Goal: Task Accomplishment & Management: Manage account settings

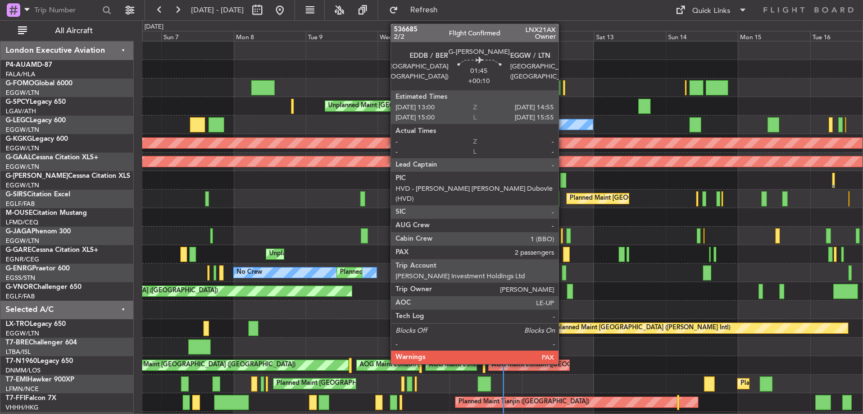
click at [563, 181] on div at bounding box center [563, 180] width 6 height 15
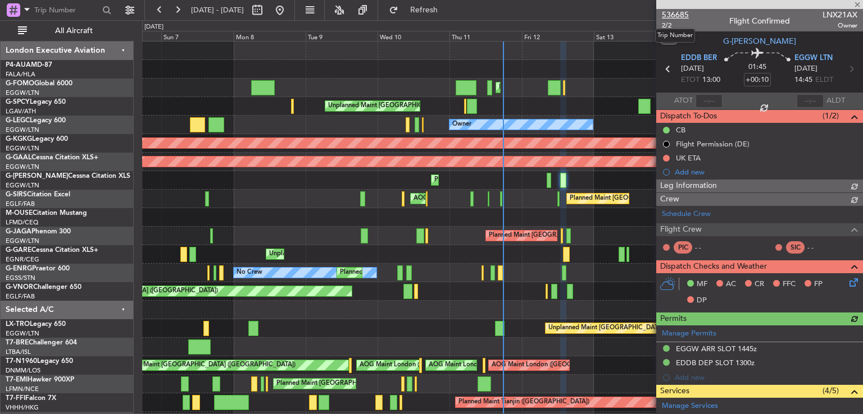
click at [678, 15] on span "536685" at bounding box center [675, 15] width 27 height 12
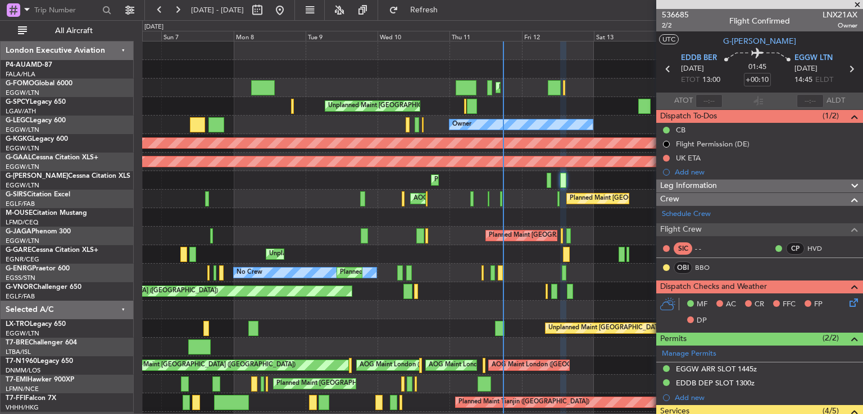
click at [856, 4] on span at bounding box center [856, 5] width 11 height 10
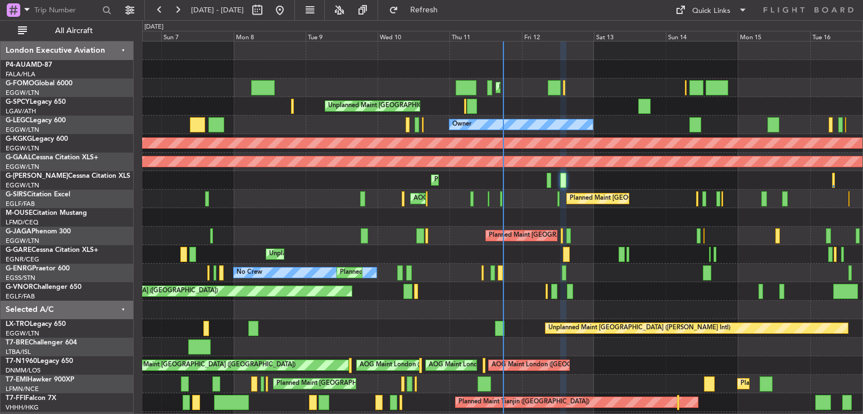
type input "0"
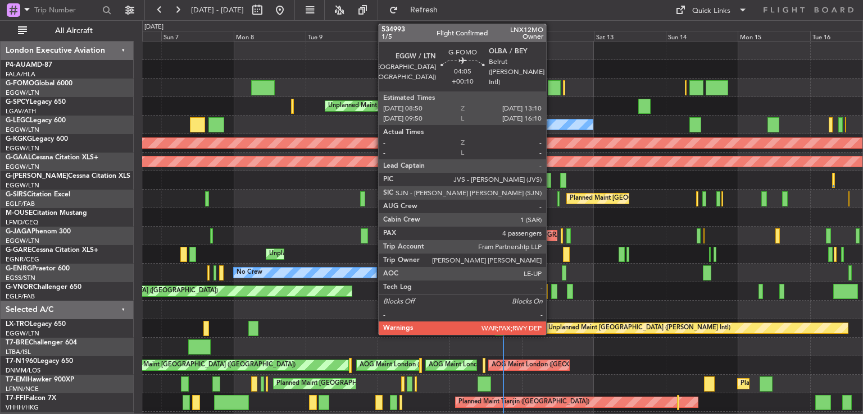
click at [551, 90] on div at bounding box center [554, 87] width 13 height 15
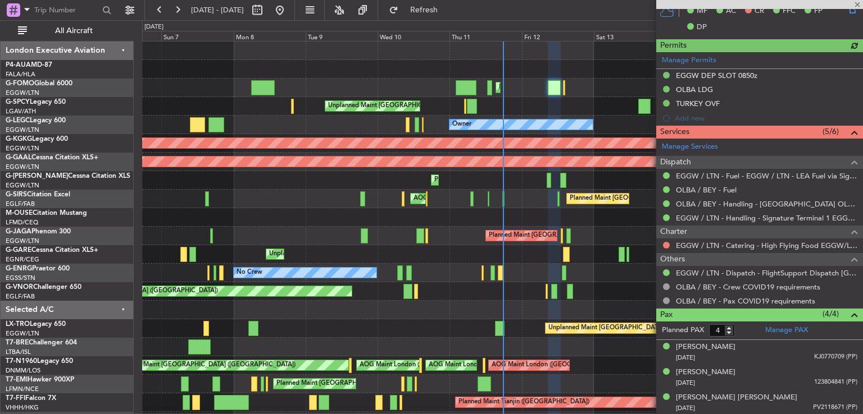
scroll to position [312, 0]
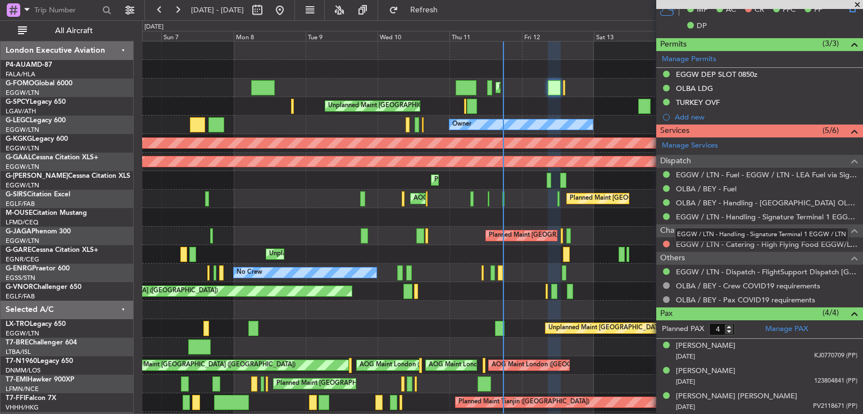
click at [667, 244] on mat-tooltip-component "EGGW / LTN - Handling - Signature Terminal 1 EGGW / LTN" at bounding box center [761, 235] width 189 height 30
click at [663, 243] on button at bounding box center [666, 244] width 7 height 7
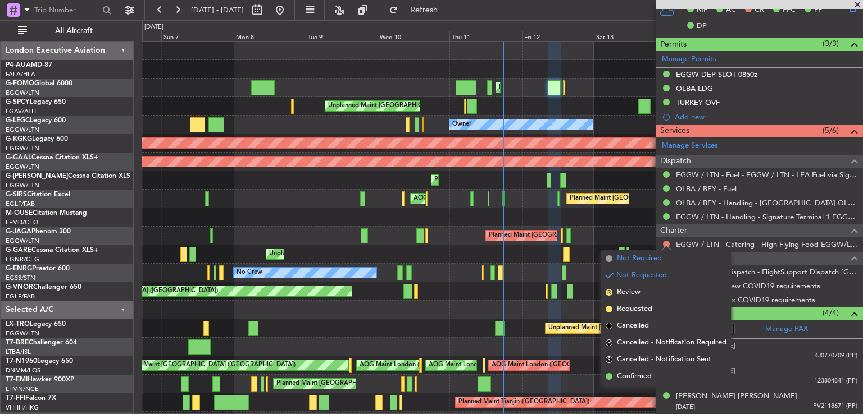
click at [648, 254] on span "Not Required" at bounding box center [639, 258] width 45 height 11
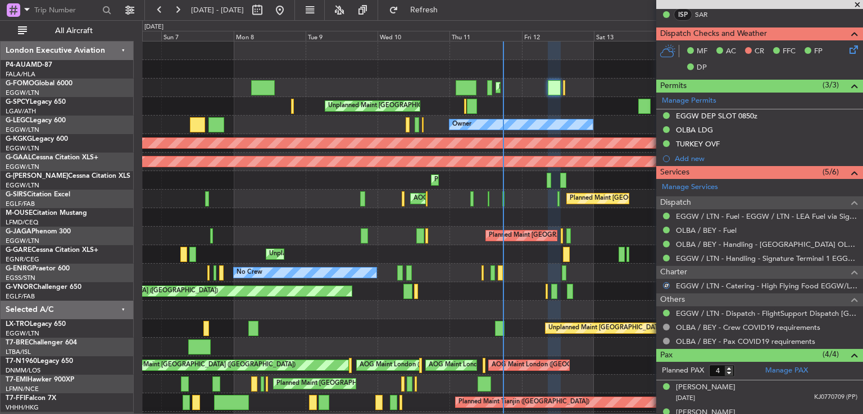
scroll to position [267, 0]
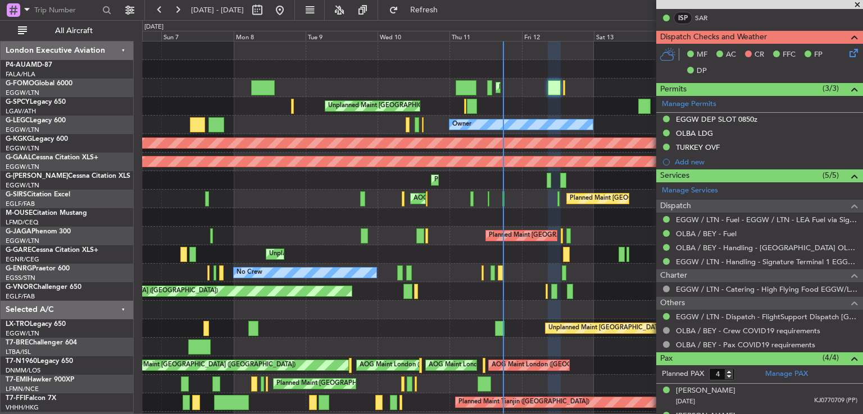
click at [847, 52] on icon at bounding box center [851, 51] width 9 height 9
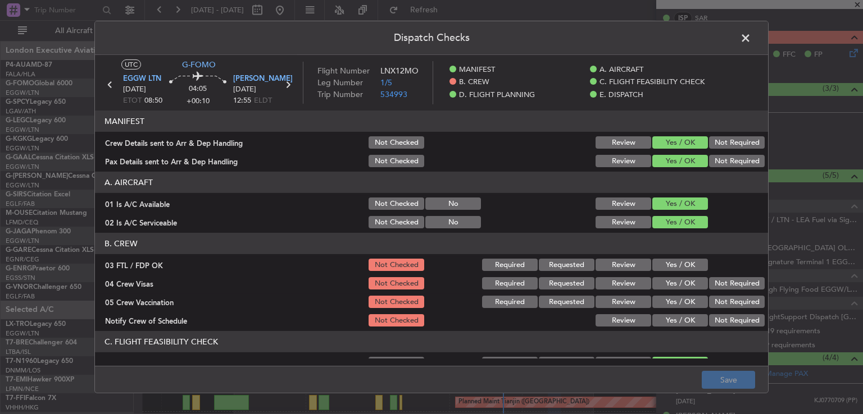
click at [681, 262] on button "Yes / OK" at bounding box center [680, 265] width 56 height 12
drag, startPoint x: 718, startPoint y: 284, endPoint x: 717, endPoint y: 289, distance: 5.9
click at [718, 284] on button "Not Required" at bounding box center [737, 283] width 56 height 12
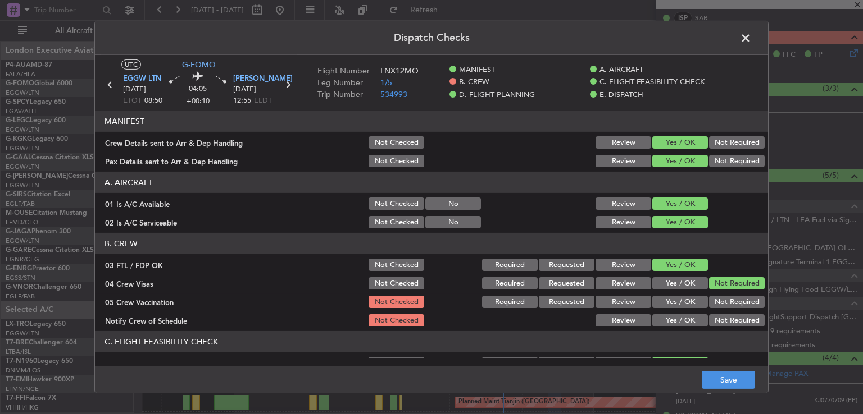
click at [713, 296] on button "Not Required" at bounding box center [737, 302] width 56 height 12
click at [689, 316] on button "Yes / OK" at bounding box center [680, 320] width 56 height 12
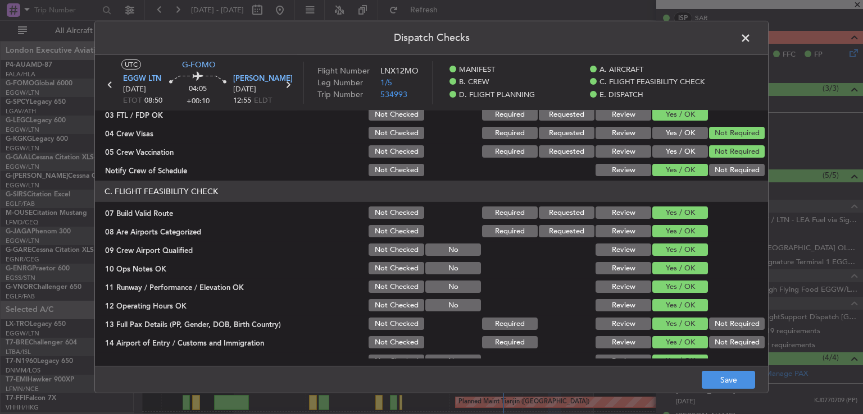
scroll to position [168, 0]
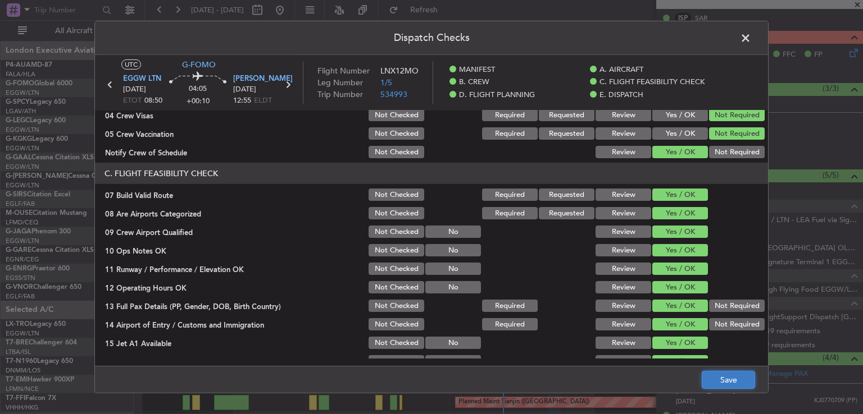
click at [721, 380] on button "Save" at bounding box center [727, 380] width 53 height 18
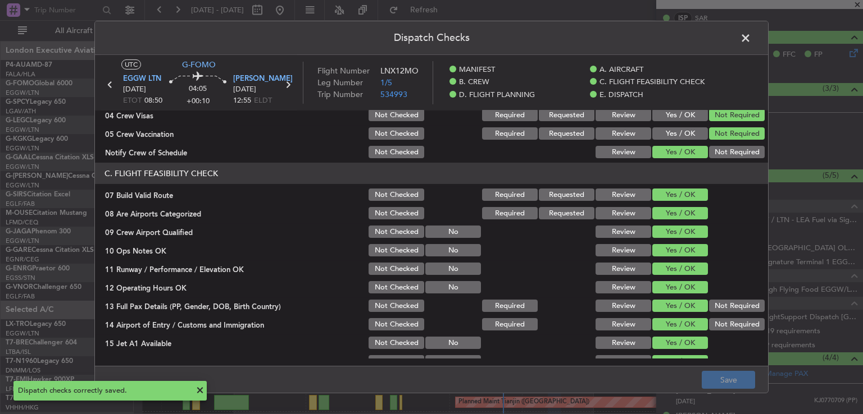
click at [751, 37] on span at bounding box center [751, 41] width 0 height 22
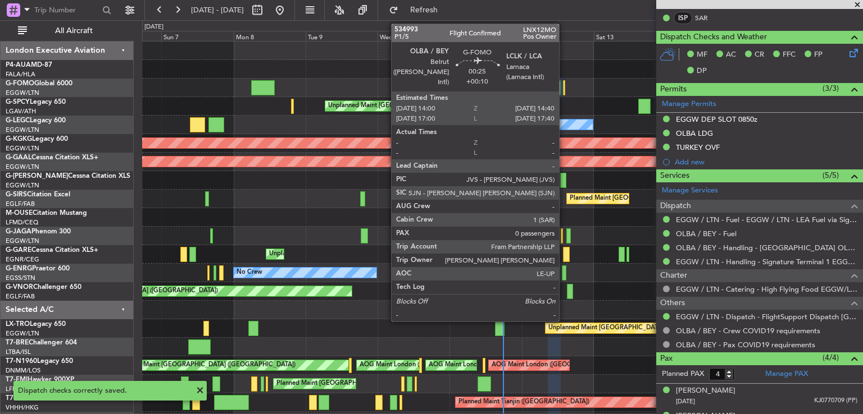
click at [564, 88] on div at bounding box center [564, 87] width 2 height 15
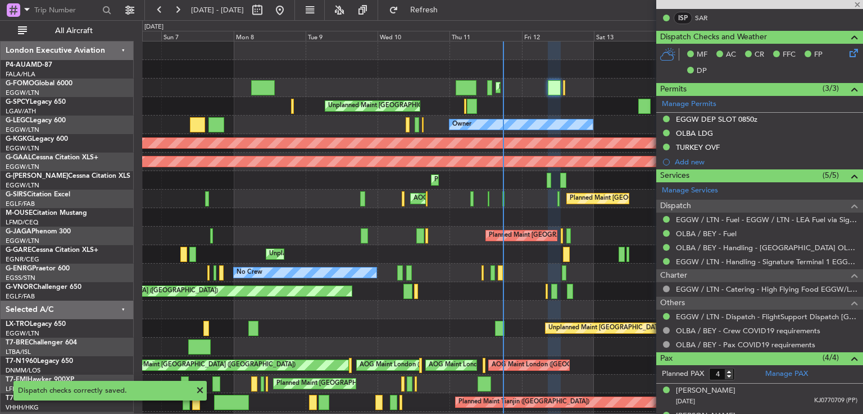
type input "0"
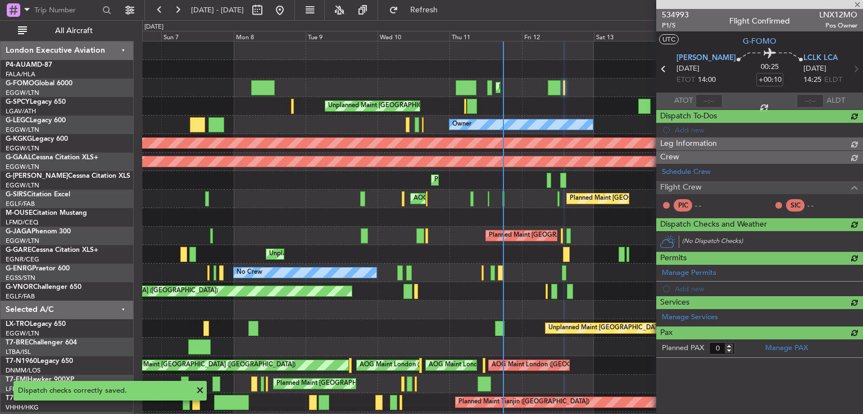
scroll to position [0, 0]
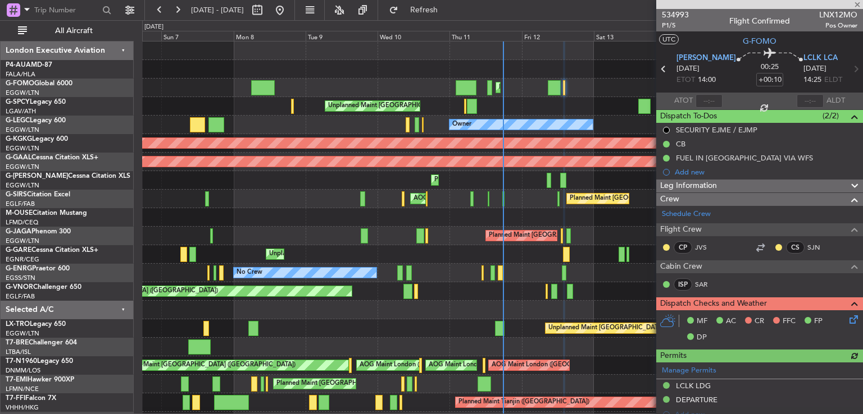
click at [847, 320] on icon at bounding box center [851, 317] width 9 height 9
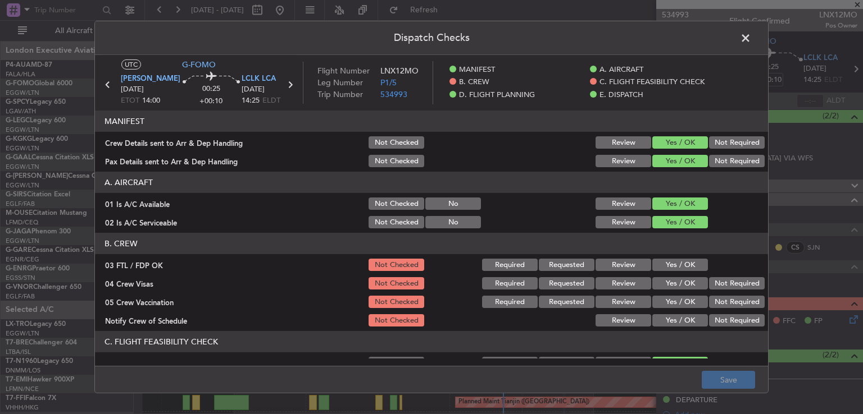
click at [677, 263] on button "Yes / OK" at bounding box center [680, 265] width 56 height 12
drag, startPoint x: 722, startPoint y: 285, endPoint x: 720, endPoint y: 290, distance: 6.0
click at [722, 285] on button "Not Required" at bounding box center [737, 283] width 56 height 12
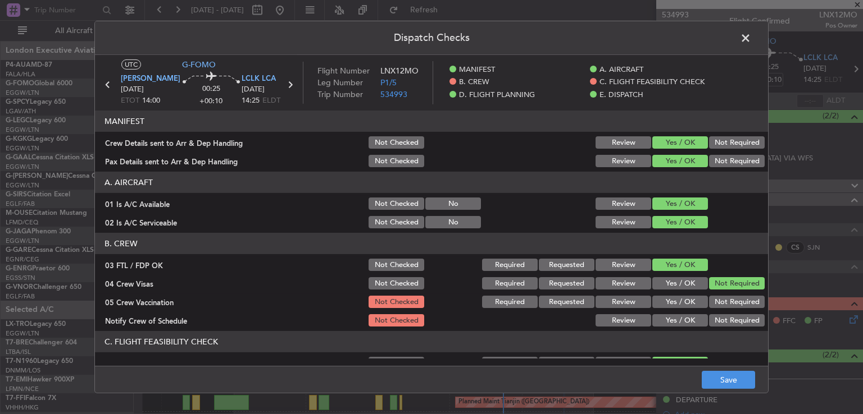
click at [717, 302] on button "Not Required" at bounding box center [737, 302] width 56 height 12
click at [684, 313] on div "Yes / OK" at bounding box center [678, 321] width 57 height 16
click at [682, 314] on div "Yes / OK" at bounding box center [678, 321] width 57 height 16
click at [679, 320] on button "Yes / OK" at bounding box center [680, 320] width 56 height 12
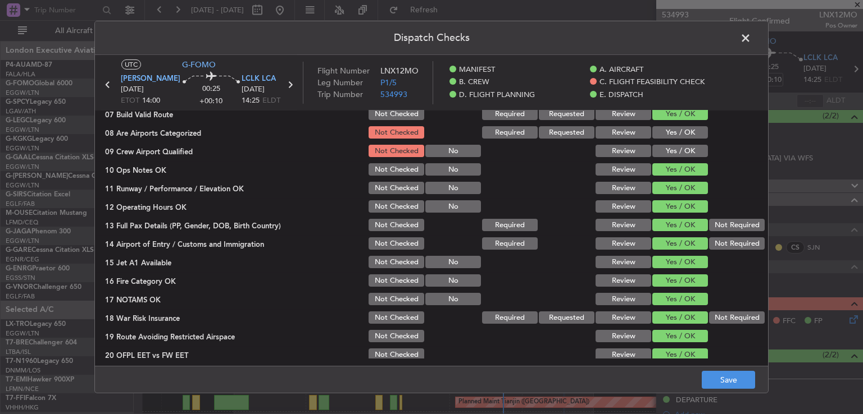
scroll to position [247, 0]
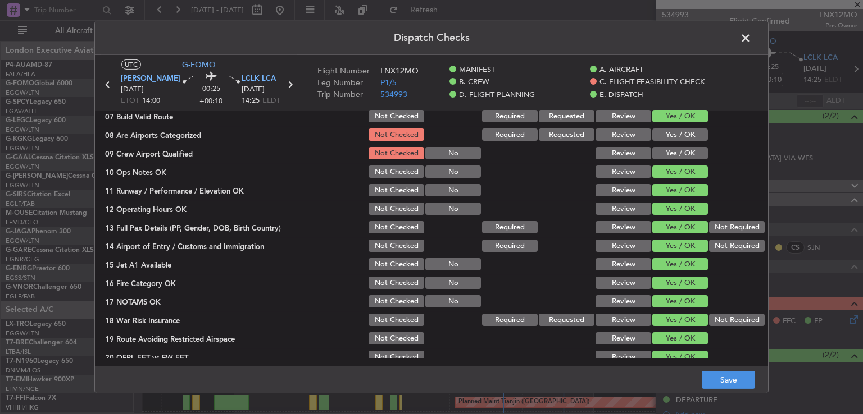
click at [659, 129] on button "Yes / OK" at bounding box center [680, 135] width 56 height 12
click at [659, 155] on button "Yes / OK" at bounding box center [680, 153] width 56 height 12
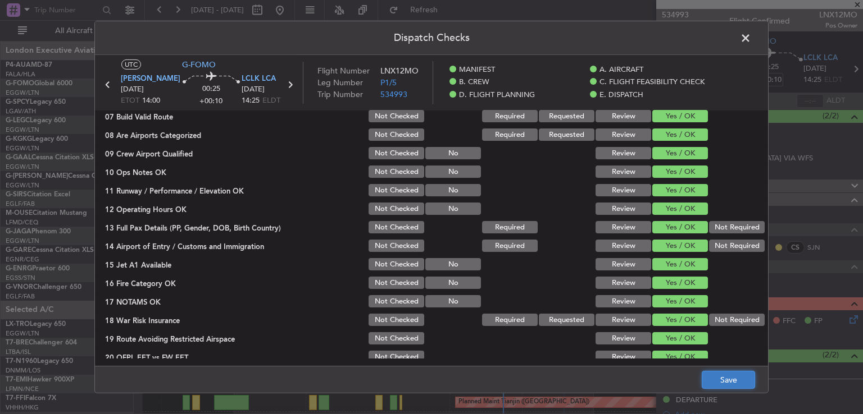
click at [721, 378] on button "Save" at bounding box center [727, 380] width 53 height 18
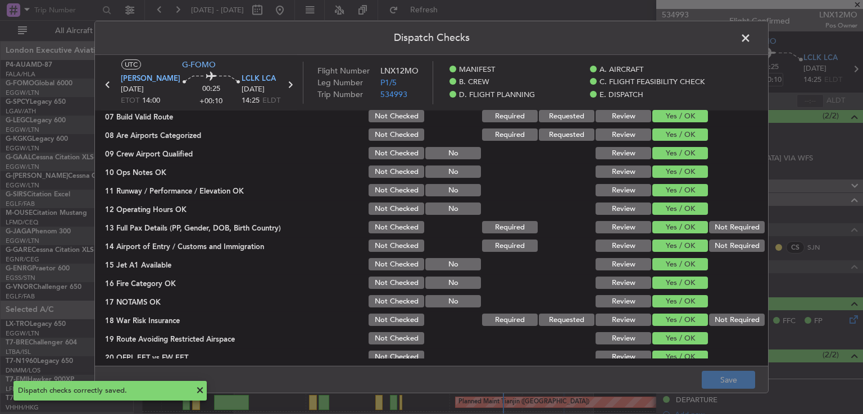
click at [751, 39] on span at bounding box center [751, 41] width 0 height 22
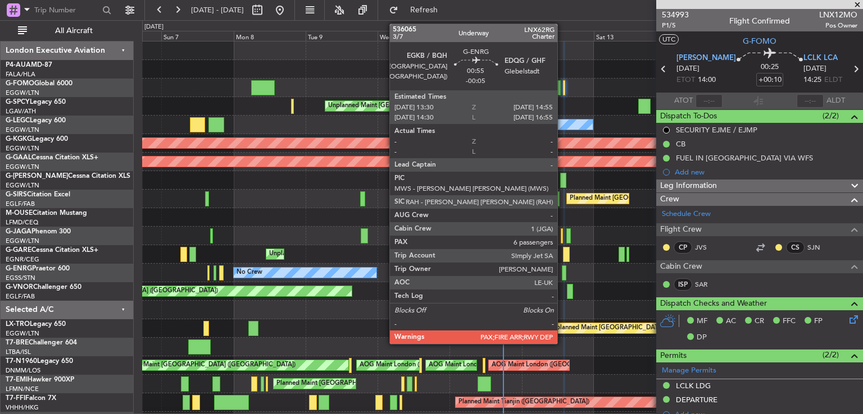
click at [562, 275] on div at bounding box center [564, 273] width 4 height 15
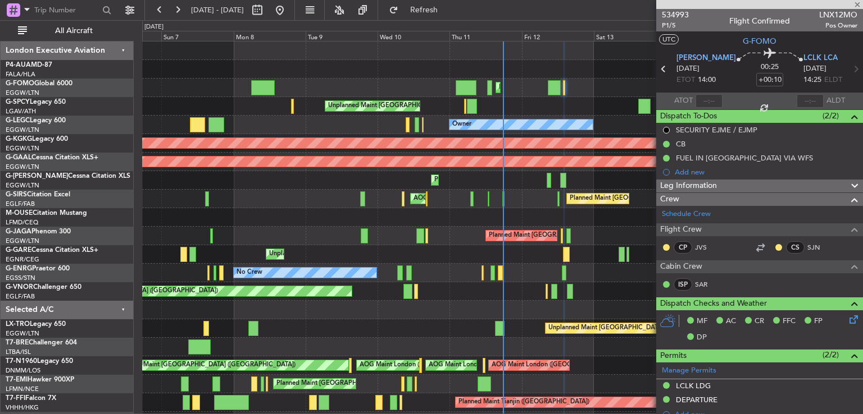
type input "-00:05"
type input "6"
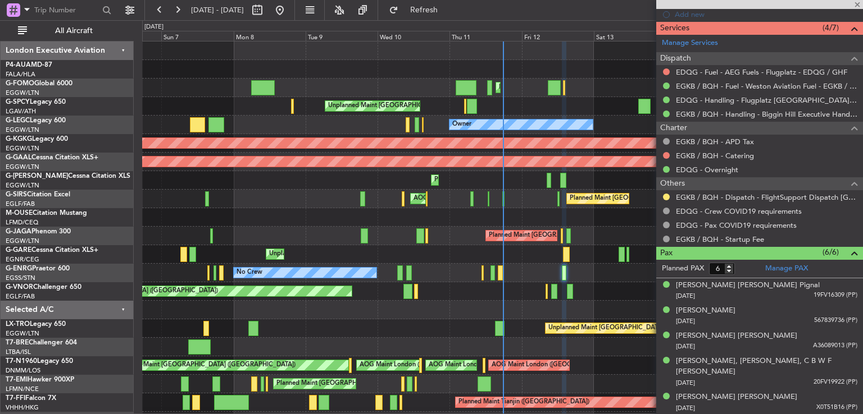
scroll to position [397, 0]
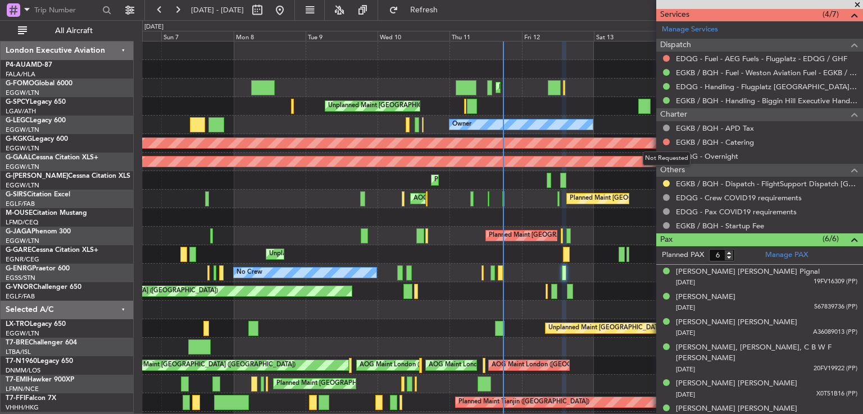
click at [665, 144] on mat-tooltip-component "Not Requested" at bounding box center [666, 159] width 63 height 30
click at [666, 139] on button at bounding box center [666, 142] width 7 height 7
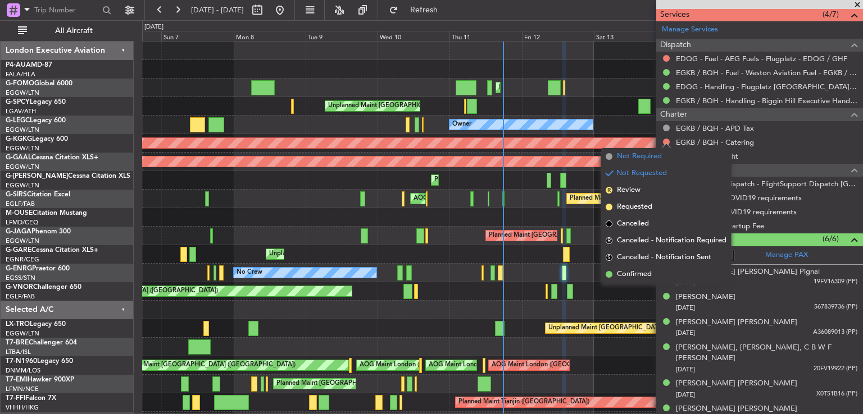
click at [635, 154] on span "Not Required" at bounding box center [639, 156] width 45 height 11
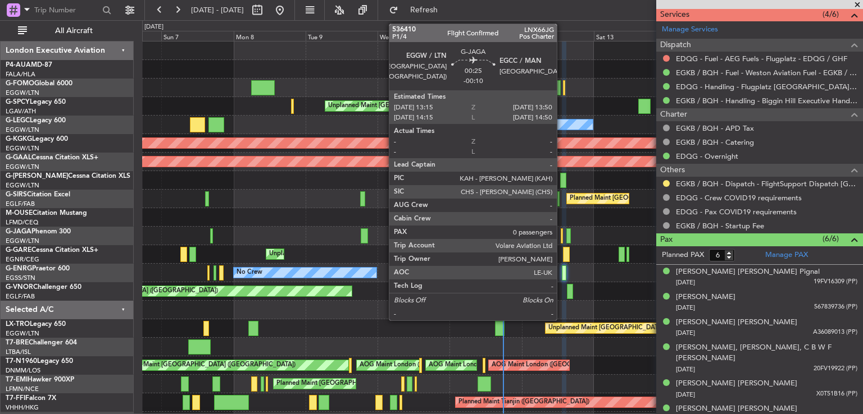
click at [562, 236] on div at bounding box center [561, 236] width 2 height 15
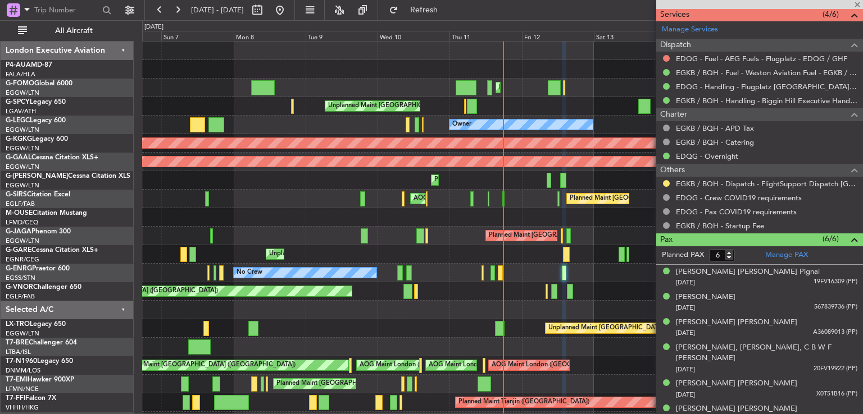
type input "-00:10"
type input "0"
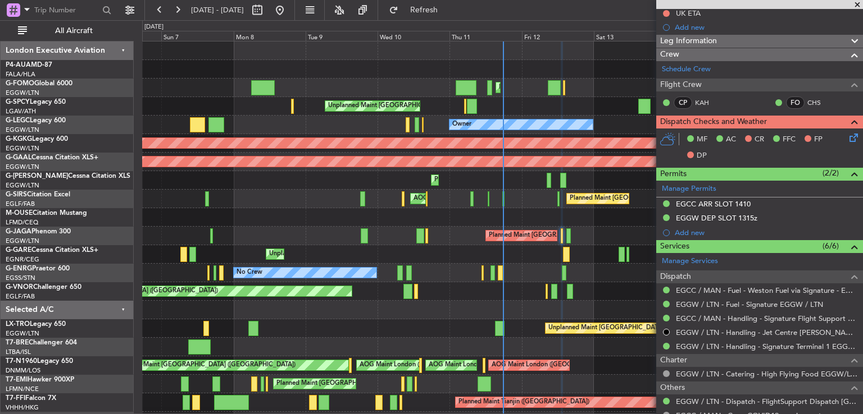
scroll to position [132, 0]
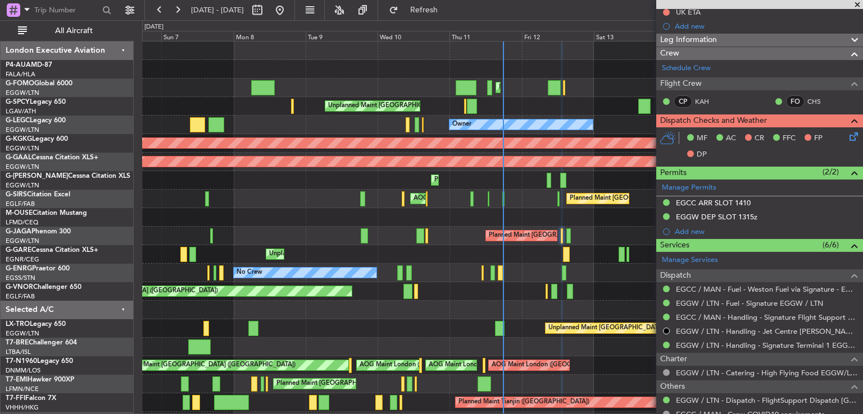
click at [847, 138] on icon at bounding box center [851, 134] width 9 height 9
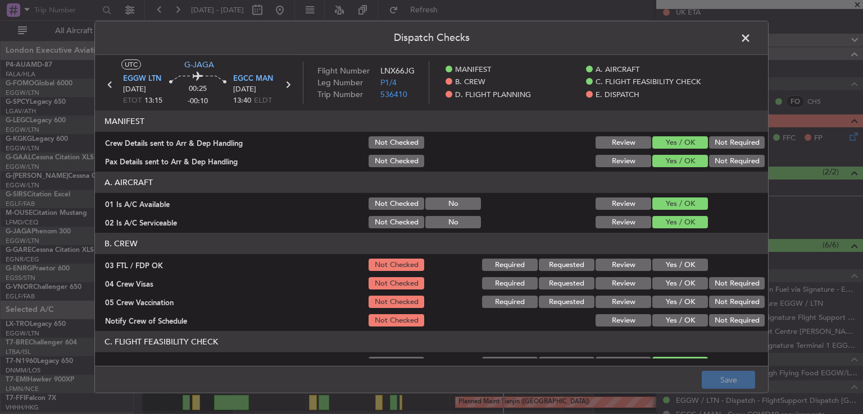
click at [687, 262] on button "Yes / OK" at bounding box center [680, 265] width 56 height 12
click at [719, 286] on button "Not Required" at bounding box center [737, 283] width 56 height 12
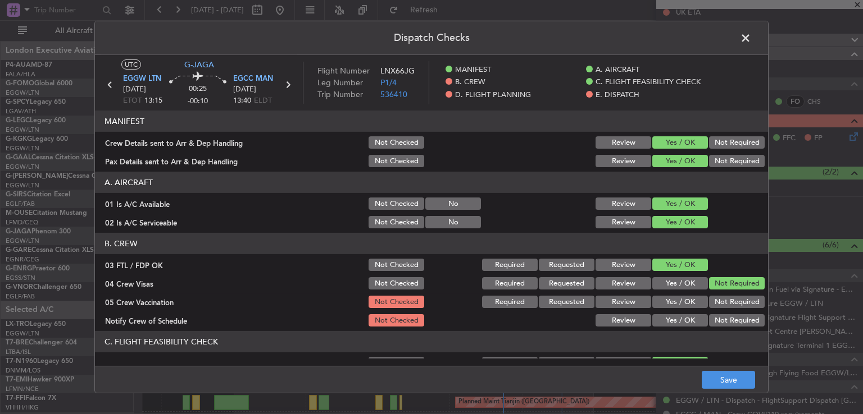
click at [718, 297] on button "Not Required" at bounding box center [737, 302] width 56 height 12
click at [678, 316] on button "Yes / OK" at bounding box center [680, 320] width 56 height 12
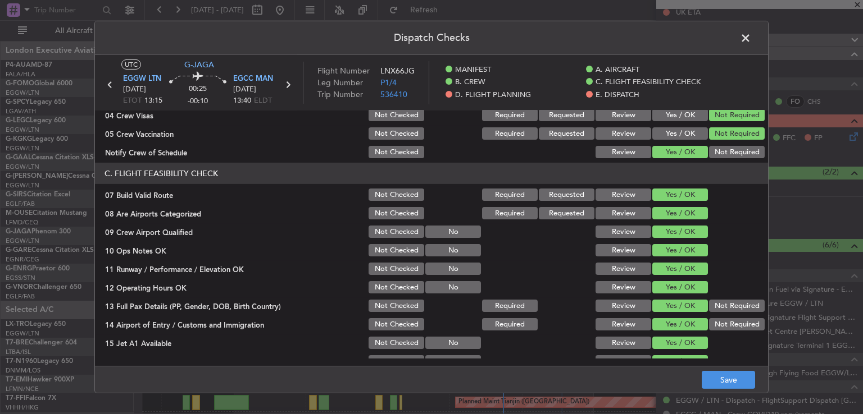
scroll to position [171, 0]
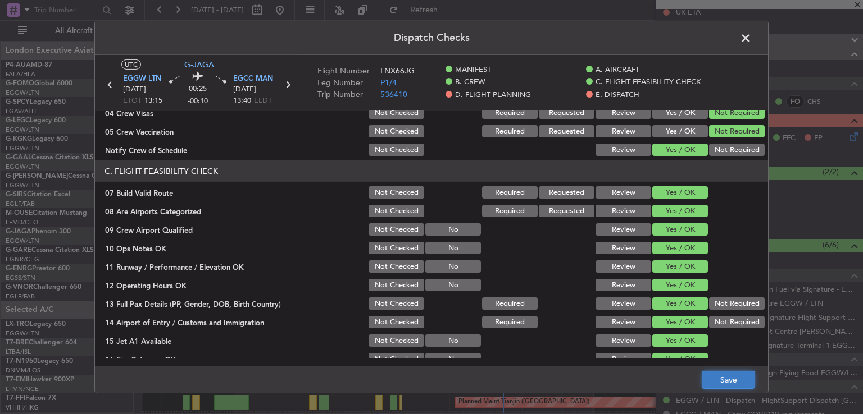
click at [720, 378] on button "Save" at bounding box center [727, 380] width 53 height 18
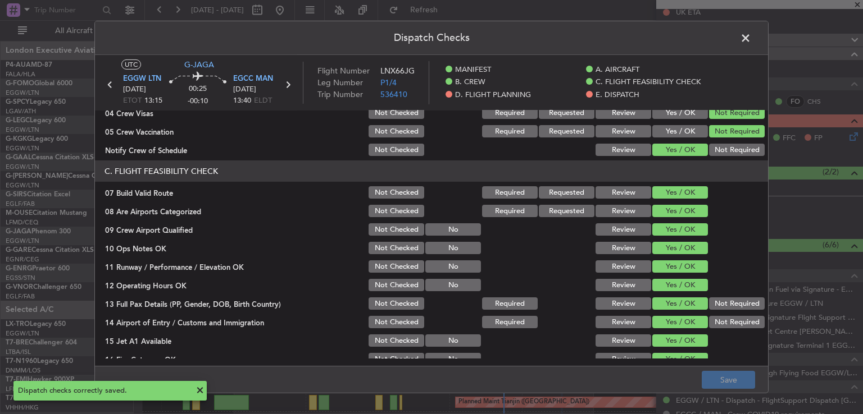
click at [751, 37] on span at bounding box center [751, 41] width 0 height 22
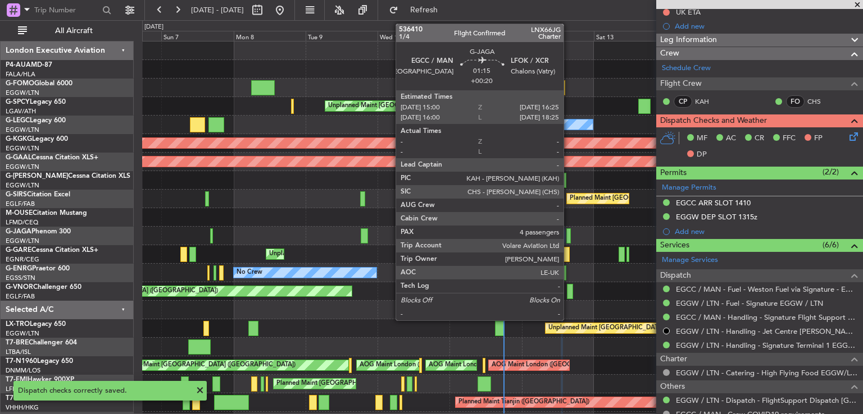
click at [568, 240] on div at bounding box center [568, 236] width 4 height 15
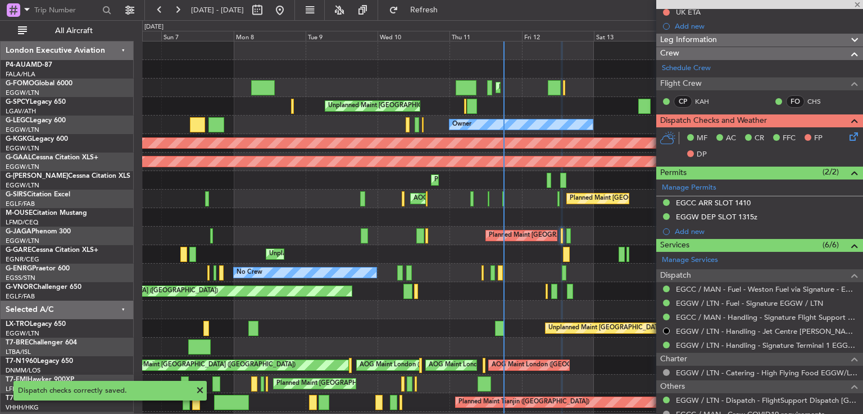
type input "+00:20"
type input "4"
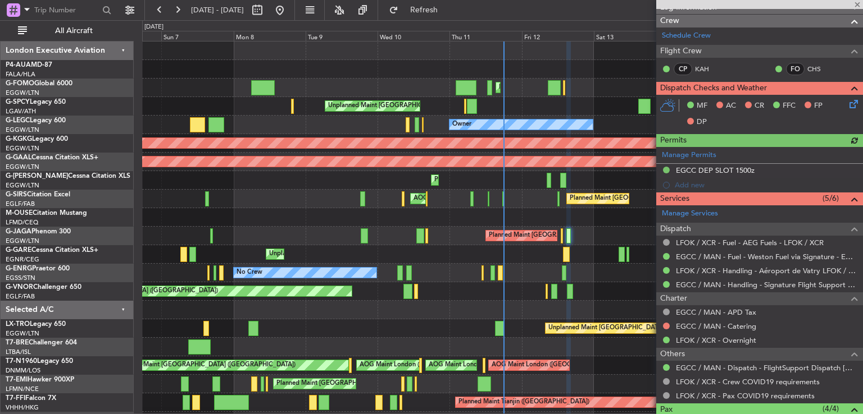
scroll to position [181, 0]
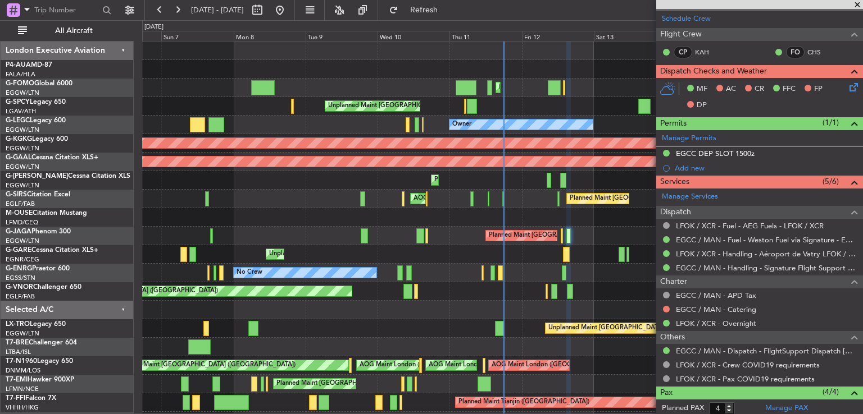
click at [847, 84] on icon at bounding box center [851, 85] width 9 height 9
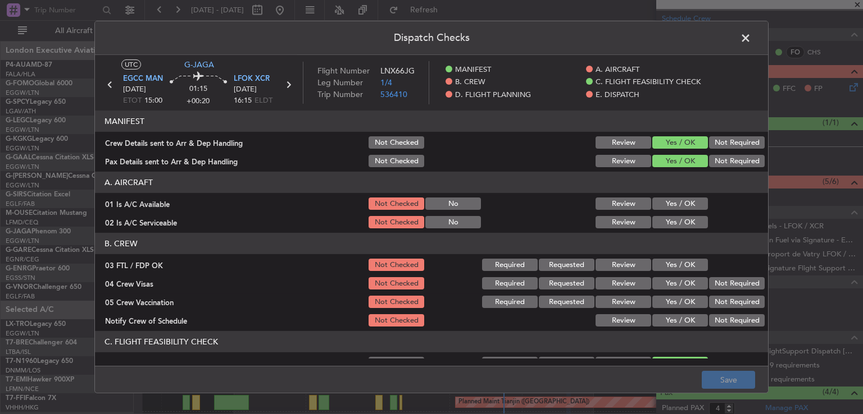
click at [682, 203] on button "Yes / OK" at bounding box center [680, 204] width 56 height 12
click at [612, 204] on button "Review" at bounding box center [623, 204] width 56 height 12
click at [624, 219] on button "Review" at bounding box center [623, 222] width 56 height 12
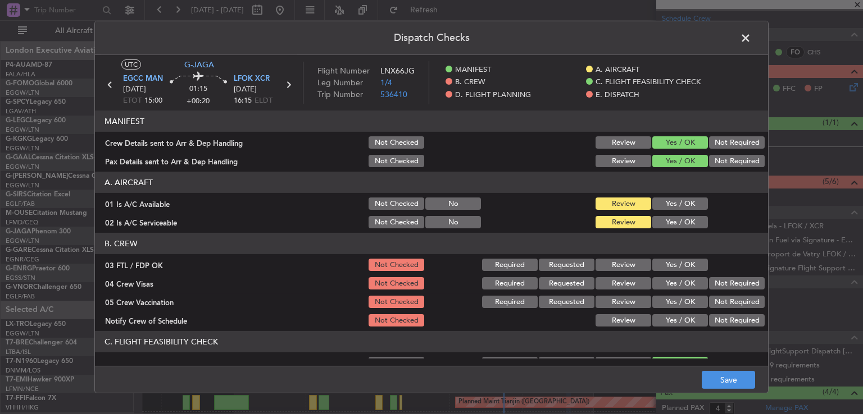
click at [685, 264] on button "Yes / OK" at bounding box center [680, 265] width 56 height 12
click at [722, 285] on button "Not Required" at bounding box center [737, 283] width 56 height 12
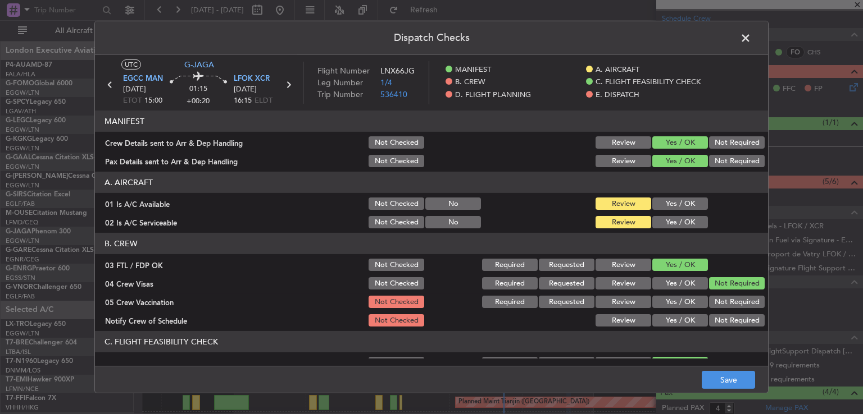
click at [718, 299] on button "Not Required" at bounding box center [737, 302] width 56 height 12
click at [683, 313] on div "Yes / OK" at bounding box center [678, 321] width 57 height 16
click at [683, 314] on button "Yes / OK" at bounding box center [680, 320] width 56 height 12
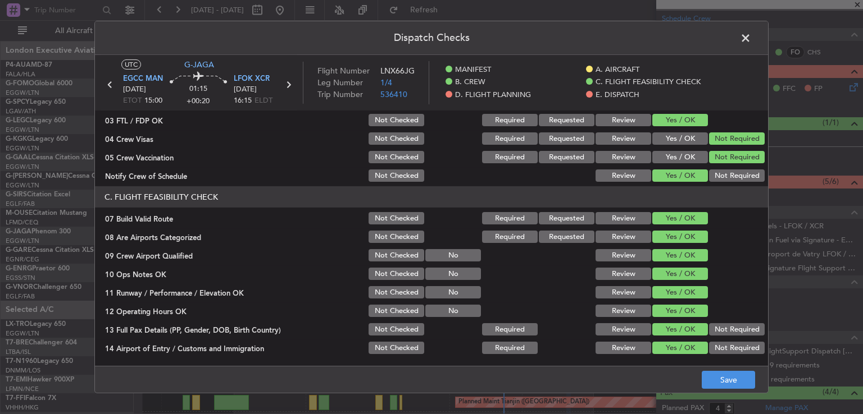
scroll to position [211, 0]
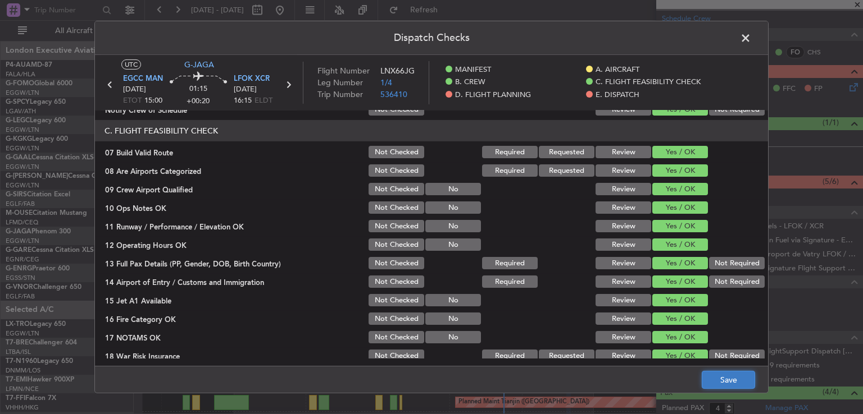
click at [723, 382] on button "Save" at bounding box center [727, 380] width 53 height 18
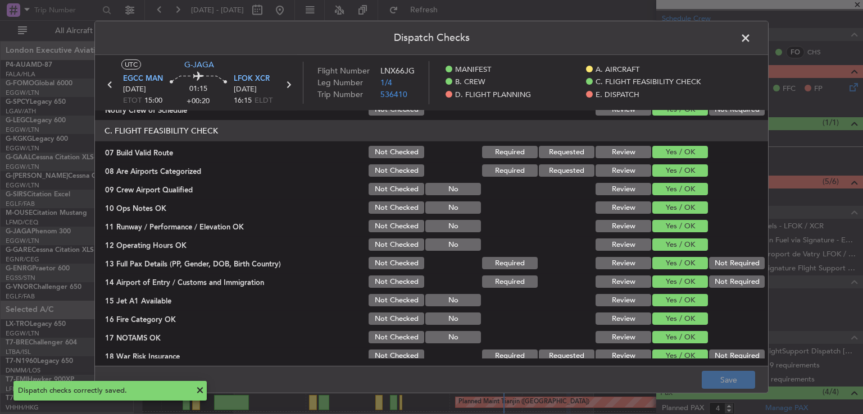
click at [751, 38] on span at bounding box center [751, 41] width 0 height 22
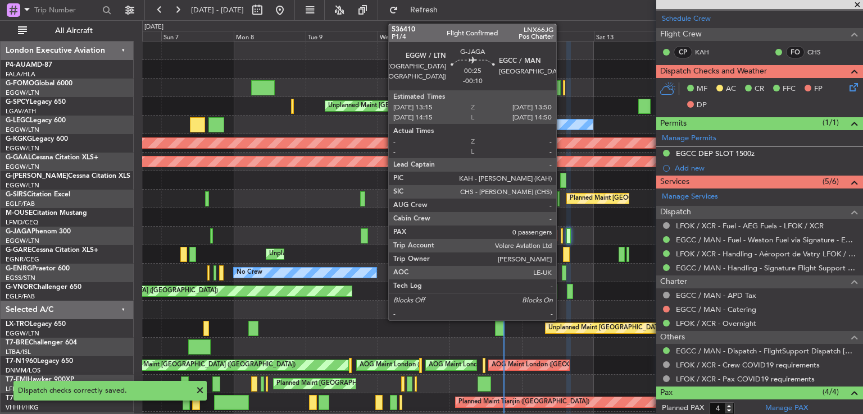
click at [561, 236] on div at bounding box center [561, 236] width 2 height 15
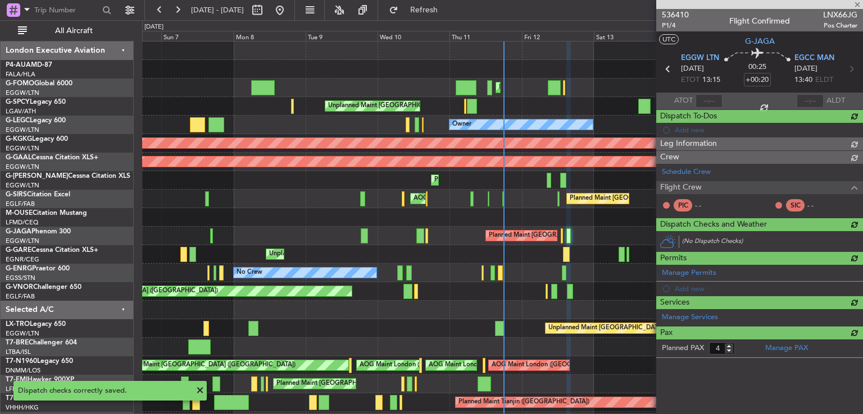
type input "-00:10"
type input "0"
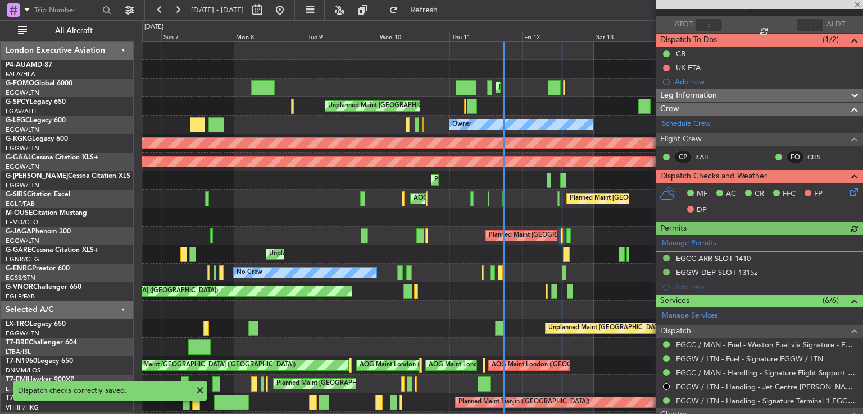
scroll to position [114, 0]
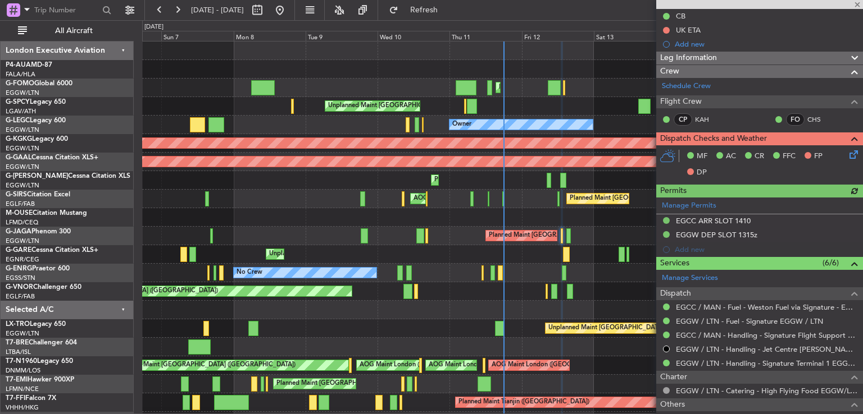
click at [847, 153] on icon at bounding box center [851, 152] width 9 height 9
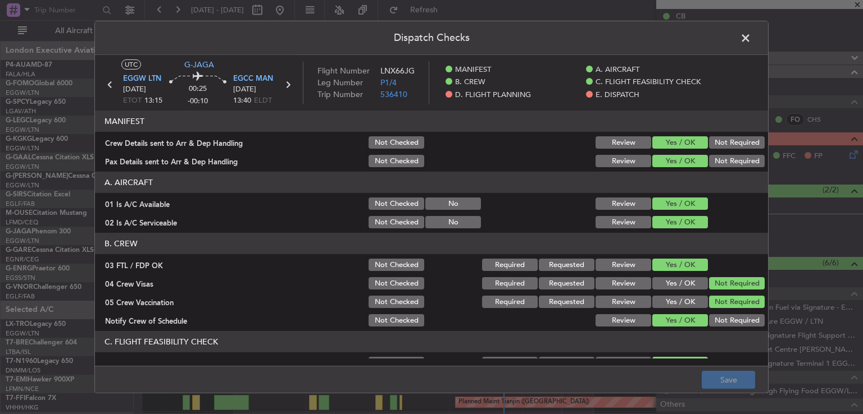
click at [604, 203] on button "Review" at bounding box center [623, 204] width 56 height 12
click at [605, 217] on button "Review" at bounding box center [623, 222] width 56 height 12
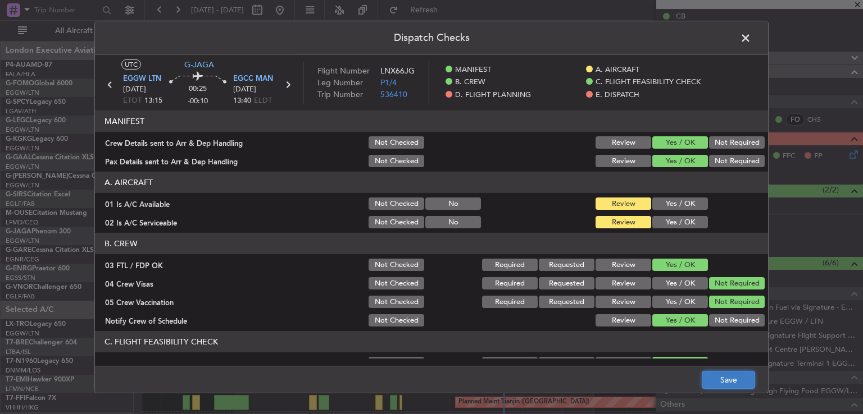
click at [724, 380] on button "Save" at bounding box center [727, 380] width 53 height 18
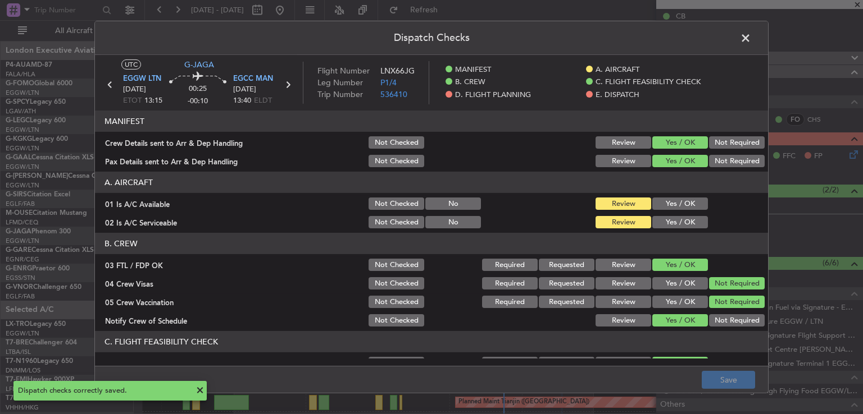
click at [751, 40] on span at bounding box center [751, 41] width 0 height 22
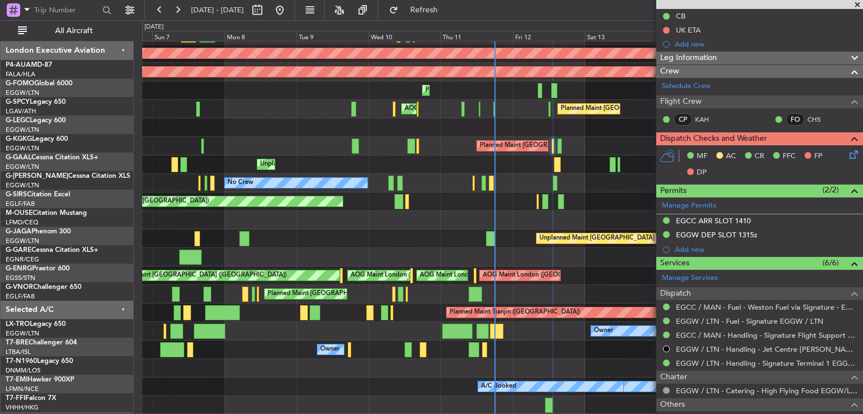
click at [536, 245] on div "Planned Maint London (Luton) Owner AOG Maint Istanbul (Ataturk) Planned Maint D…" at bounding box center [502, 183] width 720 height 463
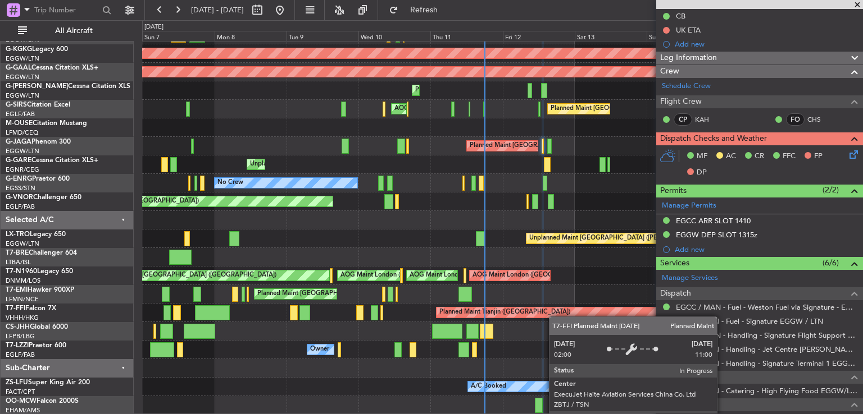
click at [555, 305] on div "Planned Maint London (Luton) Owner AOG Maint Istanbul (Ataturk) Planned Maint D…" at bounding box center [502, 183] width 720 height 463
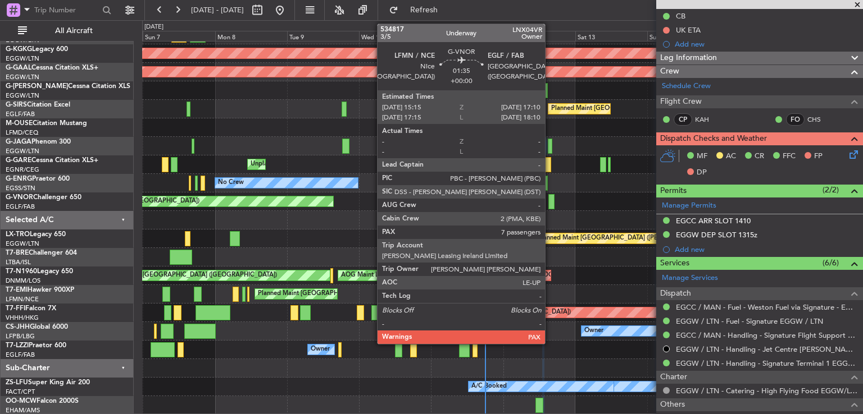
click at [550, 202] on div at bounding box center [551, 201] width 6 height 15
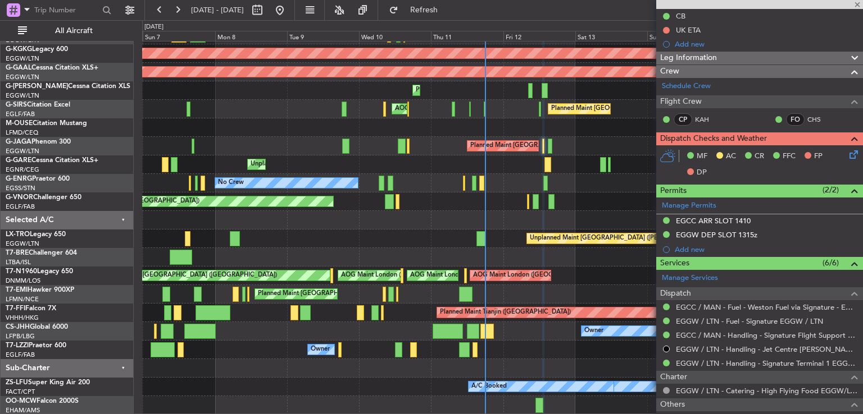
type input "7"
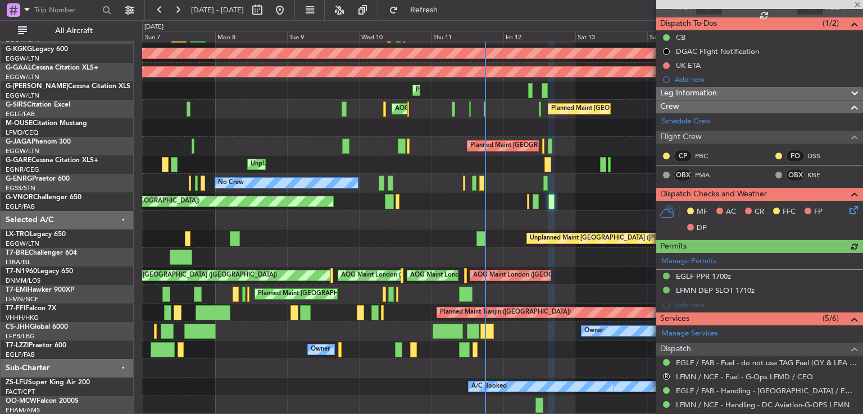
scroll to position [94, 0]
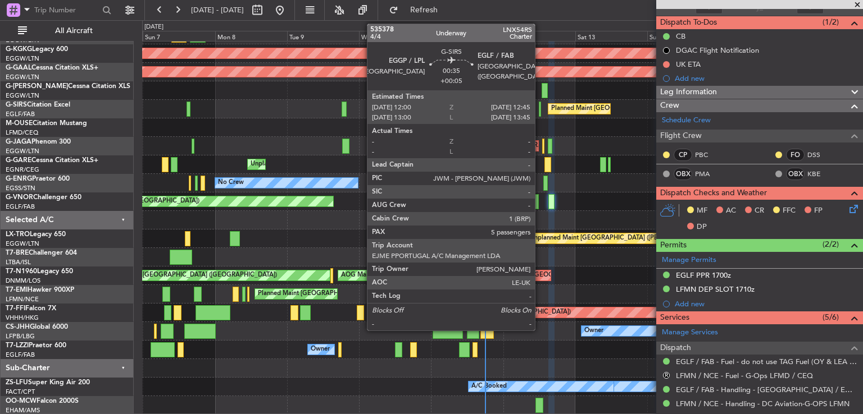
click at [540, 115] on div at bounding box center [540, 109] width 3 height 15
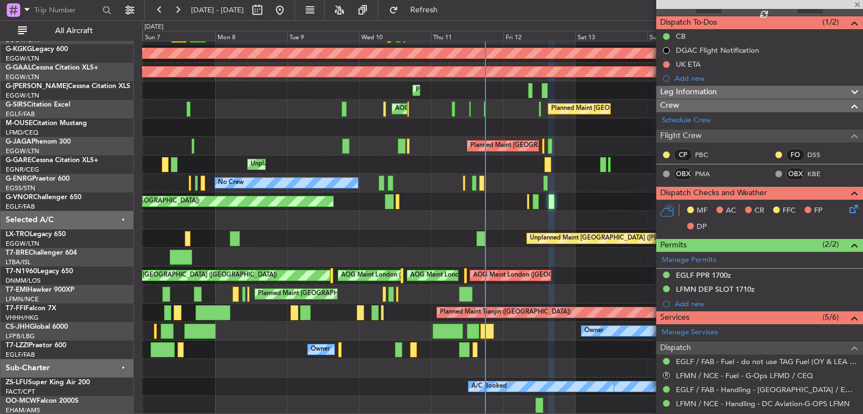
type input "+00:05"
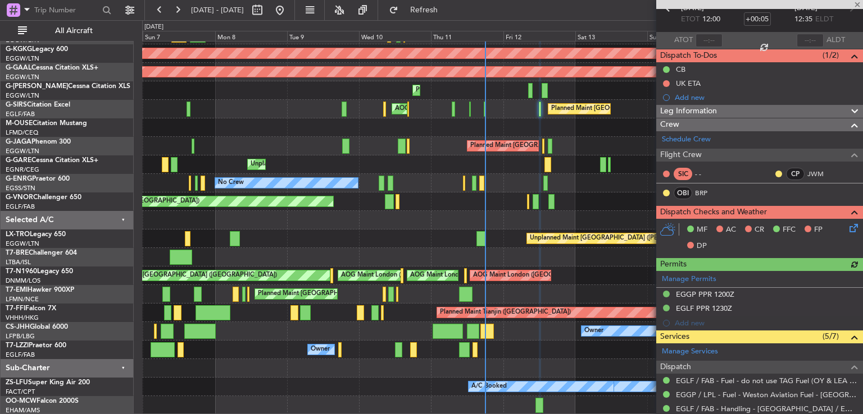
scroll to position [85, 0]
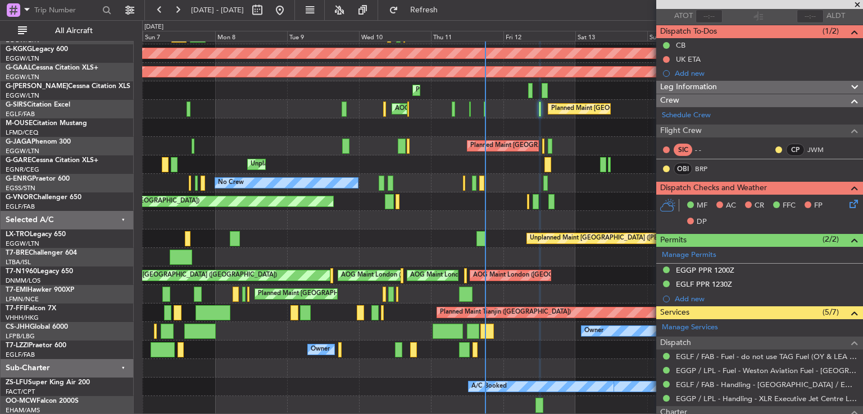
click at [847, 201] on icon at bounding box center [851, 202] width 9 height 9
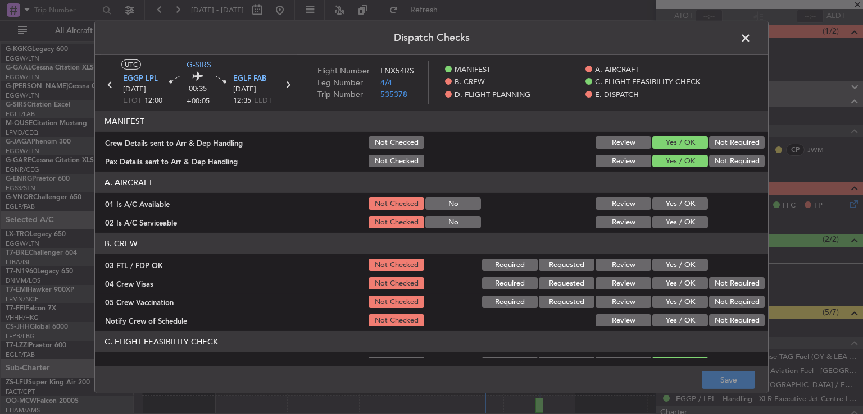
click at [685, 204] on button "Yes / OK" at bounding box center [680, 204] width 56 height 12
click at [679, 220] on button "Yes / OK" at bounding box center [680, 222] width 56 height 12
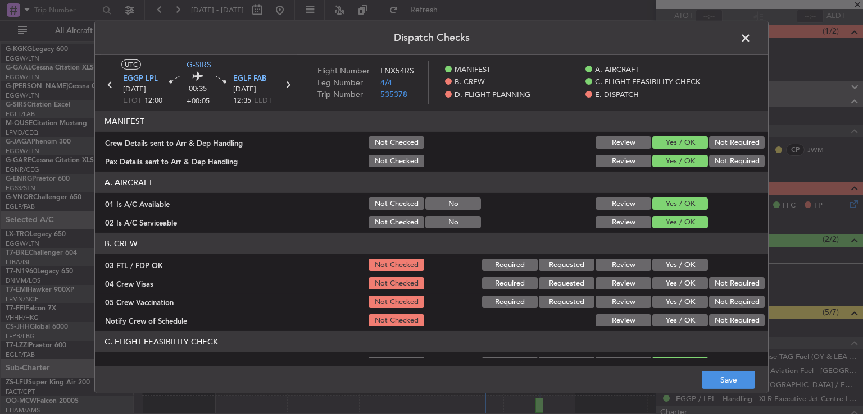
click at [677, 262] on button "Yes / OK" at bounding box center [680, 265] width 56 height 12
click at [718, 279] on button "Not Required" at bounding box center [737, 283] width 56 height 12
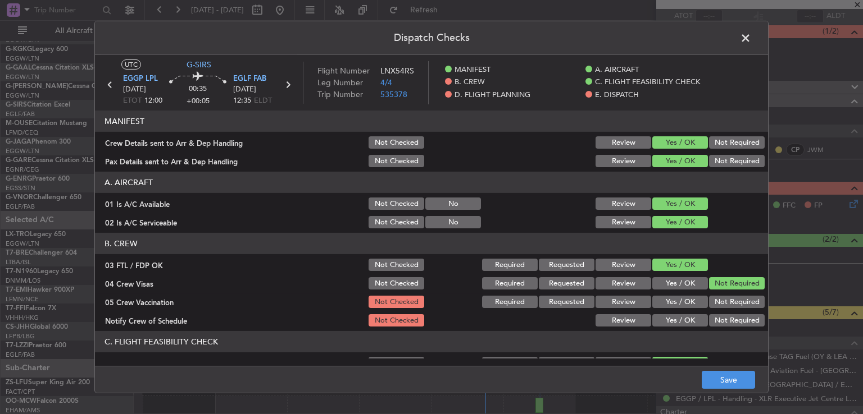
click at [715, 299] on button "Not Required" at bounding box center [737, 302] width 56 height 12
click at [683, 321] on button "Yes / OK" at bounding box center [680, 320] width 56 height 12
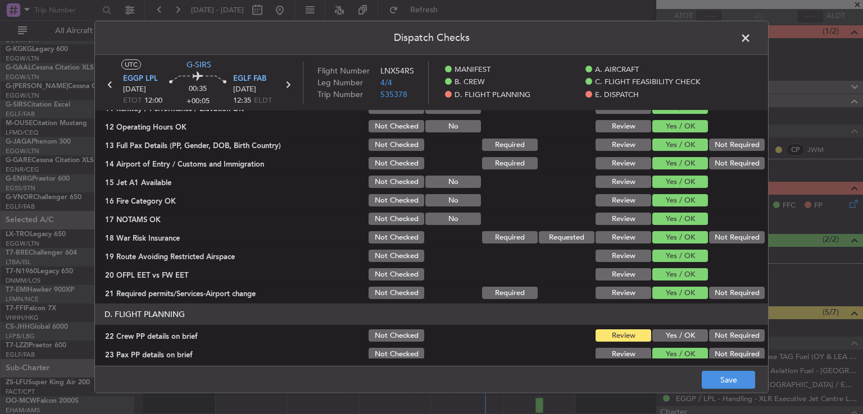
scroll to position [341, 0]
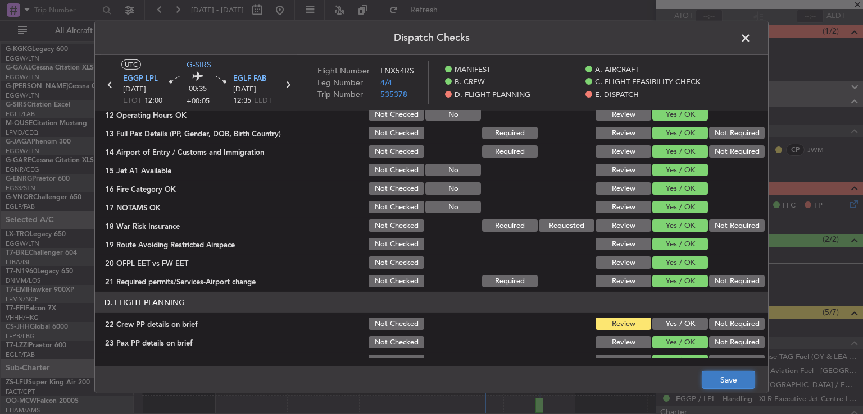
click at [728, 373] on button "Save" at bounding box center [727, 380] width 53 height 18
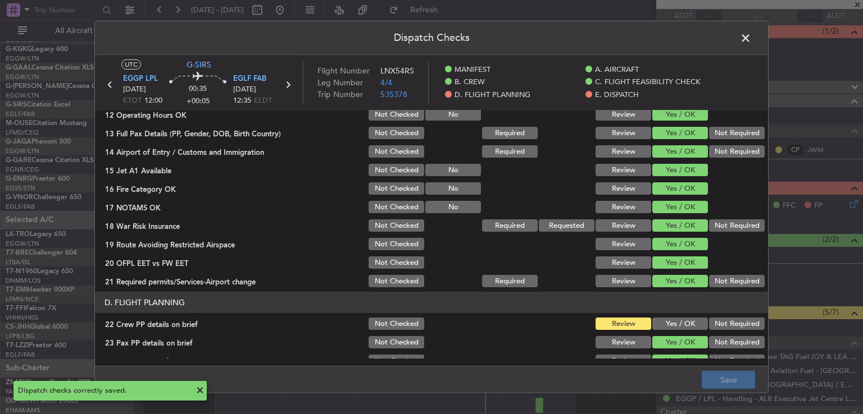
click at [751, 39] on span at bounding box center [751, 41] width 0 height 22
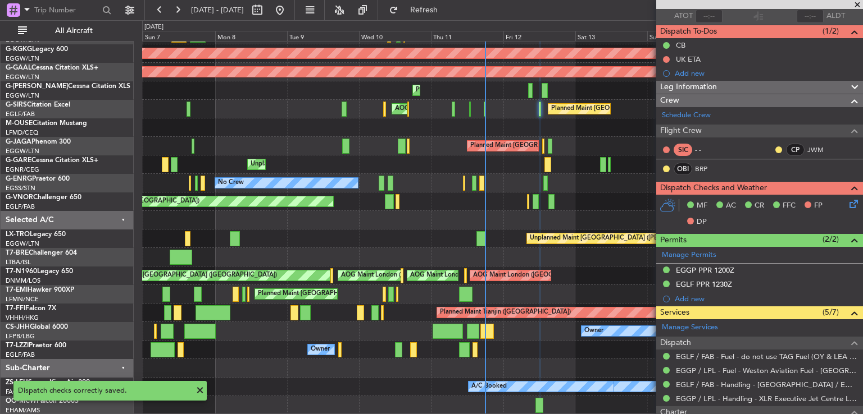
click at [857, 4] on span at bounding box center [856, 5] width 11 height 10
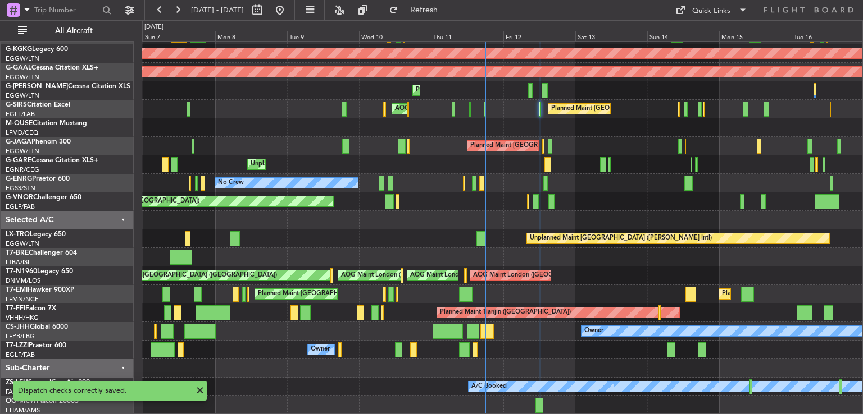
type input "0"
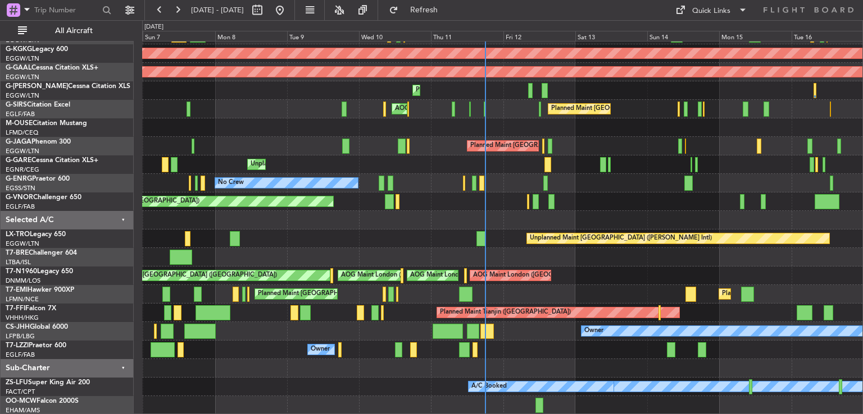
scroll to position [0, 0]
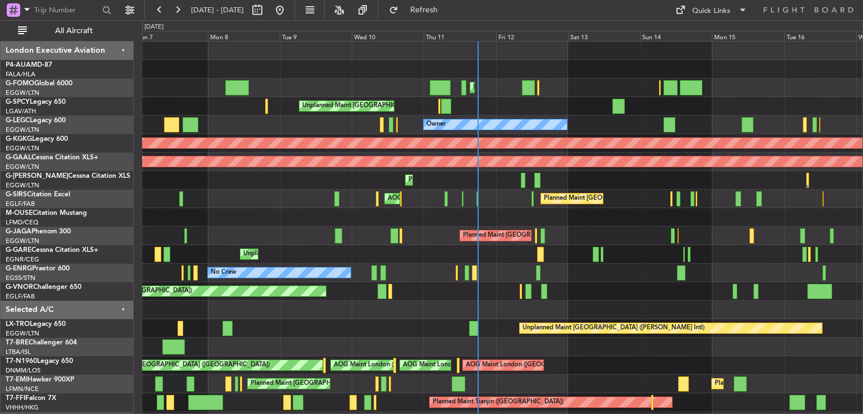
click at [589, 270] on div "Planned Maint London (Luton) Planned Maint London (Luton) Unplanned Maint Athen…" at bounding box center [502, 273] width 720 height 463
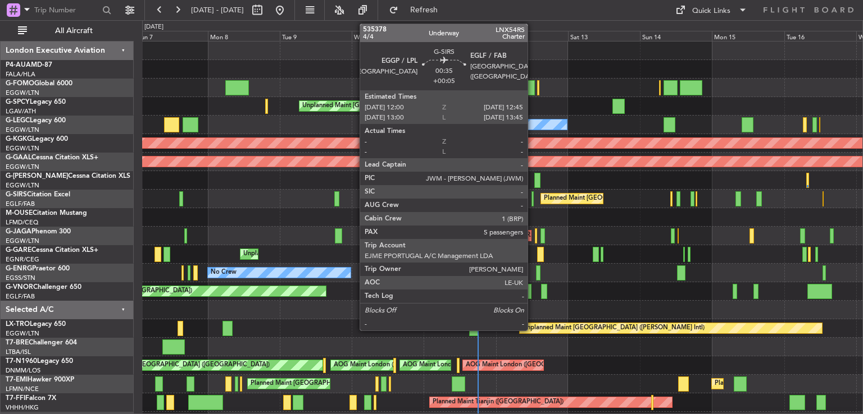
click at [532, 198] on div at bounding box center [532, 198] width 3 height 15
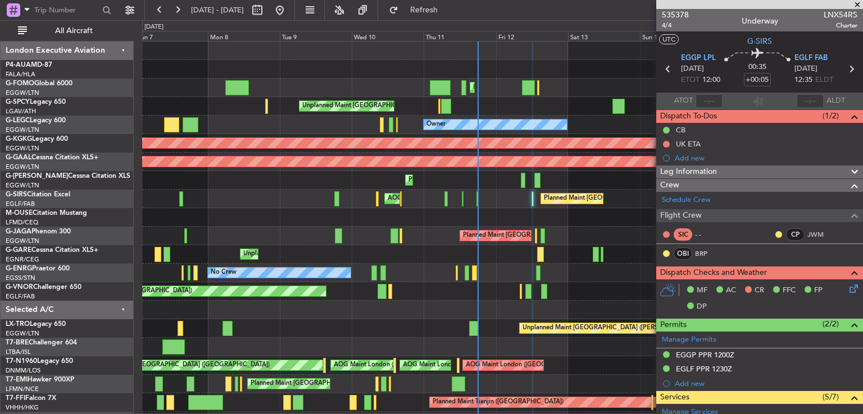
click at [856, 4] on span at bounding box center [856, 5] width 11 height 10
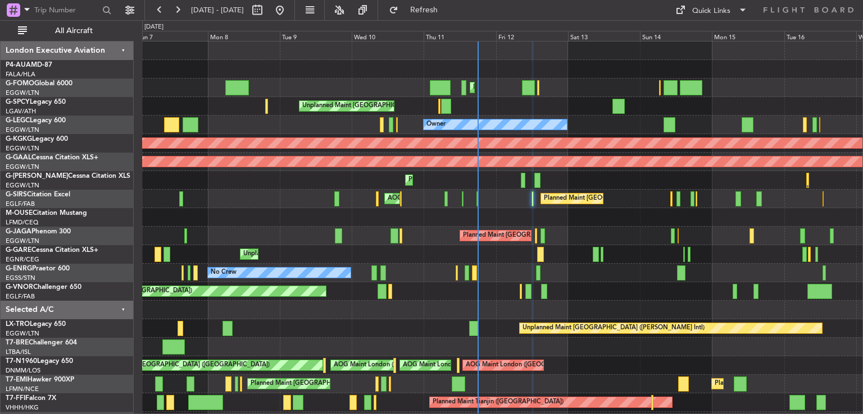
type input "0"
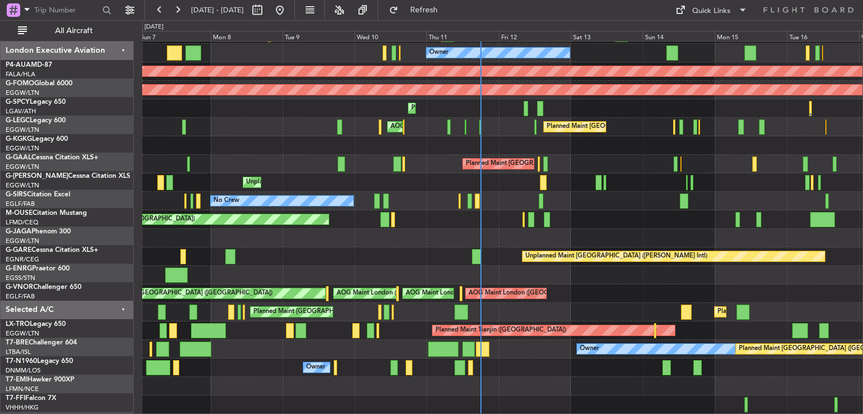
scroll to position [72, 0]
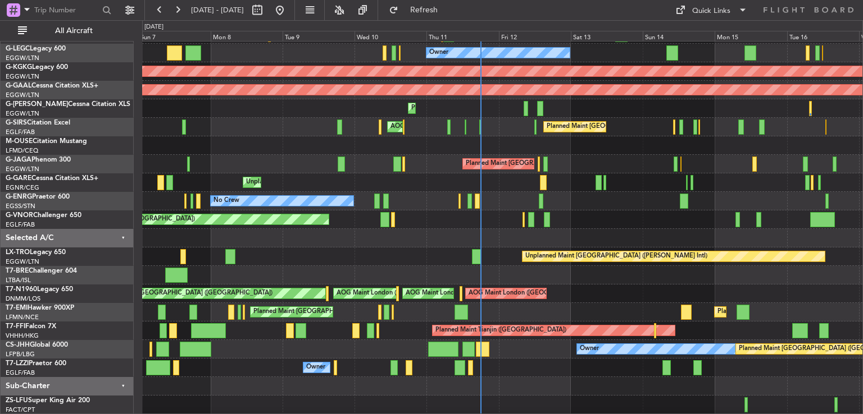
click at [606, 155] on div "Planned Maint [GEOGRAPHIC_DATA] ([GEOGRAPHIC_DATA])" at bounding box center [502, 164] width 720 height 19
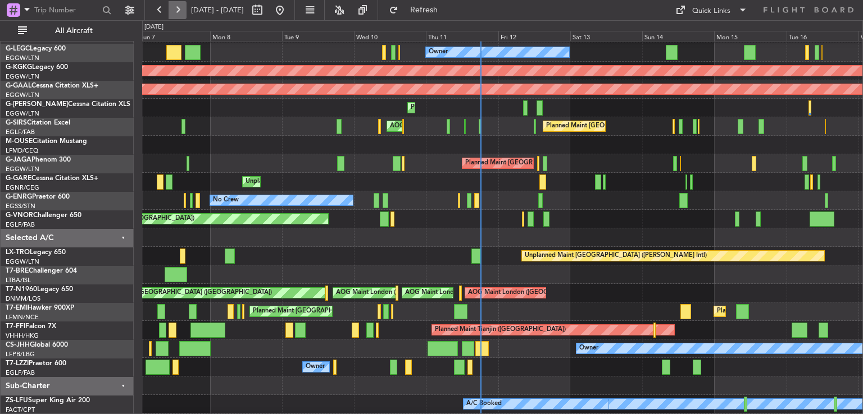
click at [175, 13] on button at bounding box center [177, 10] width 18 height 18
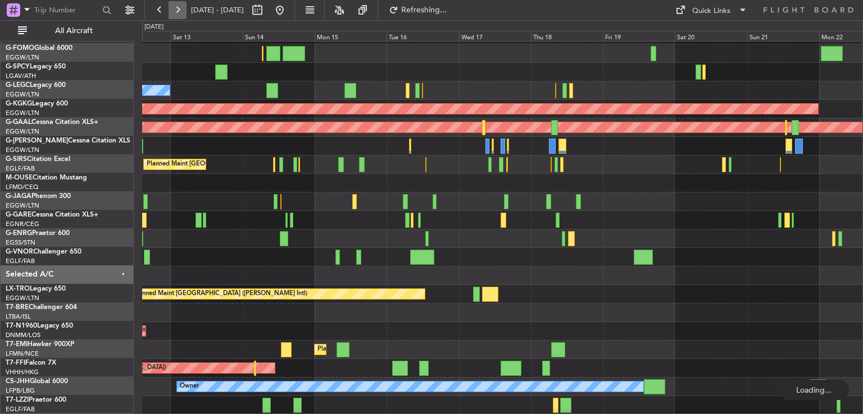
scroll to position [34, 0]
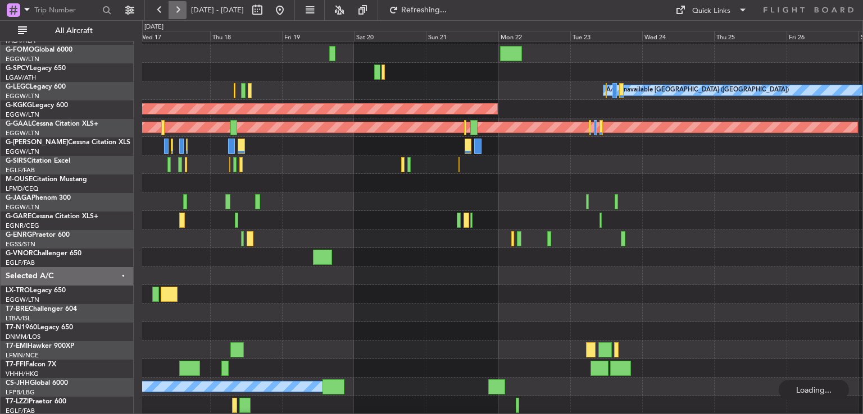
click at [175, 13] on button at bounding box center [177, 10] width 18 height 18
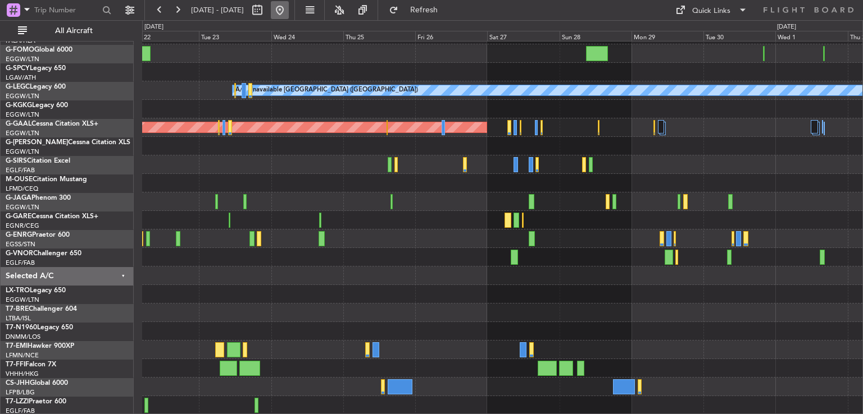
click at [289, 10] on button at bounding box center [280, 10] width 18 height 18
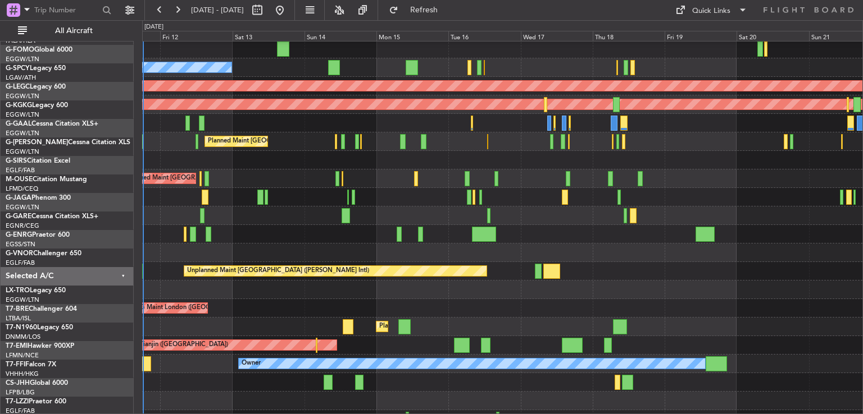
scroll to position [60, 0]
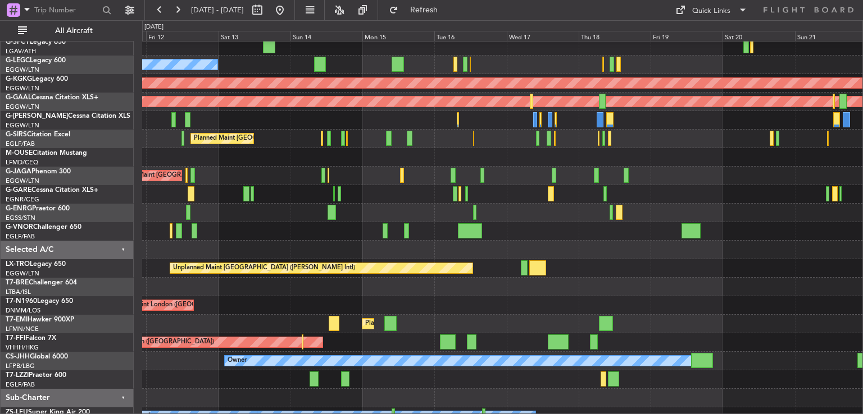
click at [256, 330] on div "Planned Maint Zurich Planned Maint Zurich" at bounding box center [502, 324] width 720 height 19
click at [289, 10] on button at bounding box center [280, 10] width 18 height 18
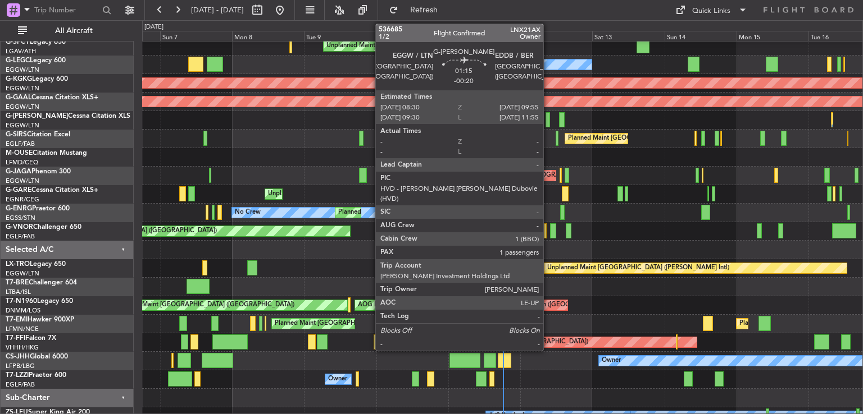
click at [548, 123] on div at bounding box center [547, 119] width 4 height 15
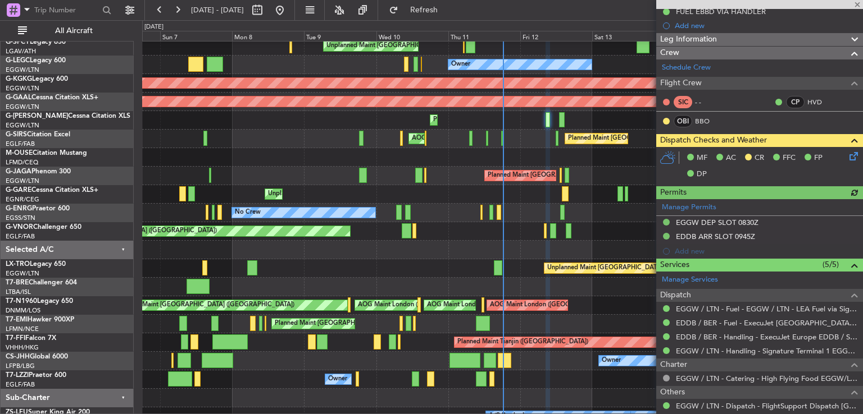
scroll to position [146, 0]
click at [847, 158] on icon at bounding box center [851, 154] width 9 height 9
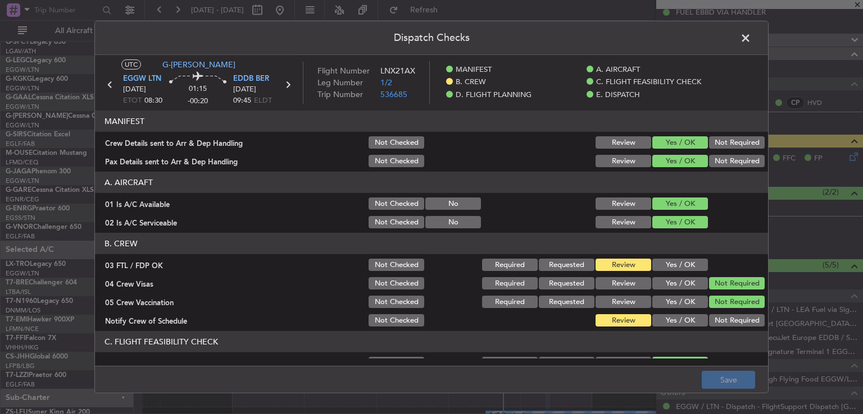
click at [672, 262] on button "Yes / OK" at bounding box center [680, 265] width 56 height 12
click at [668, 321] on button "Yes / OK" at bounding box center [680, 320] width 56 height 12
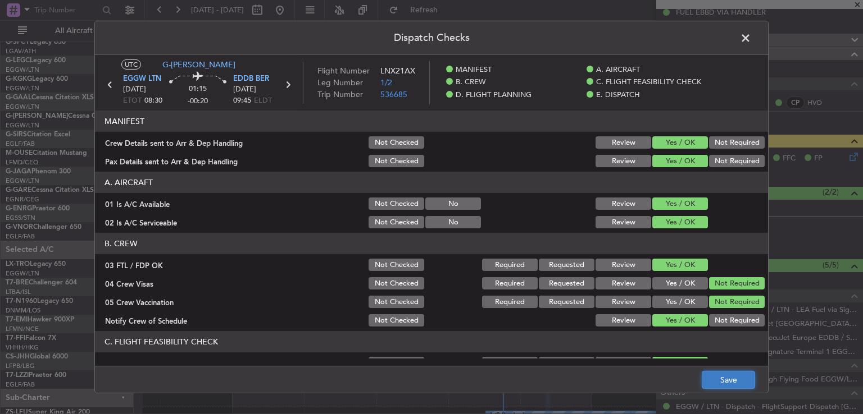
click at [714, 378] on button "Save" at bounding box center [727, 380] width 53 height 18
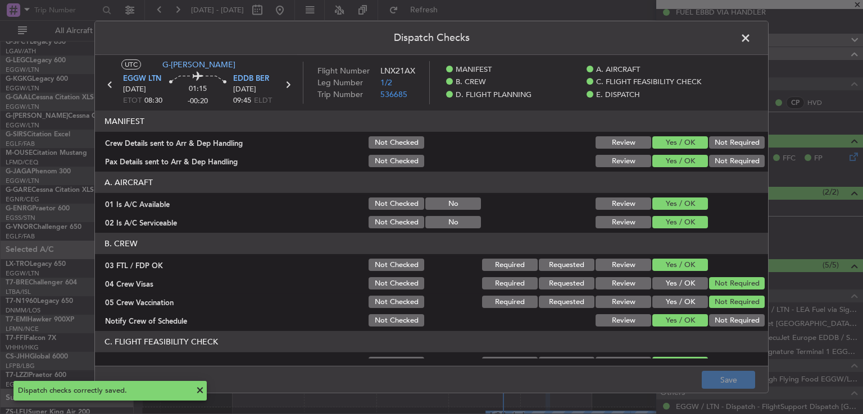
click at [751, 37] on span at bounding box center [751, 41] width 0 height 22
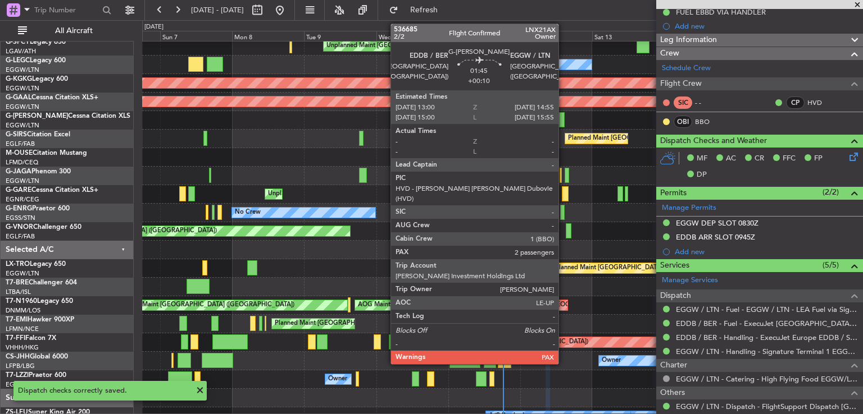
click at [563, 122] on div at bounding box center [562, 119] width 6 height 15
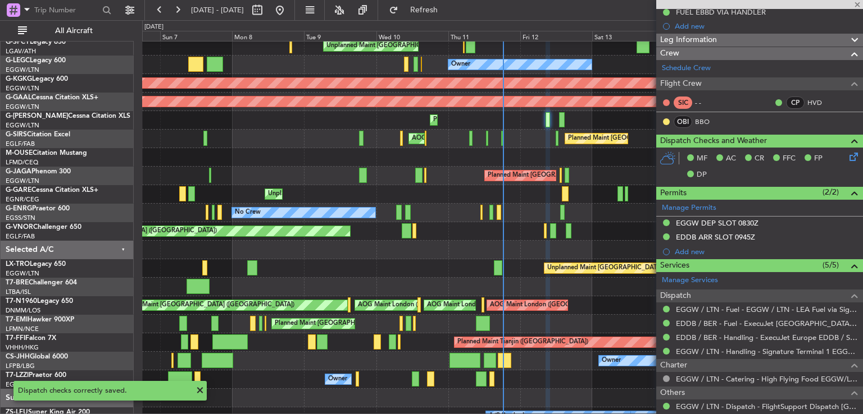
type input "+00:10"
type input "2"
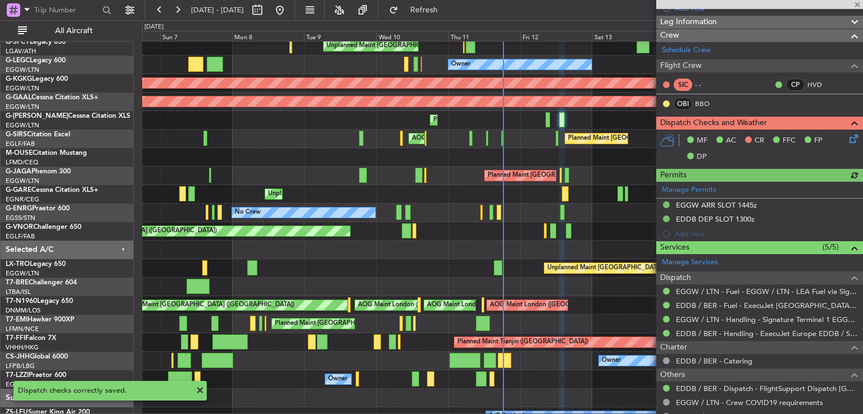
scroll to position [163, 0]
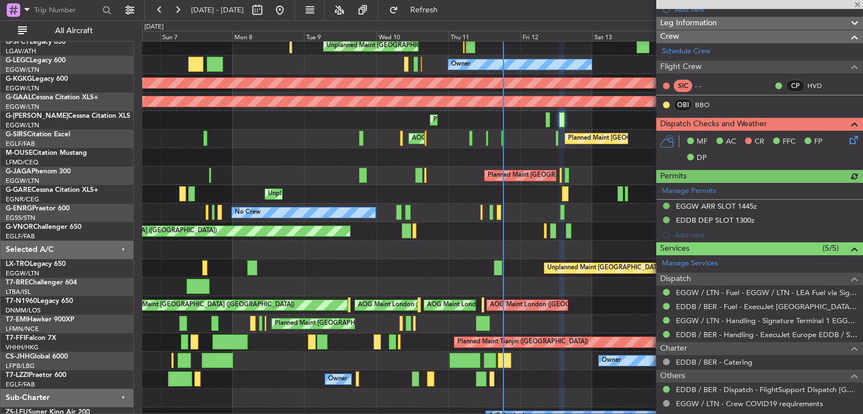
click at [848, 139] on icon at bounding box center [851, 138] width 9 height 9
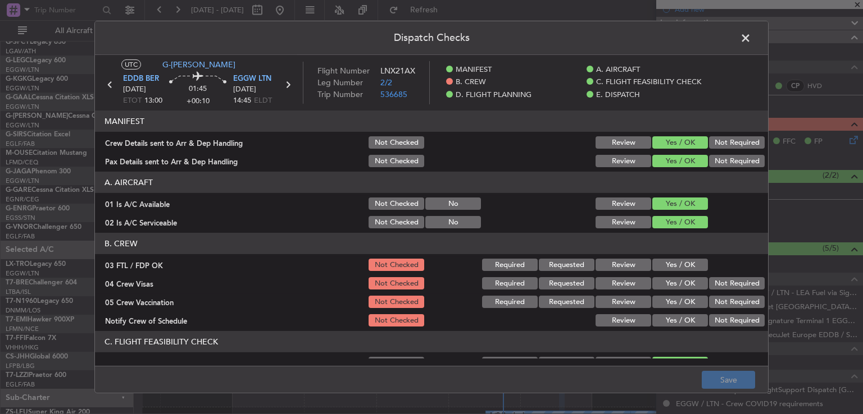
drag, startPoint x: 688, startPoint y: 266, endPoint x: 703, endPoint y: 270, distance: 14.6
click at [693, 266] on button "Yes / OK" at bounding box center [680, 265] width 56 height 12
click at [727, 287] on button "Not Required" at bounding box center [737, 283] width 56 height 12
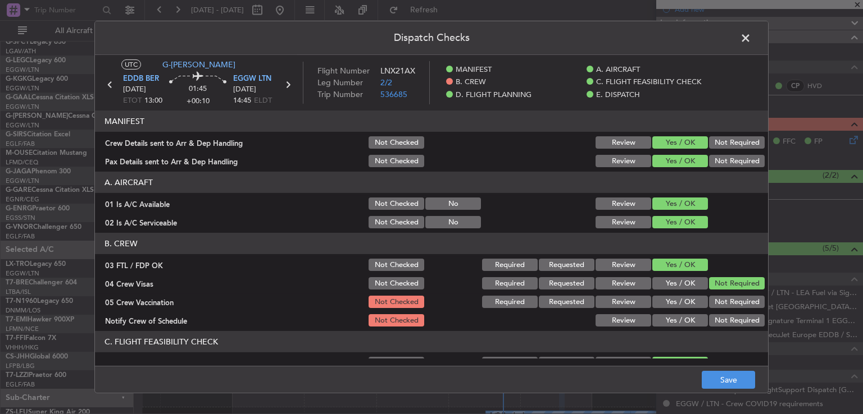
click at [720, 298] on button "Not Required" at bounding box center [737, 302] width 56 height 12
click at [673, 317] on button "Yes / OK" at bounding box center [680, 320] width 56 height 12
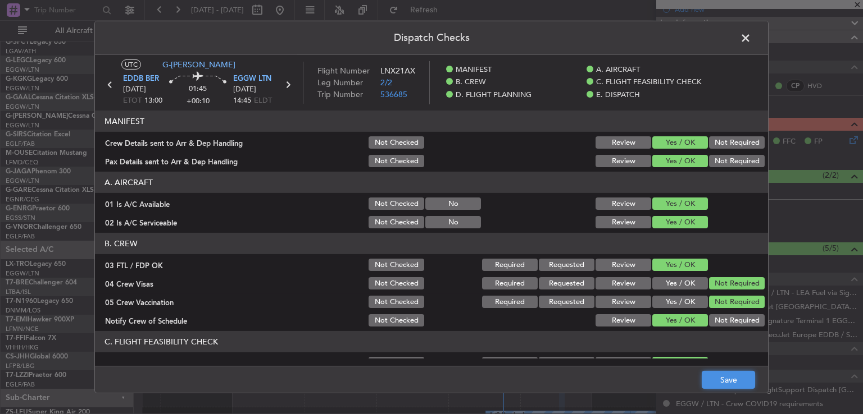
click at [707, 377] on button "Save" at bounding box center [727, 380] width 53 height 18
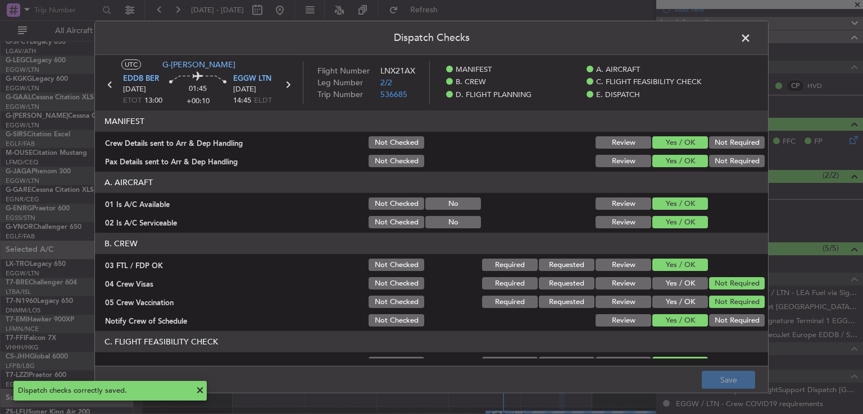
click at [751, 40] on span at bounding box center [751, 41] width 0 height 22
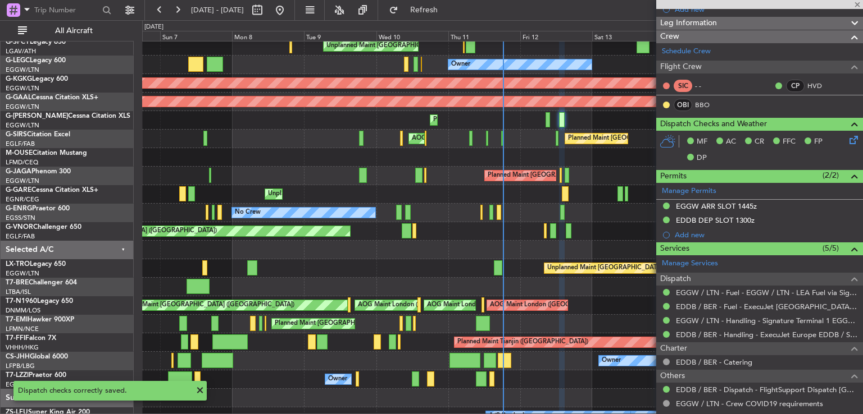
type input "+00:05"
type input "5"
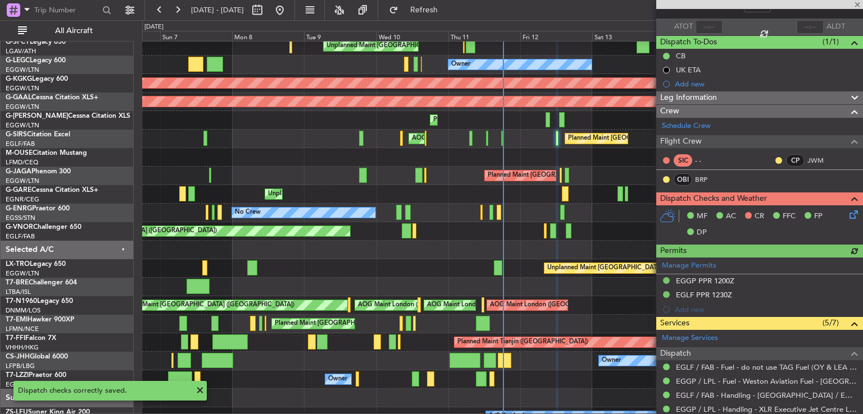
scroll to position [78, 0]
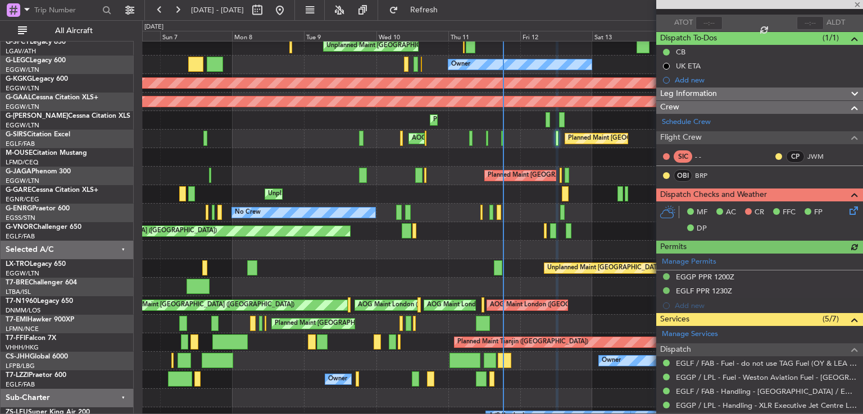
click at [847, 212] on icon at bounding box center [851, 208] width 9 height 9
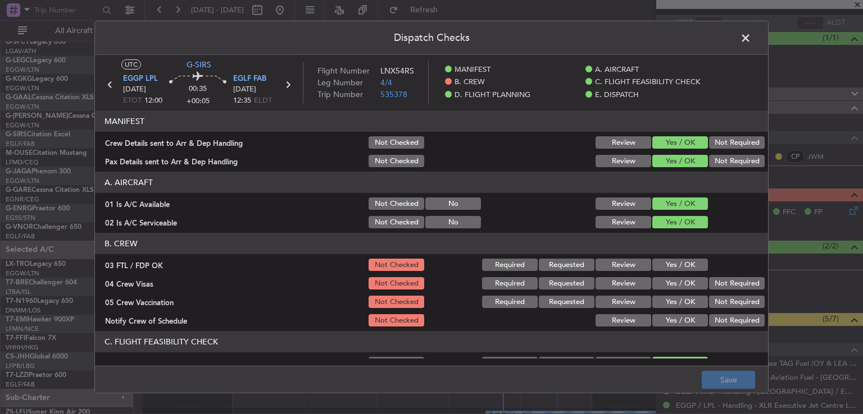
click at [677, 265] on button "Yes / OK" at bounding box center [680, 265] width 56 height 12
drag, startPoint x: 721, startPoint y: 281, endPoint x: 718, endPoint y: 289, distance: 8.3
click at [721, 282] on button "Not Required" at bounding box center [737, 283] width 56 height 12
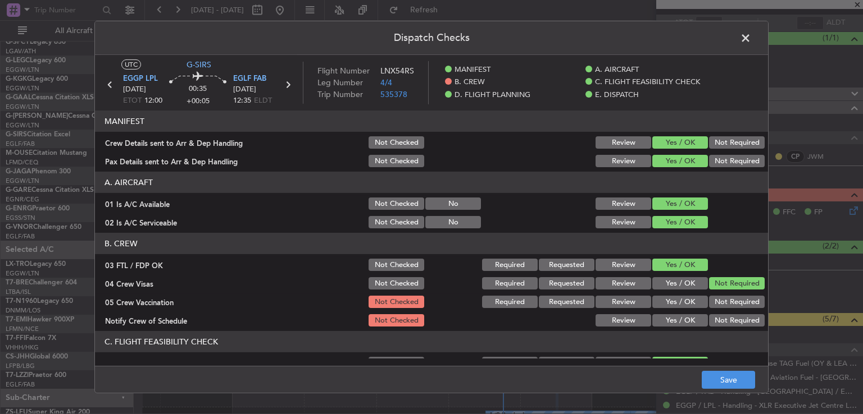
click at [713, 300] on button "Not Required" at bounding box center [737, 302] width 56 height 12
drag, startPoint x: 668, startPoint y: 329, endPoint x: 670, endPoint y: 321, distance: 8.0
click at [668, 329] on article "MANIFEST Crew Details sent to Arr & Dep Handling Not Checked Review Yes / OK No…" at bounding box center [431, 235] width 673 height 248
click at [671, 320] on button "Yes / OK" at bounding box center [680, 320] width 56 height 12
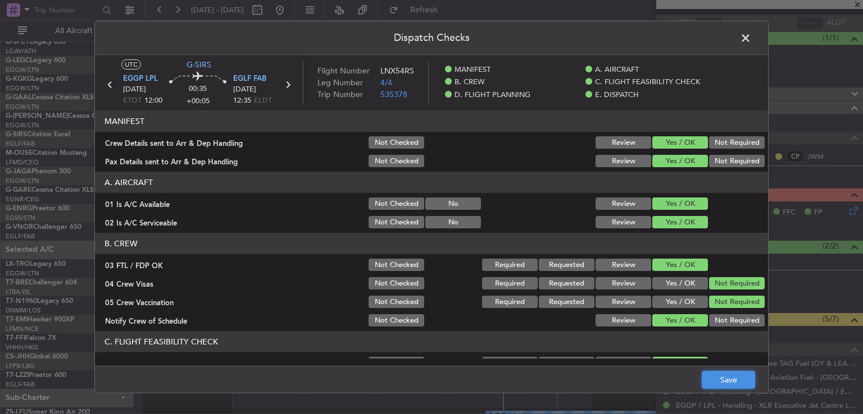
click at [713, 375] on button "Save" at bounding box center [727, 380] width 53 height 18
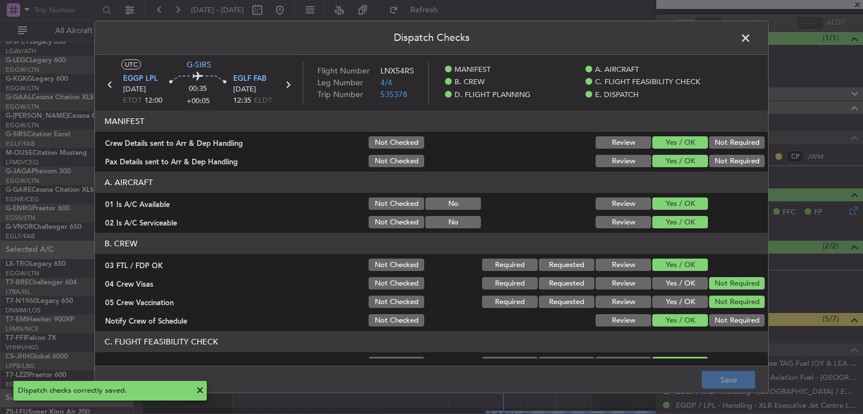
click at [751, 35] on span at bounding box center [751, 41] width 0 height 22
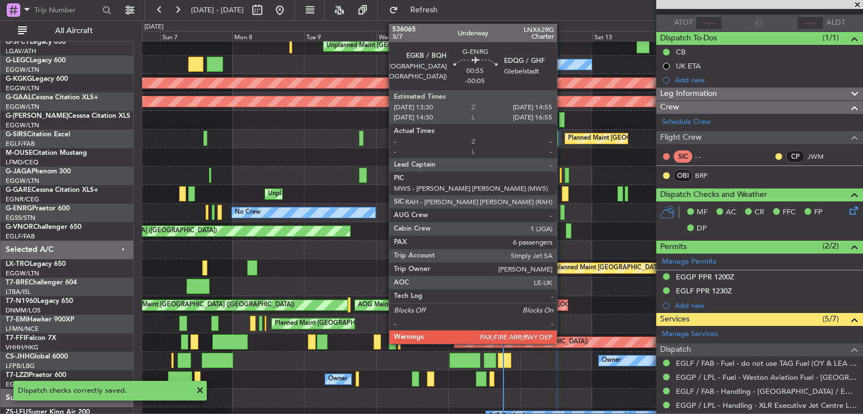
click at [562, 213] on div at bounding box center [562, 212] width 4 height 15
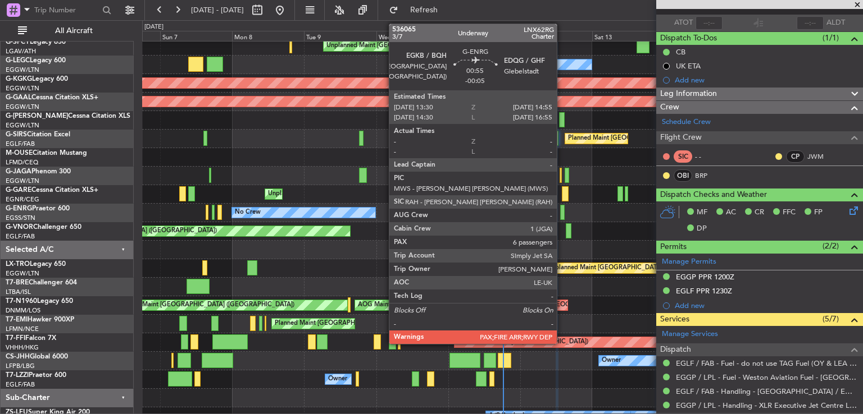
click at [562, 210] on div at bounding box center [562, 212] width 4 height 15
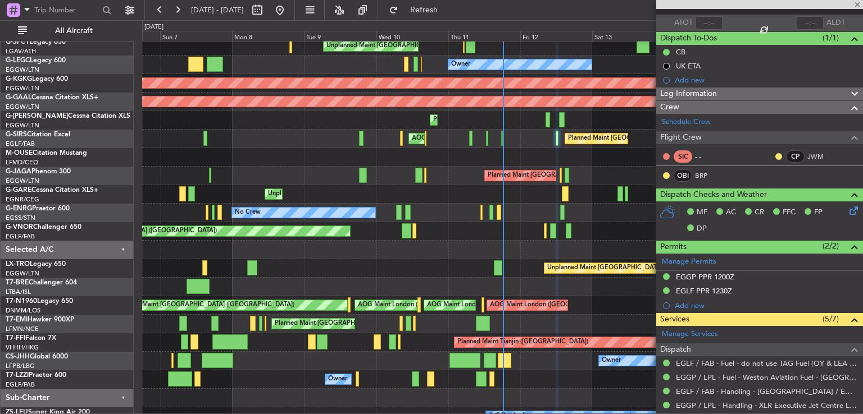
type input "-00:05"
type input "6"
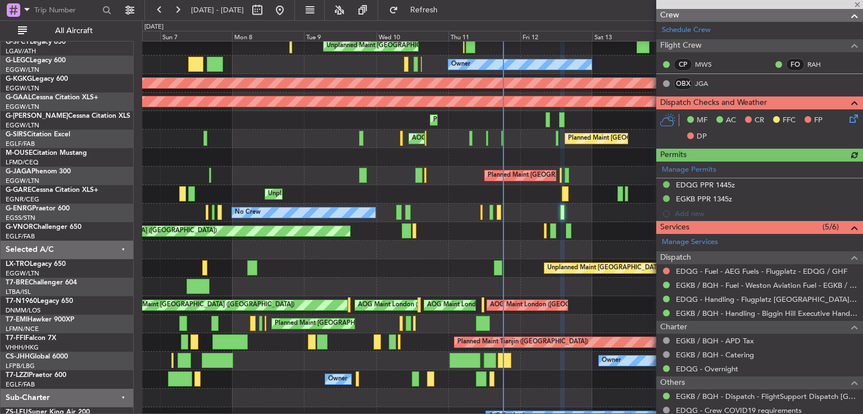
scroll to position [208, 0]
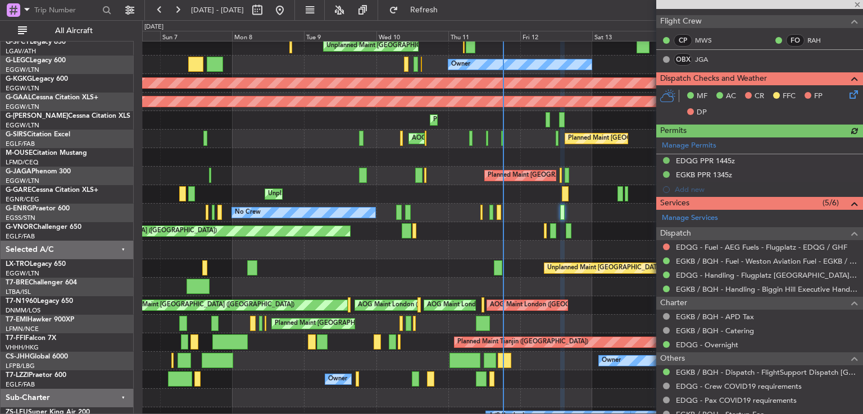
click at [847, 97] on icon at bounding box center [851, 92] width 9 height 9
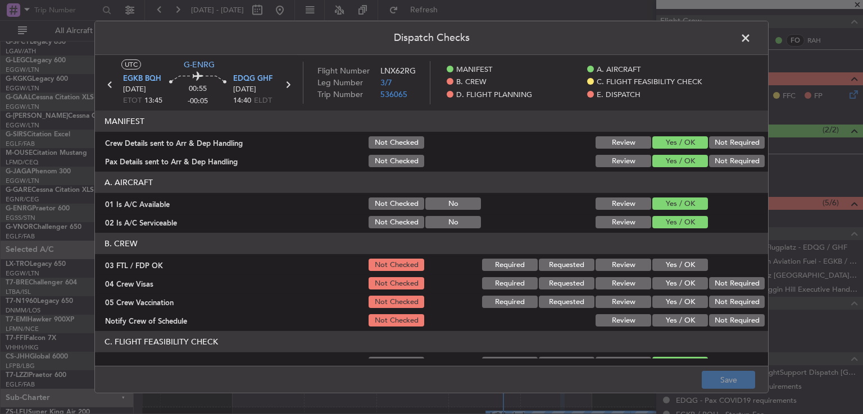
click at [665, 263] on button "Yes / OK" at bounding box center [680, 265] width 56 height 12
click at [718, 282] on button "Not Required" at bounding box center [737, 283] width 56 height 12
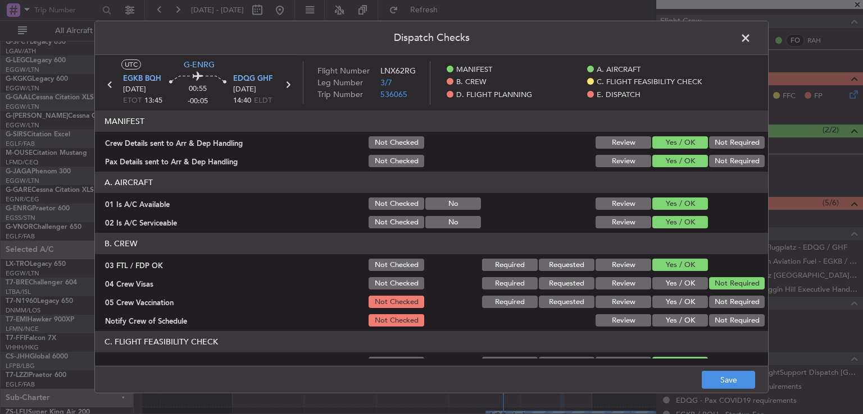
click at [712, 299] on button "Not Required" at bounding box center [737, 302] width 56 height 12
click at [684, 315] on button "Yes / OK" at bounding box center [680, 320] width 56 height 12
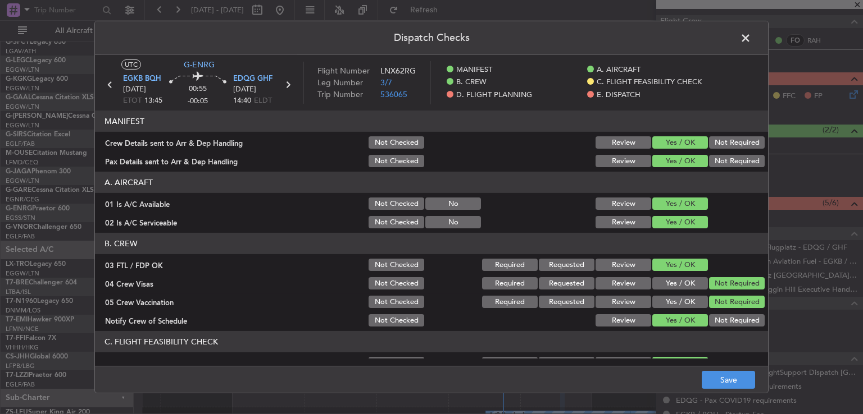
scroll to position [164, 0]
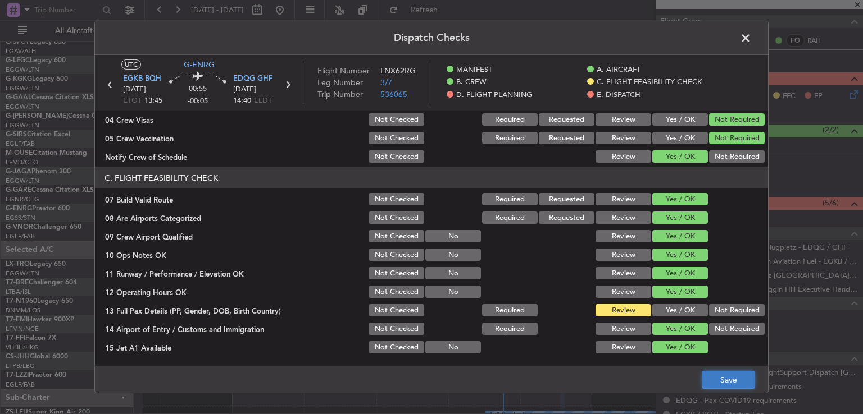
click at [711, 376] on button "Save" at bounding box center [727, 380] width 53 height 18
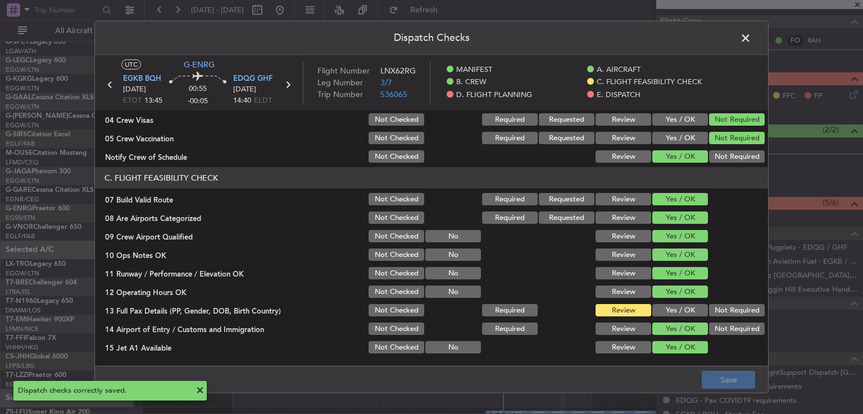
click at [751, 39] on span at bounding box center [751, 41] width 0 height 22
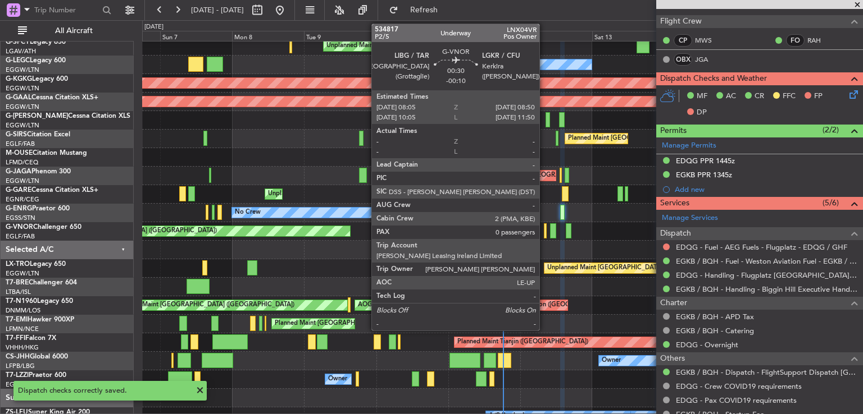
click at [544, 232] on div at bounding box center [545, 230] width 3 height 15
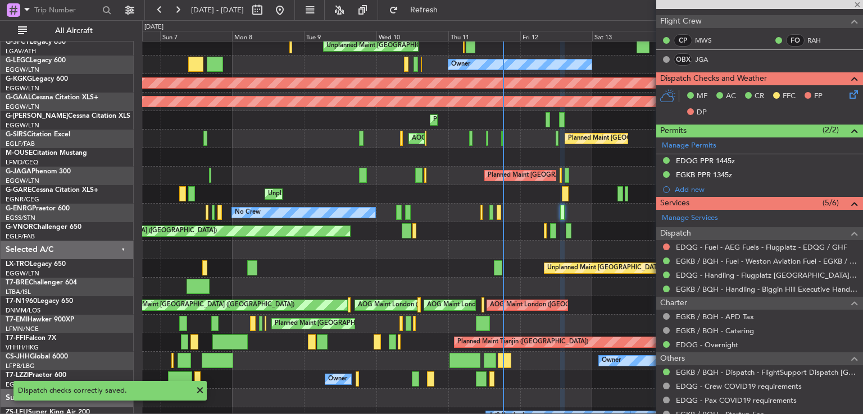
type input "-00:10"
type input "0"
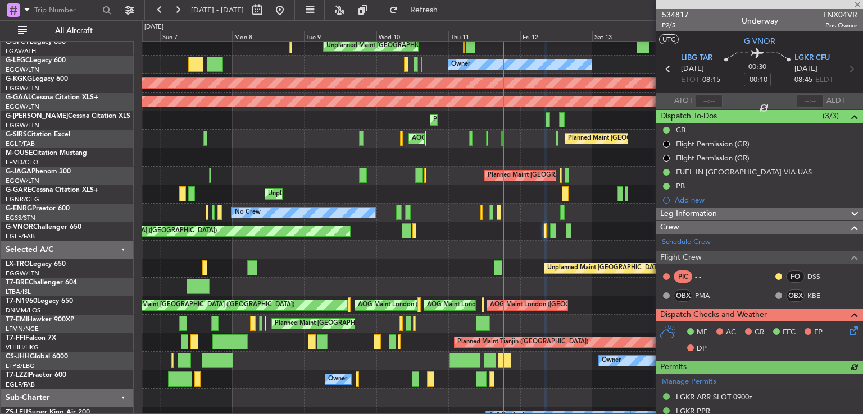
scroll to position [142, 0]
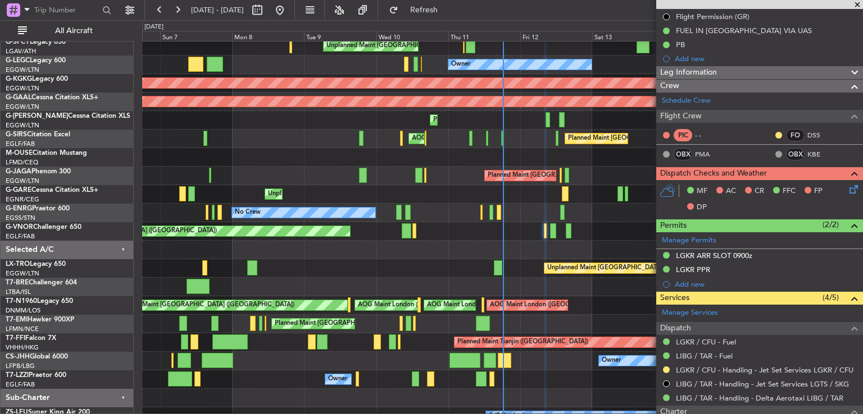
click at [847, 191] on icon at bounding box center [851, 187] width 9 height 9
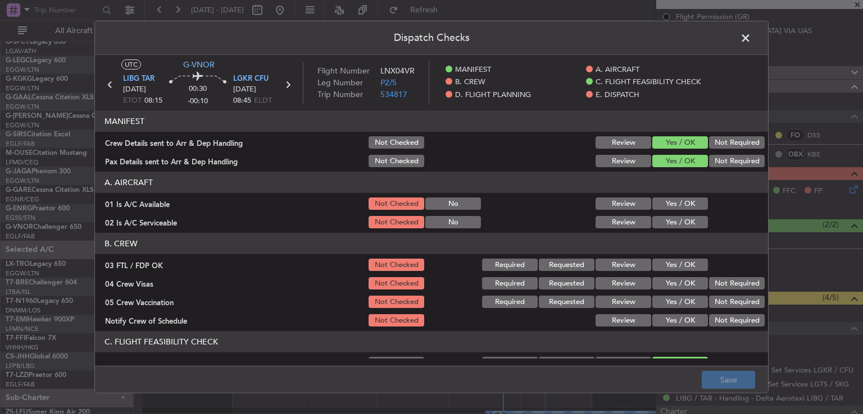
click at [676, 205] on button "Yes / OK" at bounding box center [680, 204] width 56 height 12
drag, startPoint x: 676, startPoint y: 221, endPoint x: 675, endPoint y: 232, distance: 10.7
click at [676, 222] on button "Yes / OK" at bounding box center [680, 222] width 56 height 12
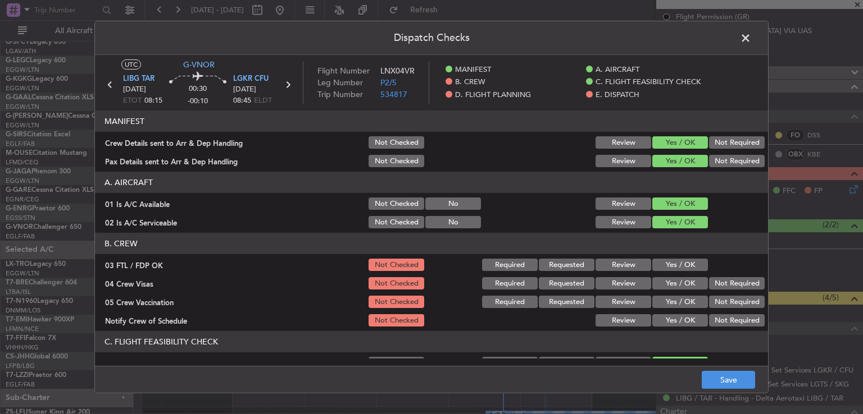
click at [672, 257] on div "Yes / OK" at bounding box center [678, 265] width 57 height 16
click at [672, 266] on button "Yes / OK" at bounding box center [680, 265] width 56 height 12
drag, startPoint x: 722, startPoint y: 290, endPoint x: 723, endPoint y: 282, distance: 8.0
click at [723, 285] on div "Not Required" at bounding box center [735, 284] width 57 height 16
click at [723, 283] on button "Not Required" at bounding box center [737, 283] width 56 height 12
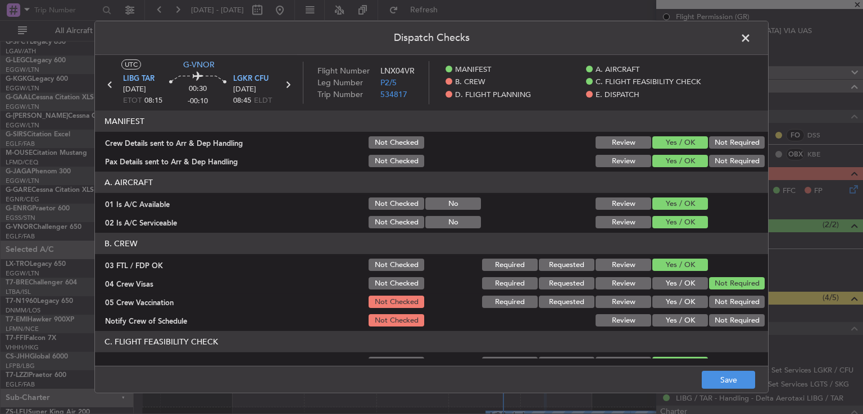
drag, startPoint x: 719, startPoint y: 297, endPoint x: 699, endPoint y: 308, distance: 22.4
click at [719, 298] on button "Not Required" at bounding box center [737, 302] width 56 height 12
click at [679, 314] on button "Yes / OK" at bounding box center [680, 320] width 56 height 12
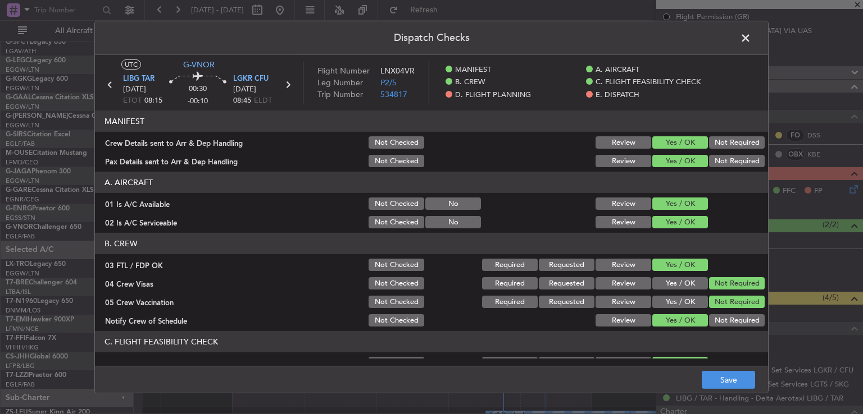
drag, startPoint x: 768, startPoint y: 158, endPoint x: 763, endPoint y: 177, distance: 19.4
click at [763, 177] on div "Dispatch Checks UTC G-VNOR LIBG TAR 12/09/2025 ETOT 08:15 00:30 -00:10 LGKR CFU…" at bounding box center [431, 207] width 863 height 414
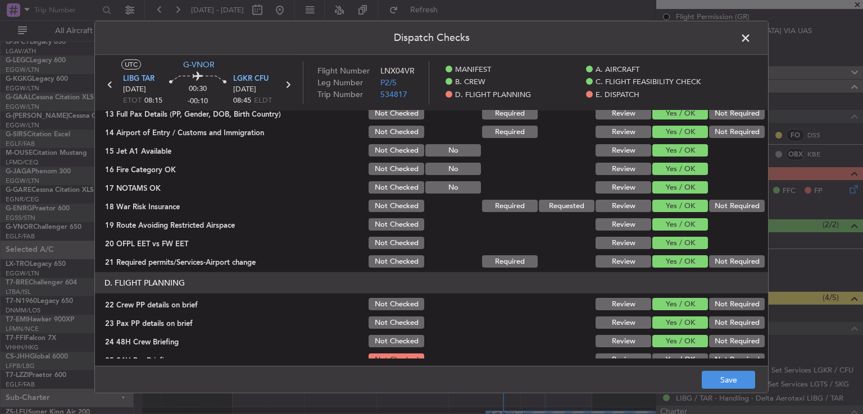
scroll to position [367, 0]
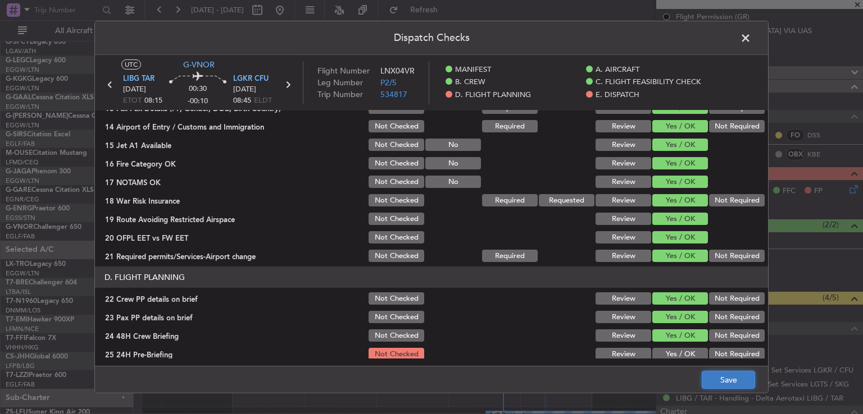
click at [720, 382] on button "Save" at bounding box center [727, 380] width 53 height 18
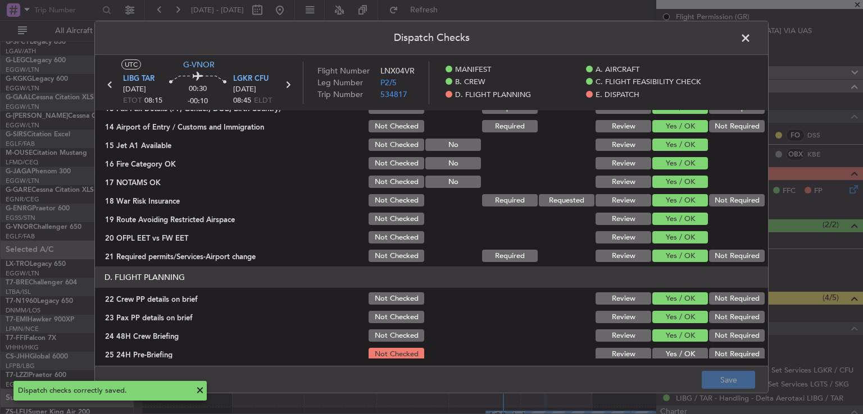
click at [751, 37] on span at bounding box center [751, 41] width 0 height 22
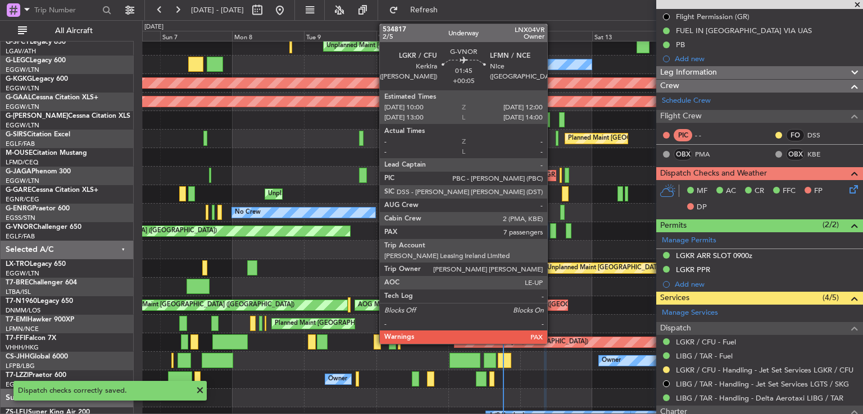
click at [552, 231] on div at bounding box center [553, 230] width 6 height 15
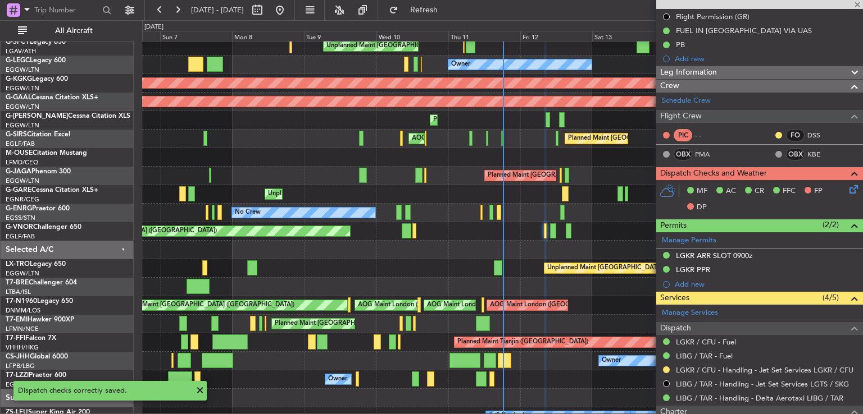
type input "+00:05"
type input "7"
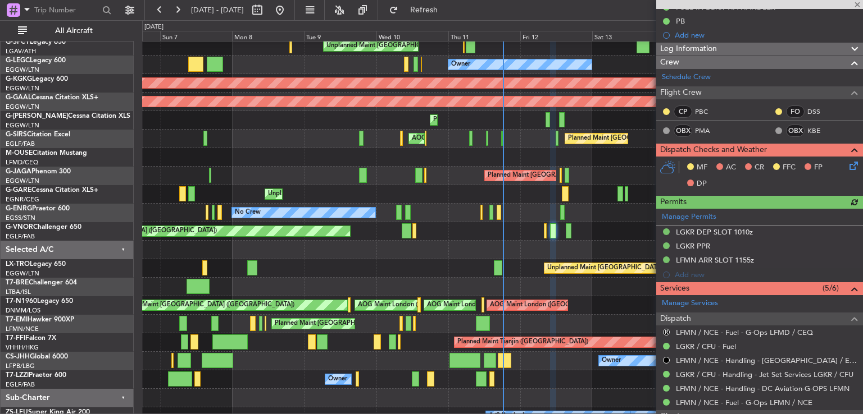
scroll to position [180, 0]
click at [847, 167] on icon at bounding box center [851, 163] width 9 height 9
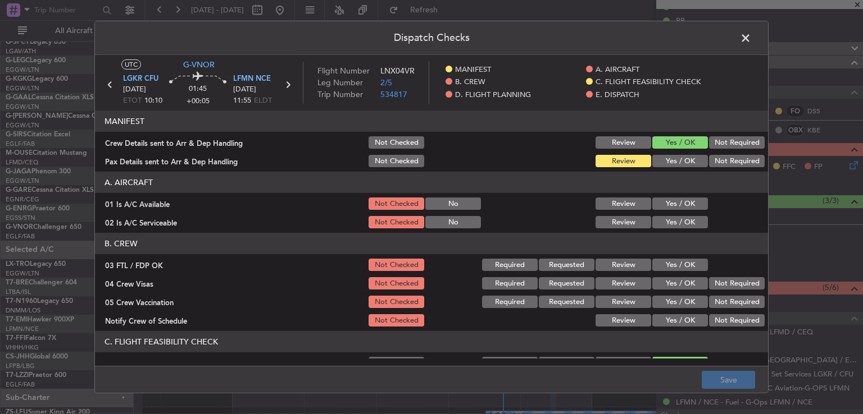
click at [668, 206] on button "Yes / OK" at bounding box center [680, 204] width 56 height 12
click at [667, 222] on button "Yes / OK" at bounding box center [680, 222] width 56 height 12
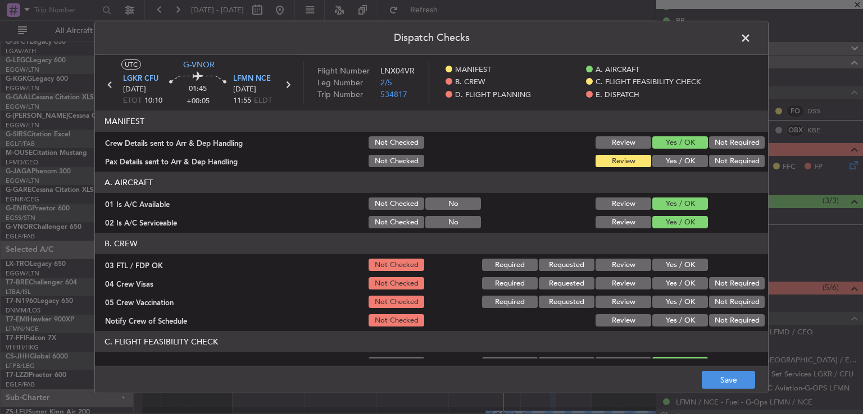
click at [666, 260] on button "Yes / OK" at bounding box center [680, 265] width 56 height 12
click at [709, 279] on button "Not Required" at bounding box center [737, 283] width 56 height 12
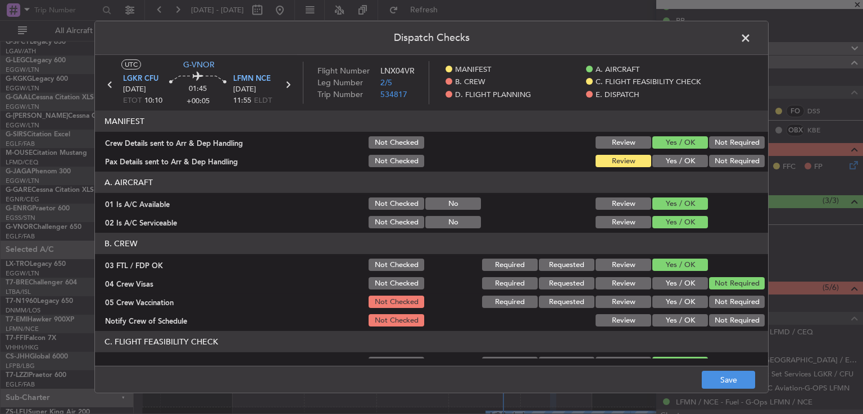
click at [709, 297] on button "Not Required" at bounding box center [737, 302] width 56 height 12
click at [684, 317] on button "Yes / OK" at bounding box center [680, 320] width 56 height 12
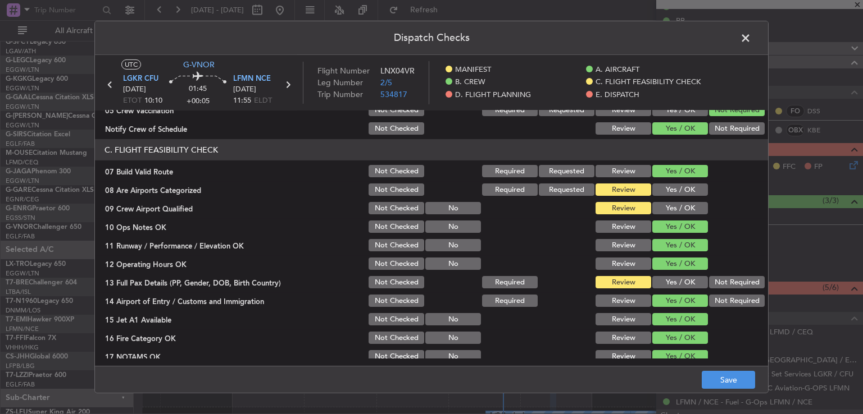
scroll to position [202, 0]
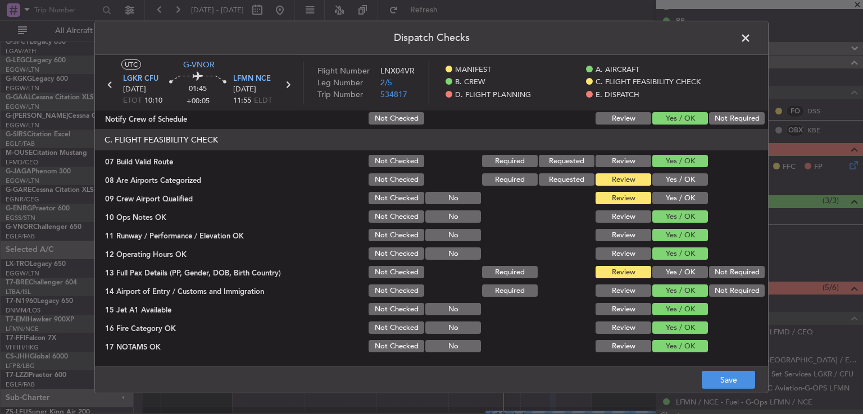
click at [673, 179] on button "Yes / OK" at bounding box center [680, 180] width 56 height 12
click at [672, 195] on button "Yes / OK" at bounding box center [680, 198] width 56 height 12
click at [715, 376] on button "Save" at bounding box center [727, 380] width 53 height 18
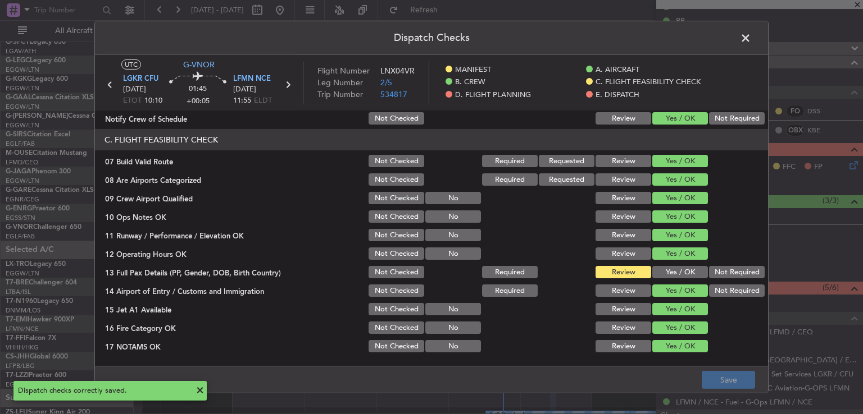
click at [751, 35] on span at bounding box center [751, 41] width 0 height 22
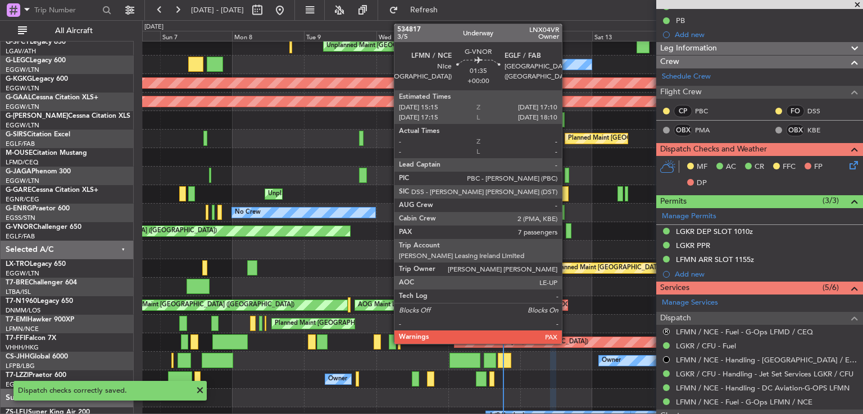
click at [567, 234] on div at bounding box center [568, 230] width 6 height 15
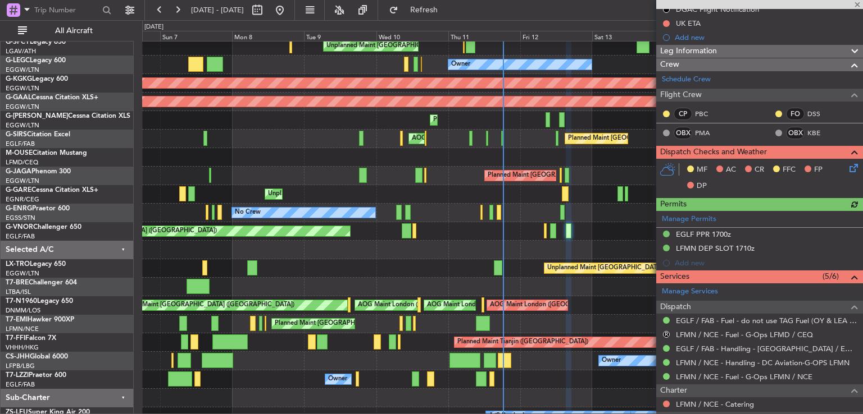
scroll to position [137, 0]
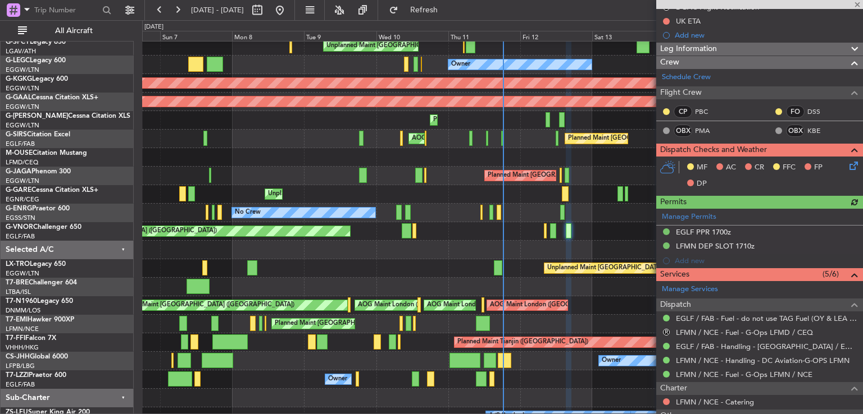
click at [847, 162] on icon at bounding box center [851, 163] width 9 height 9
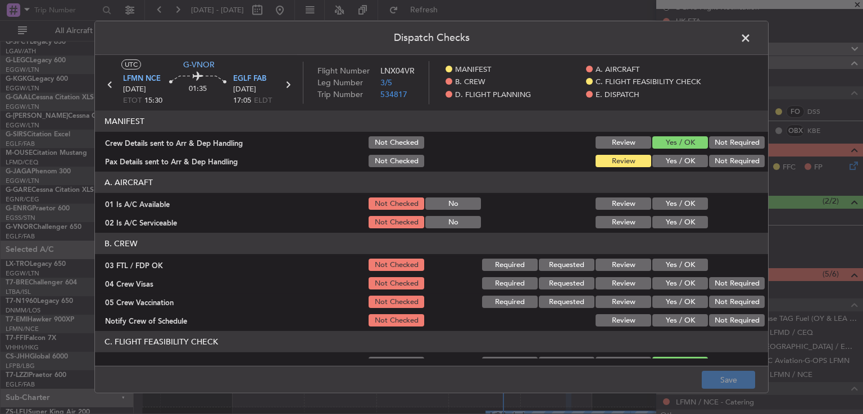
click at [677, 207] on button "Yes / OK" at bounding box center [680, 204] width 56 height 12
click at [673, 217] on button "Yes / OK" at bounding box center [680, 222] width 56 height 12
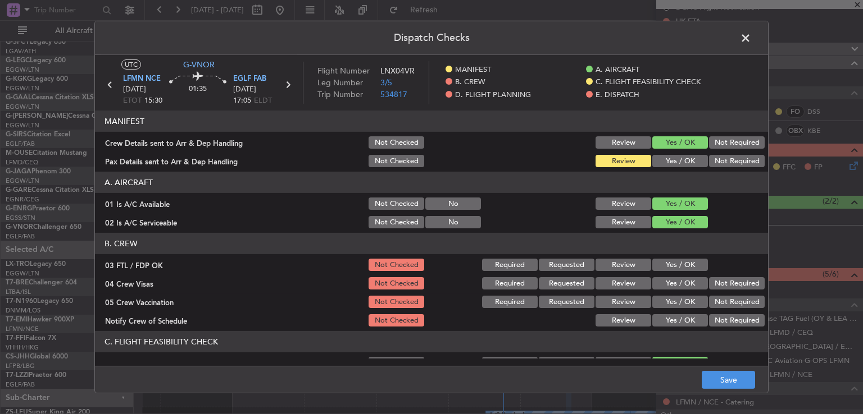
click at [684, 264] on button "Yes / OK" at bounding box center [680, 265] width 56 height 12
click at [723, 285] on button "Not Required" at bounding box center [737, 283] width 56 height 12
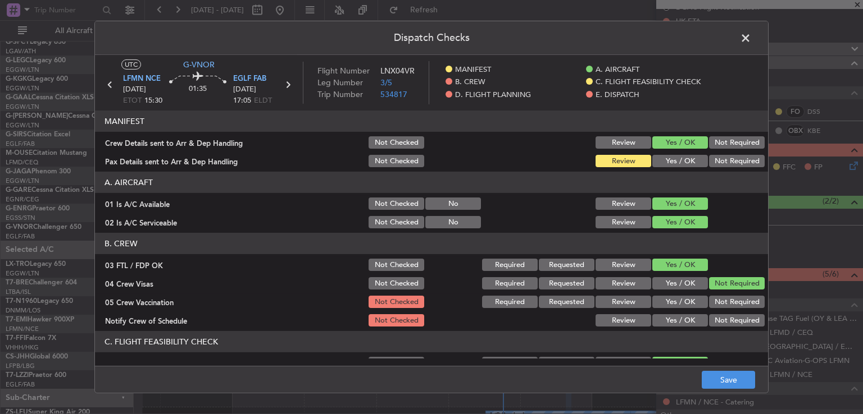
click at [719, 299] on button "Not Required" at bounding box center [737, 302] width 56 height 12
click at [678, 318] on button "Yes / OK" at bounding box center [680, 320] width 56 height 12
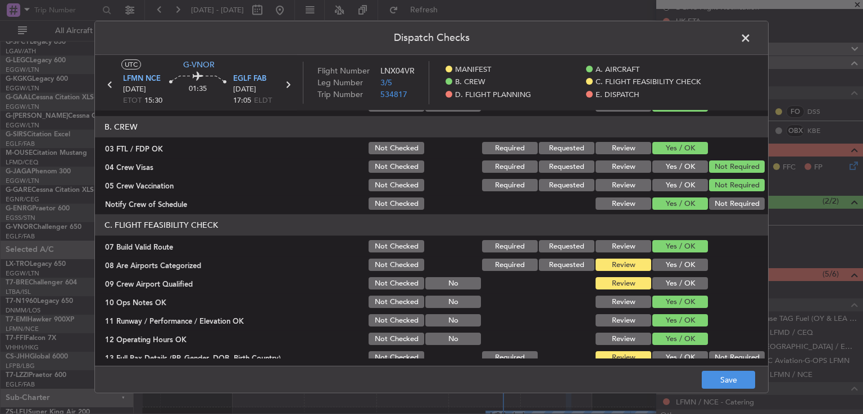
scroll to position [145, 0]
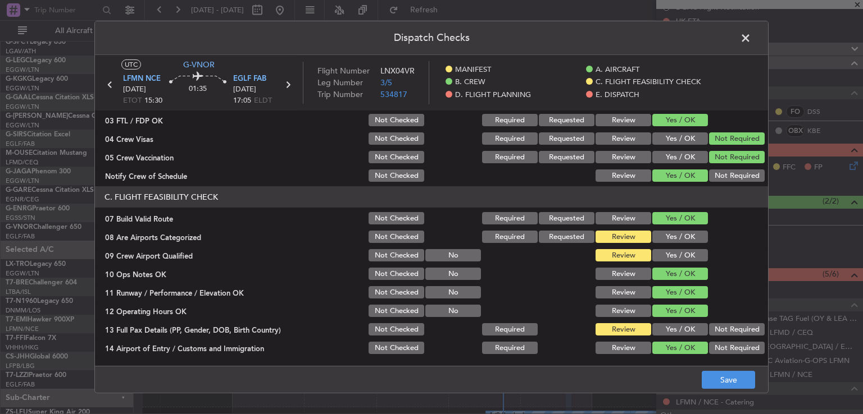
click at [674, 235] on button "Yes / OK" at bounding box center [680, 237] width 56 height 12
click at [672, 252] on button "Yes / OK" at bounding box center [680, 255] width 56 height 12
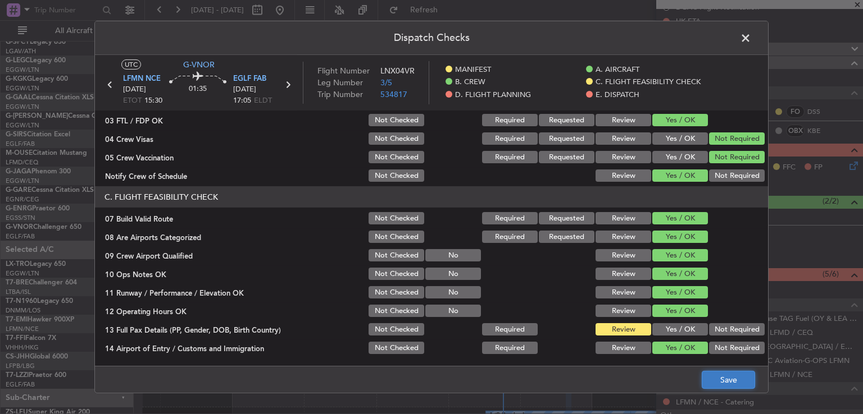
click at [713, 380] on button "Save" at bounding box center [727, 380] width 53 height 18
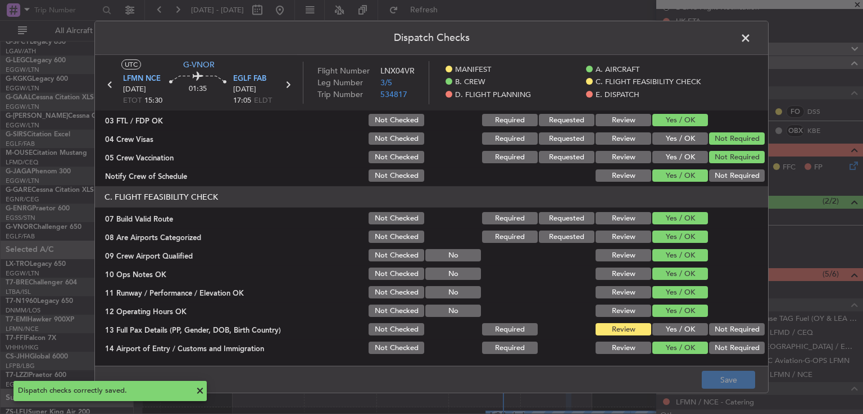
click at [751, 39] on span at bounding box center [751, 41] width 0 height 22
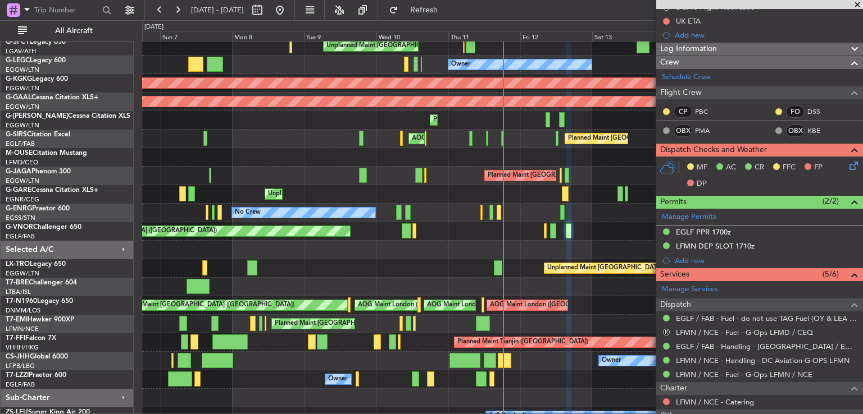
click at [857, 6] on span at bounding box center [856, 5] width 11 height 10
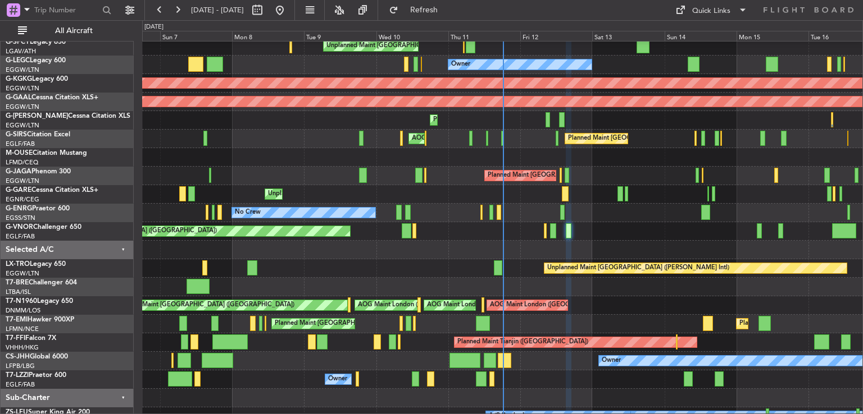
type input "0"
click at [289, 11] on button at bounding box center [280, 10] width 18 height 18
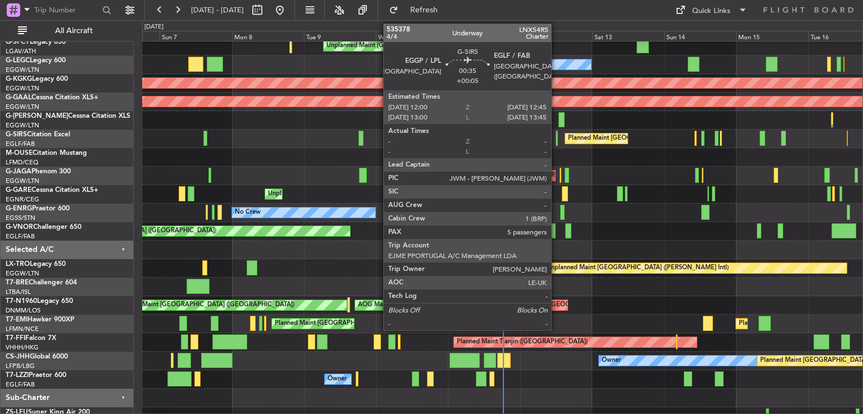
click at [556, 140] on div at bounding box center [556, 138] width 3 height 15
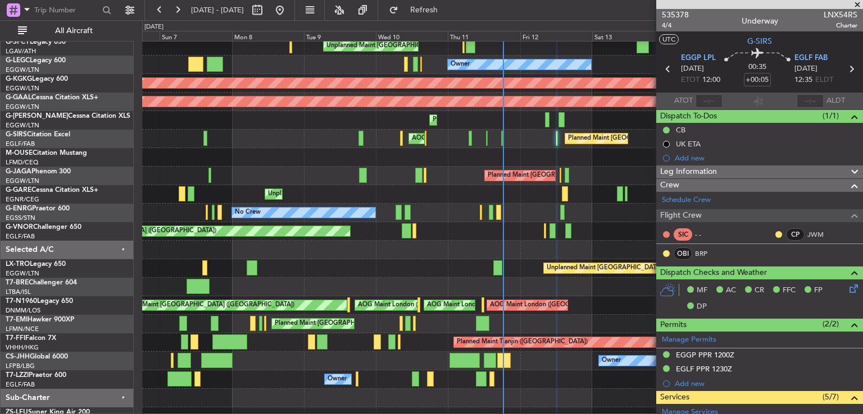
click at [856, 2] on span at bounding box center [856, 5] width 11 height 10
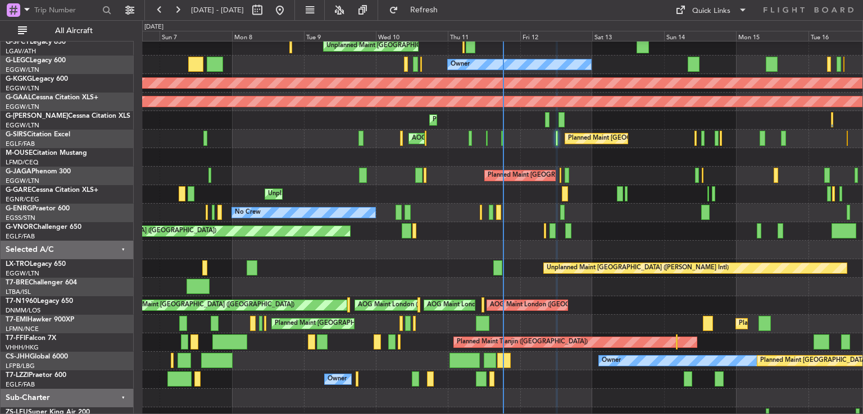
type input "0"
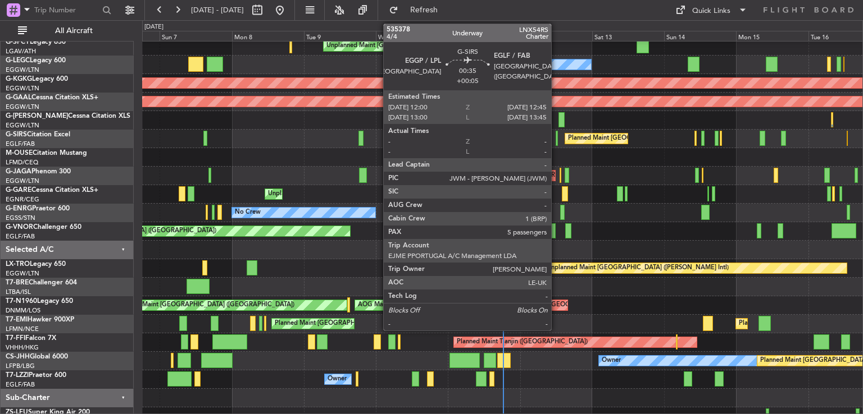
click at [556, 139] on div at bounding box center [556, 138] width 3 height 15
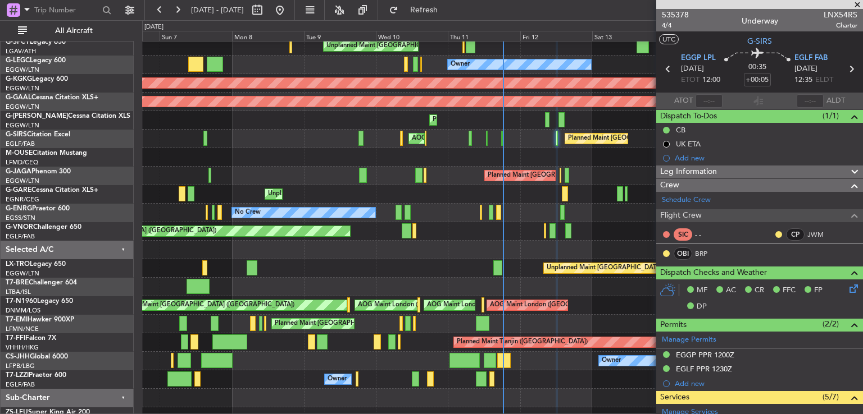
click at [856, 3] on span at bounding box center [856, 5] width 11 height 10
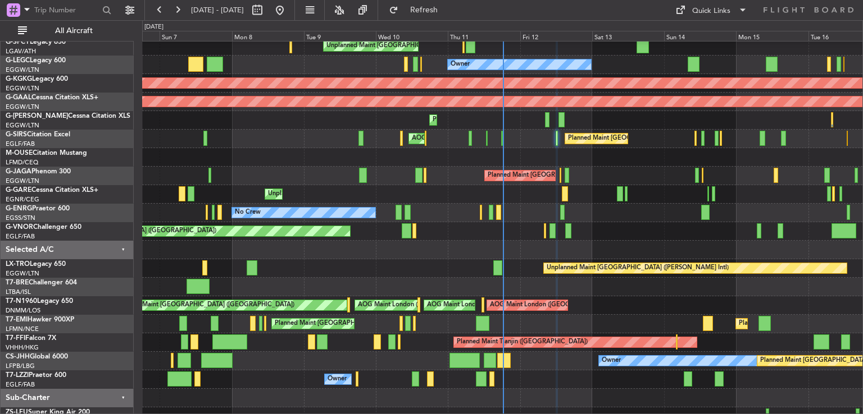
type input "0"
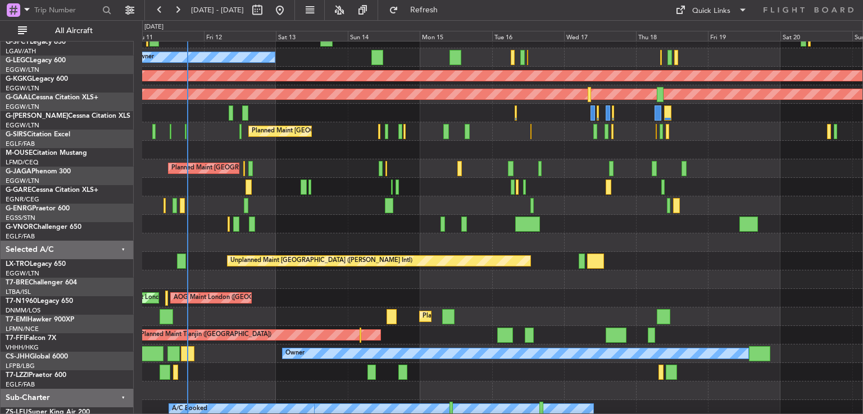
click at [321, 266] on div "Unplanned Maint [GEOGRAPHIC_DATA] ([PERSON_NAME] Intl)" at bounding box center [502, 261] width 720 height 19
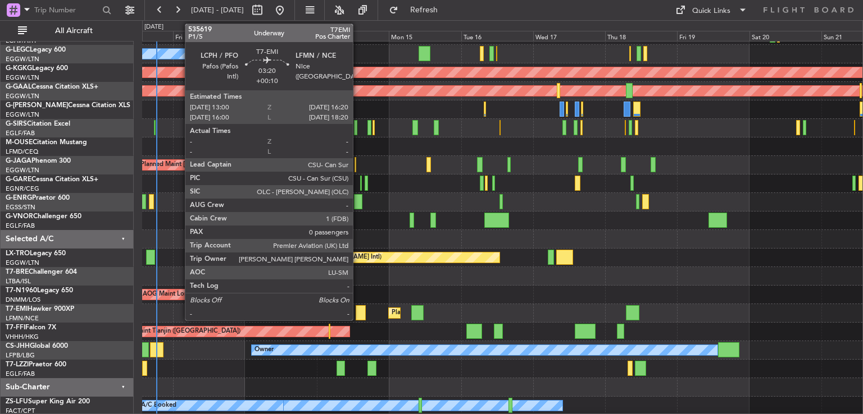
click at [358, 318] on div at bounding box center [360, 312] width 10 height 15
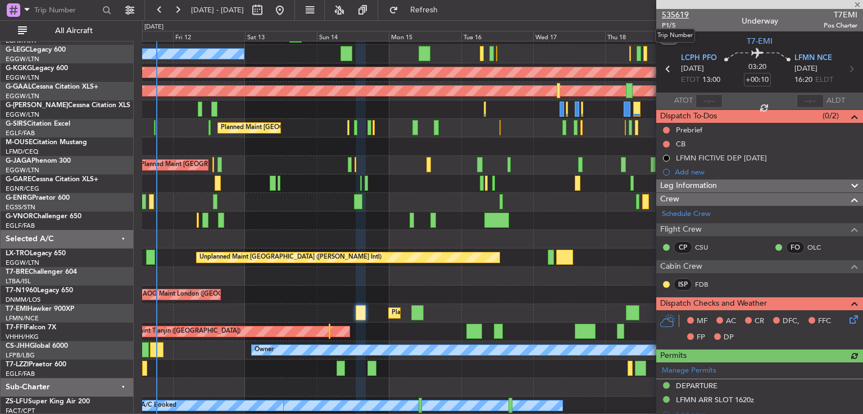
click at [676, 12] on span "535619" at bounding box center [675, 15] width 27 height 12
click at [448, 13] on span "Refresh" at bounding box center [423, 10] width 47 height 8
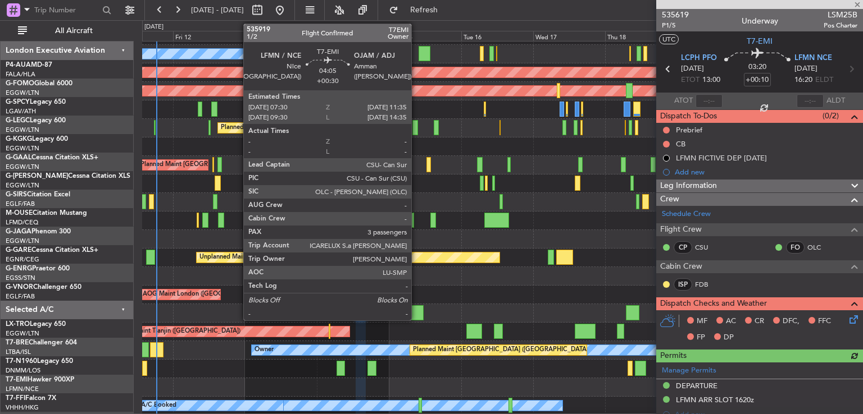
scroll to position [71, 0]
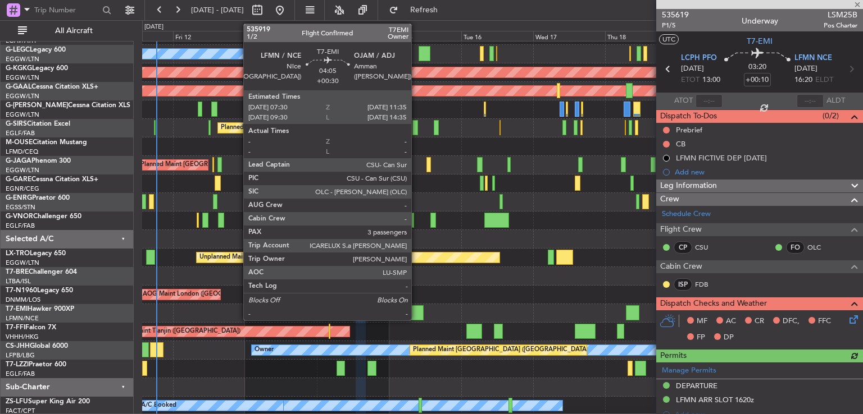
click at [416, 313] on div at bounding box center [417, 312] width 12 height 15
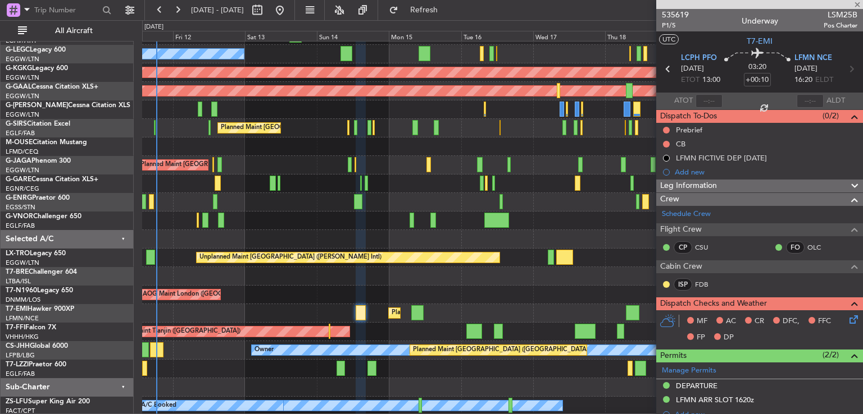
type input "+00:30"
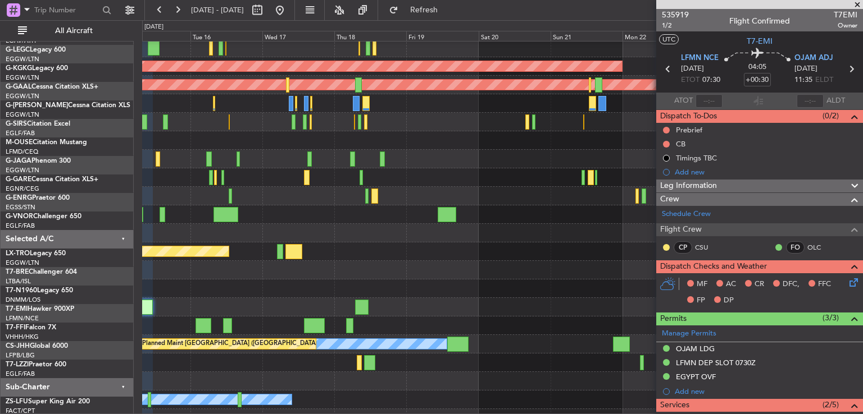
scroll to position [80, 0]
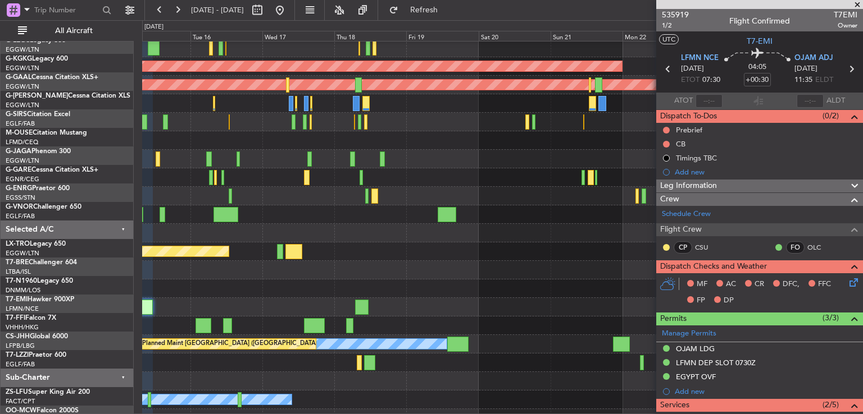
click at [272, 274] on div at bounding box center [502, 270] width 720 height 19
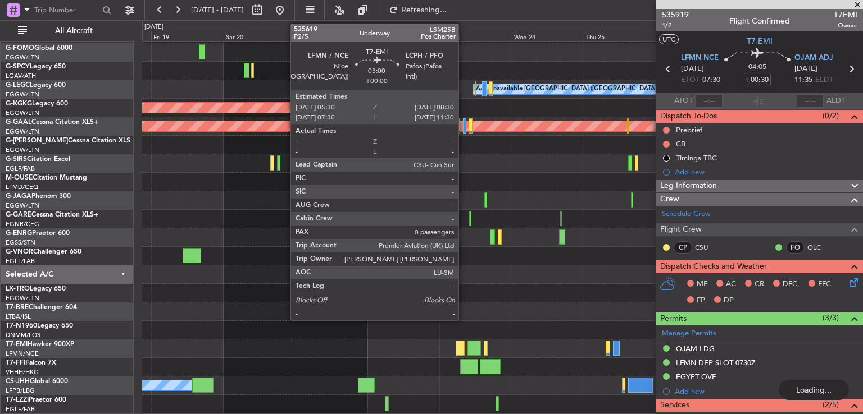
scroll to position [34, 0]
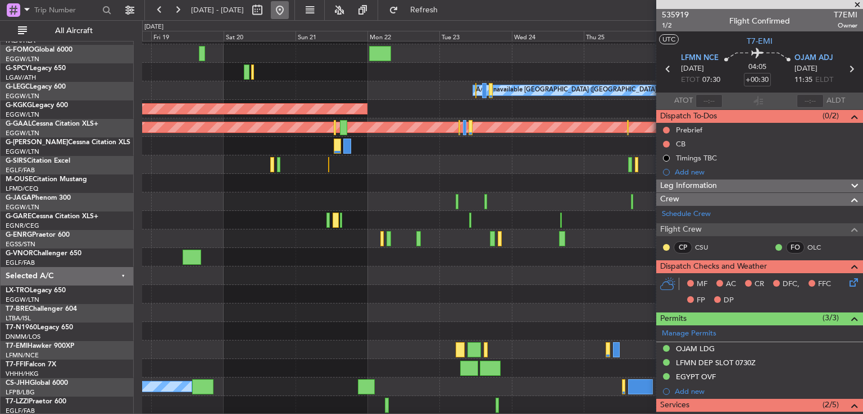
click at [289, 11] on button at bounding box center [280, 10] width 18 height 18
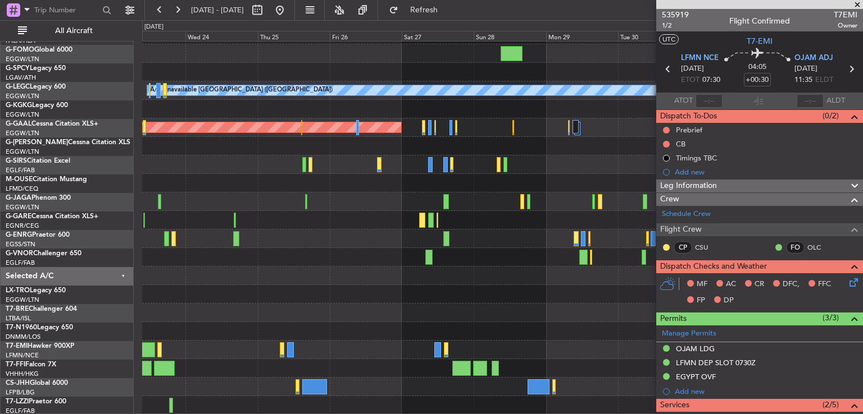
click at [348, 304] on div "A/C Unavailable [GEOGRAPHIC_DATA] ([GEOGRAPHIC_DATA]) AOG Maint [GEOGRAPHIC_DAT…" at bounding box center [502, 211] width 720 height 408
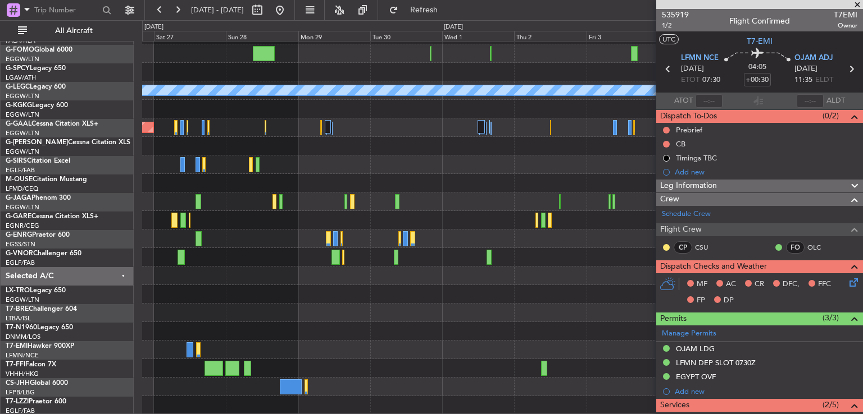
click at [301, 325] on div "A/C Unavailable [GEOGRAPHIC_DATA] ([GEOGRAPHIC_DATA]) Planned [GEOGRAPHIC_DATA]" at bounding box center [502, 211] width 720 height 408
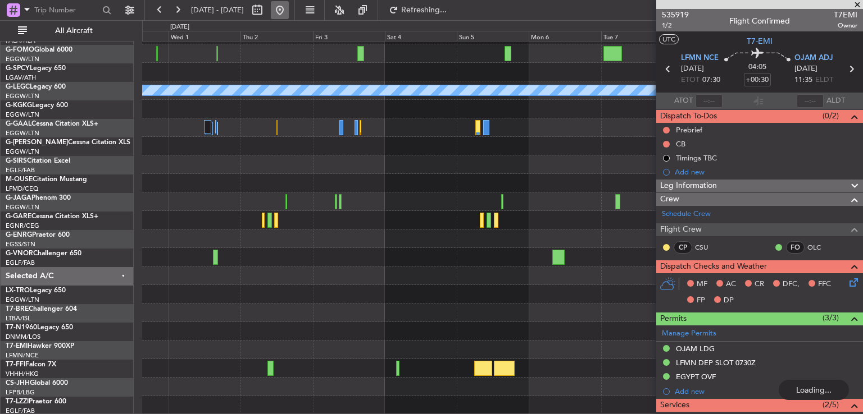
click at [289, 7] on button at bounding box center [280, 10] width 18 height 18
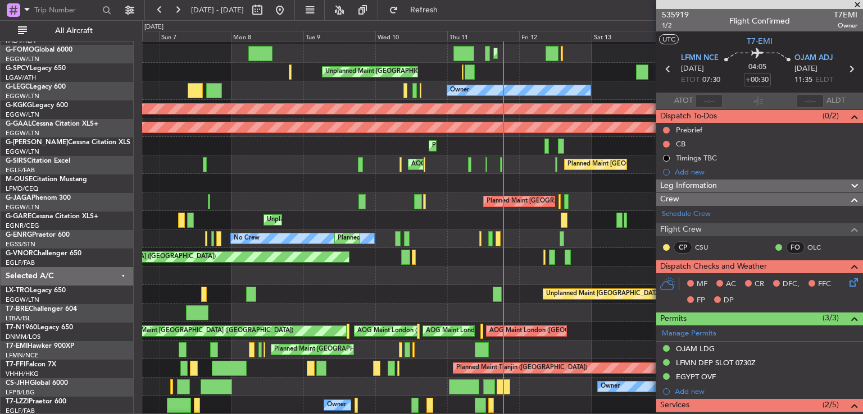
click at [857, 5] on span at bounding box center [856, 5] width 11 height 10
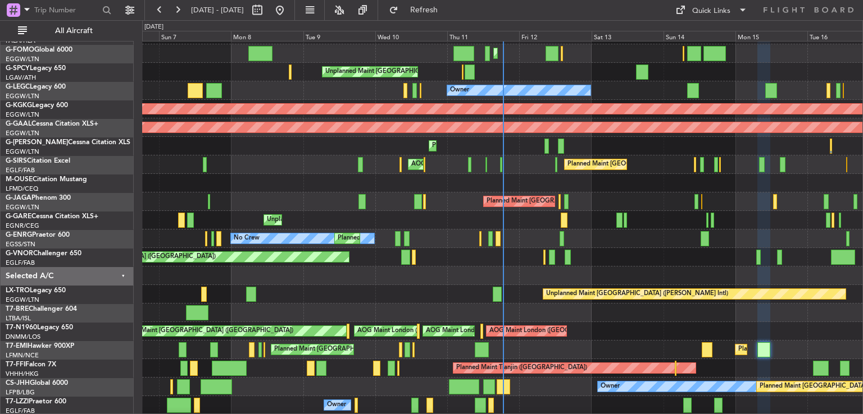
type input "0"
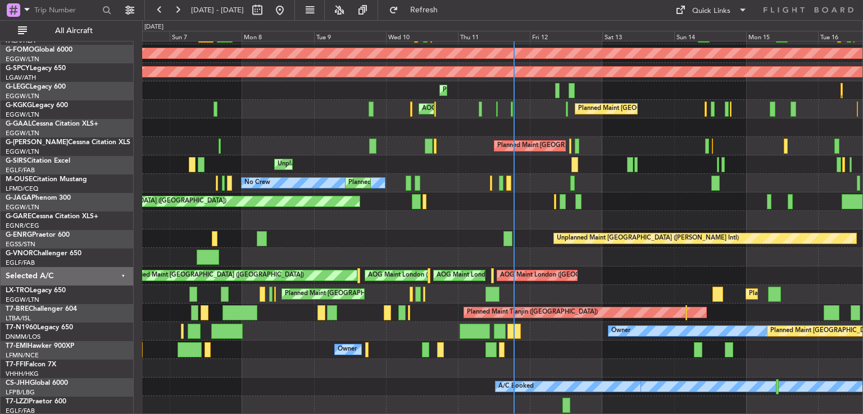
scroll to position [90, 0]
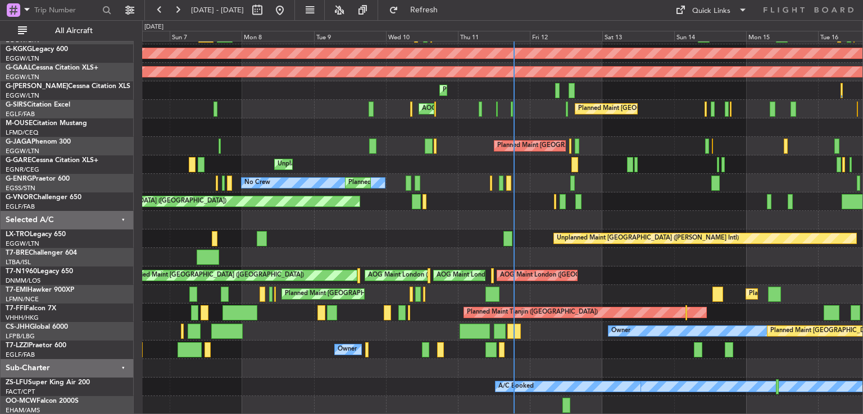
click at [588, 200] on div "Planned Maint [GEOGRAPHIC_DATA] ([GEOGRAPHIC_DATA]) Owner AOG Maint [GEOGRAPHIC…" at bounding box center [502, 183] width 720 height 463
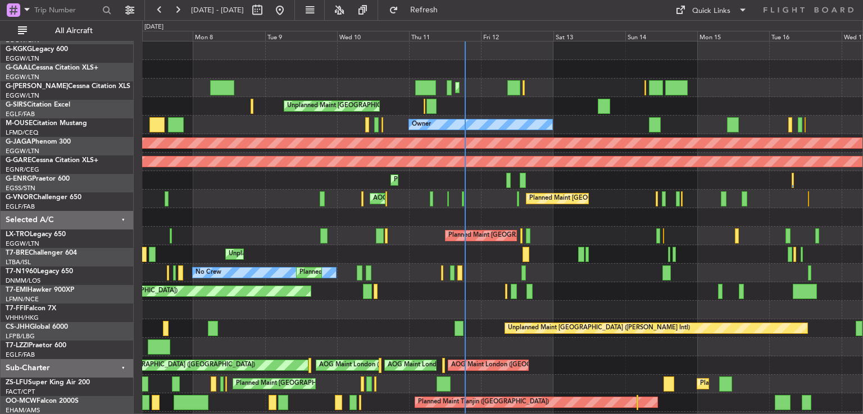
scroll to position [0, 0]
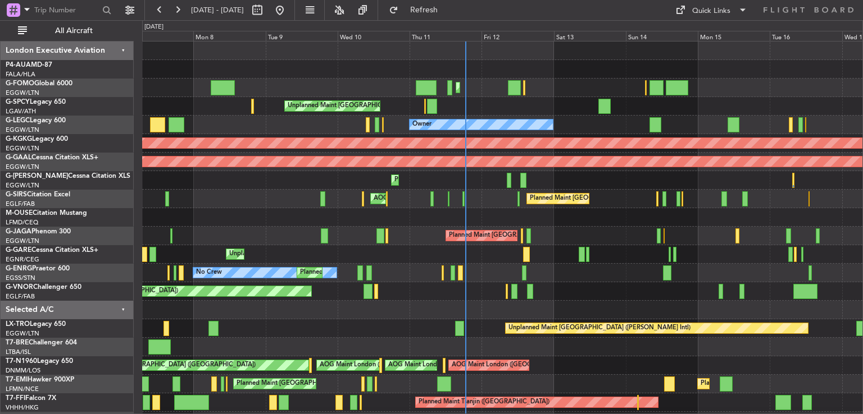
click at [546, 409] on div "Planned Maint [GEOGRAPHIC_DATA] ([GEOGRAPHIC_DATA]) Planned Maint [GEOGRAPHIC_D…" at bounding box center [502, 273] width 720 height 463
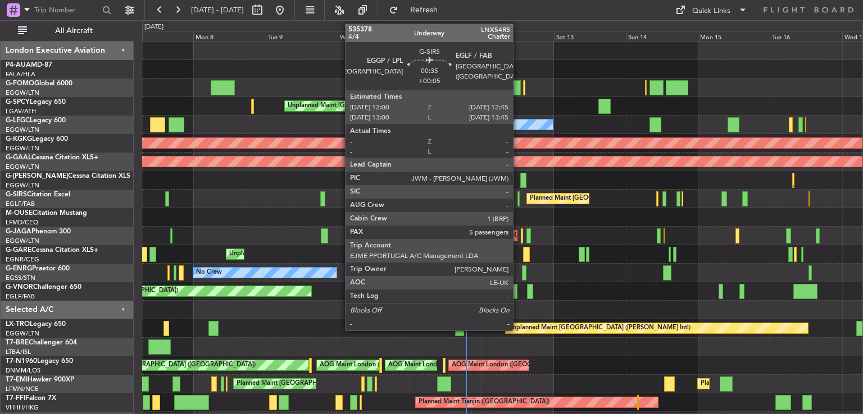
click at [518, 198] on div at bounding box center [518, 198] width 3 height 15
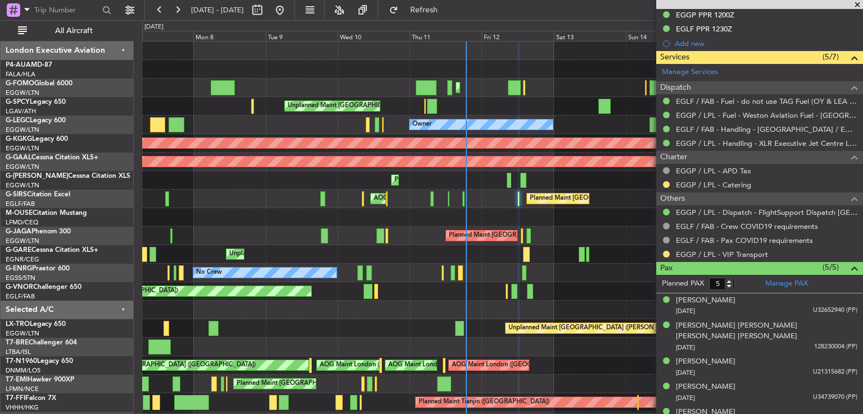
scroll to position [344, 0]
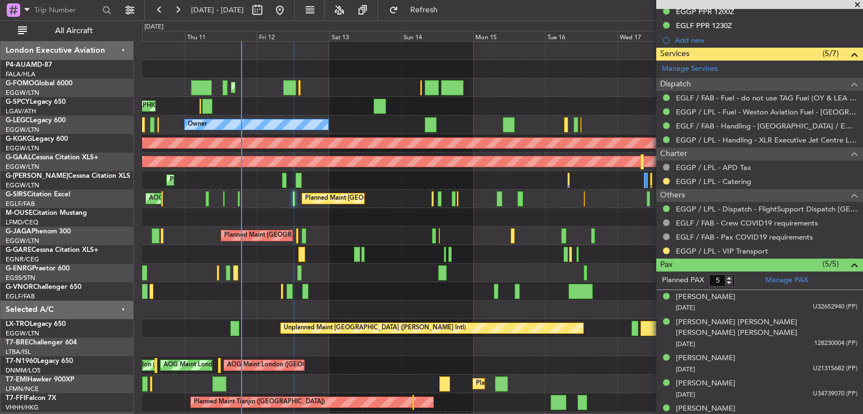
click at [294, 243] on div "Planned Maint [GEOGRAPHIC_DATA] ([GEOGRAPHIC_DATA]) Unplanned Maint [GEOGRAPHIC…" at bounding box center [502, 273] width 720 height 463
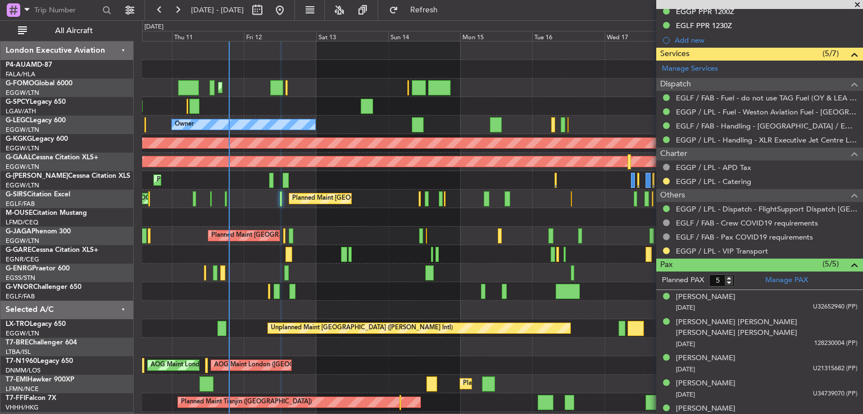
click at [859, 6] on span at bounding box center [856, 5] width 11 height 10
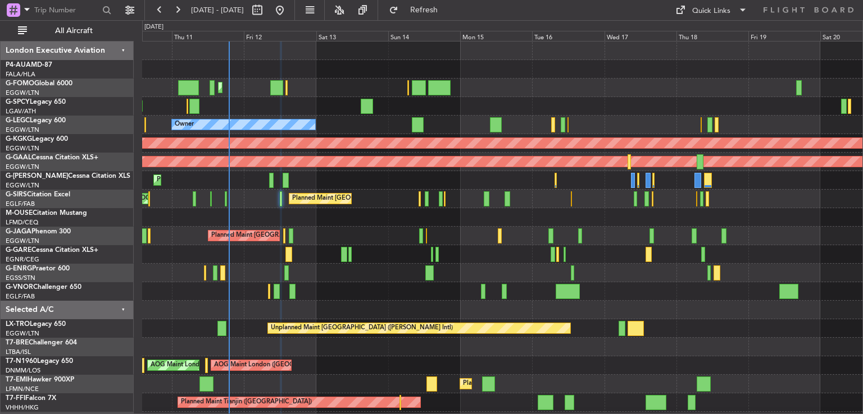
type input "0"
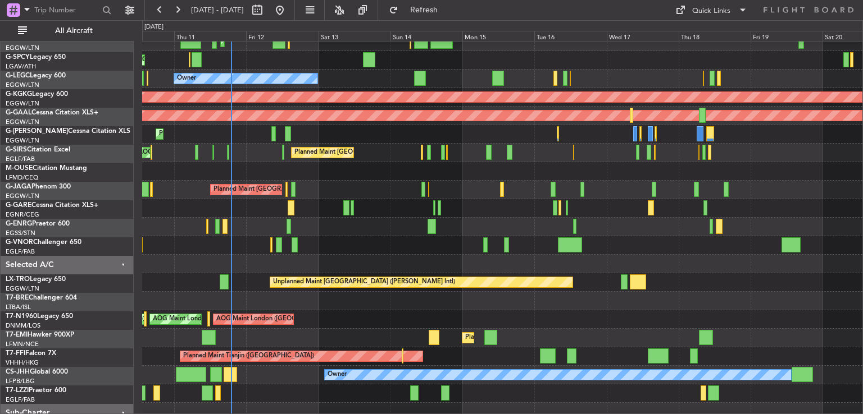
scroll to position [46, 0]
click at [376, 311] on div "AOG Maint London ([GEOGRAPHIC_DATA]) AOG Maint [GEOGRAPHIC_DATA] ([GEOGRAPHIC_D…" at bounding box center [502, 320] width 720 height 19
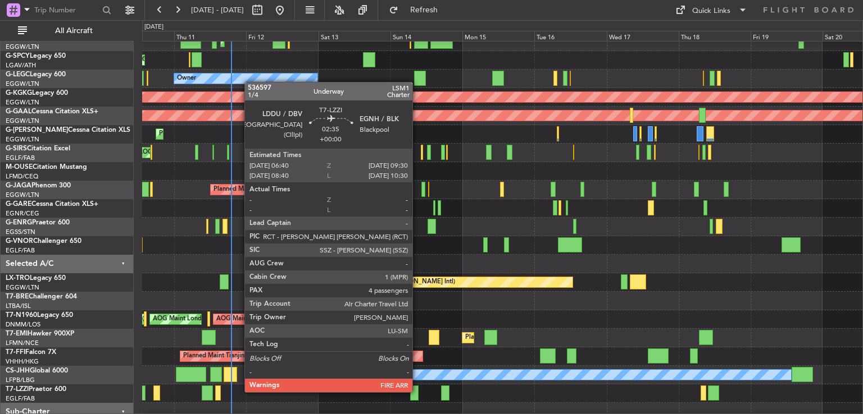
click at [417, 391] on div at bounding box center [414, 393] width 9 height 15
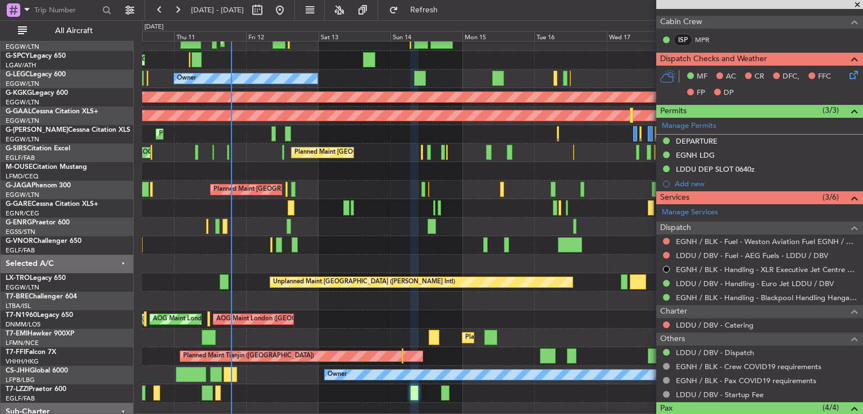
scroll to position [0, 0]
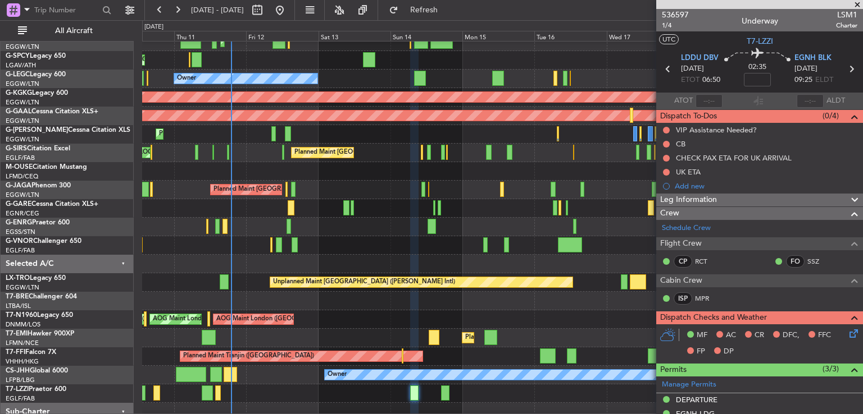
click at [860, 5] on span at bounding box center [856, 5] width 11 height 10
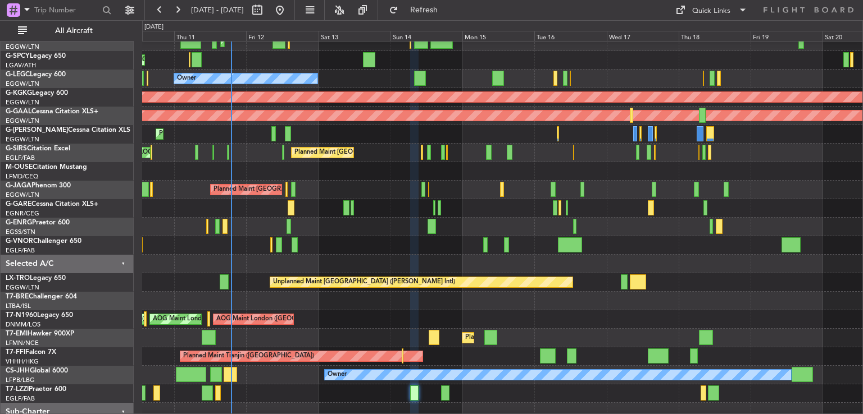
type input "0"
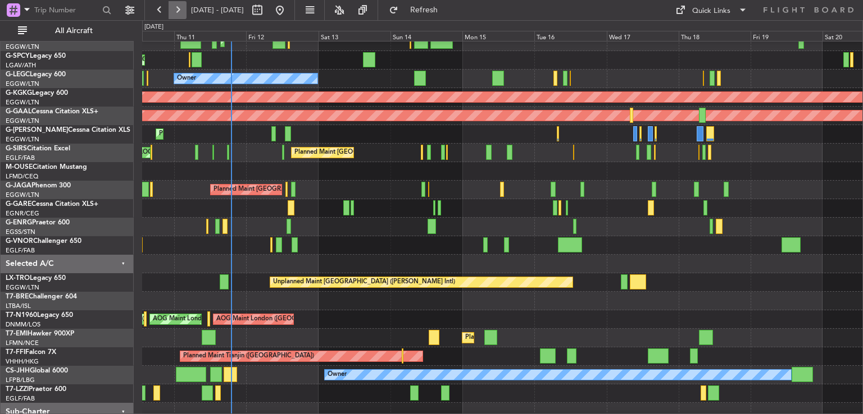
click at [176, 11] on button at bounding box center [177, 10] width 18 height 18
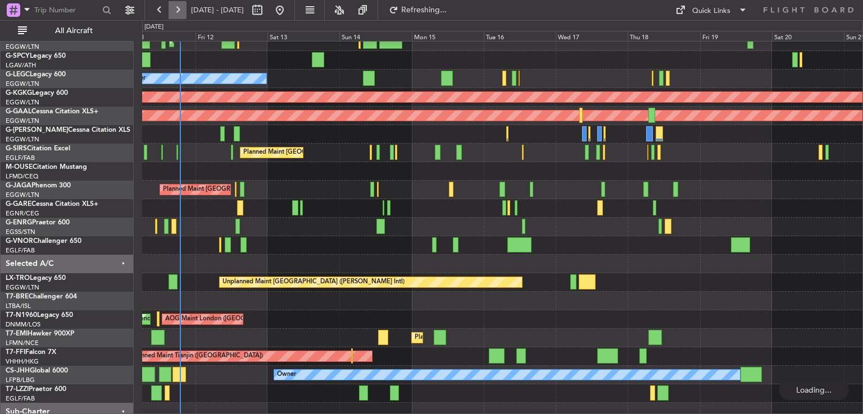
click at [176, 11] on button at bounding box center [177, 10] width 18 height 18
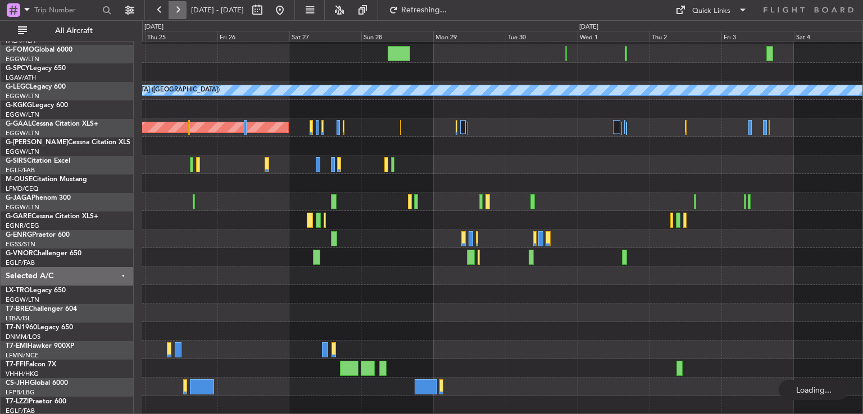
click at [176, 11] on button at bounding box center [177, 10] width 18 height 18
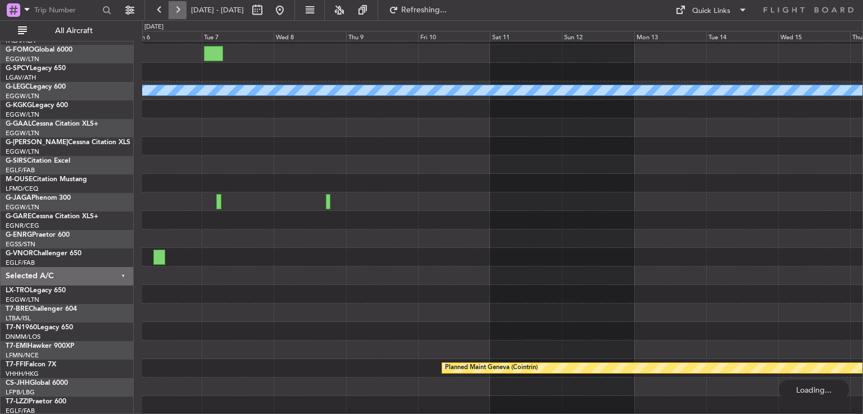
click at [176, 11] on button at bounding box center [177, 10] width 18 height 18
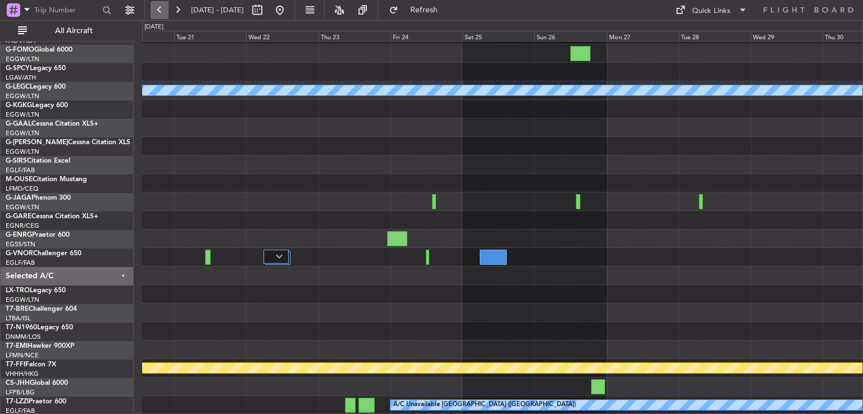
click at [164, 12] on button at bounding box center [159, 10] width 18 height 18
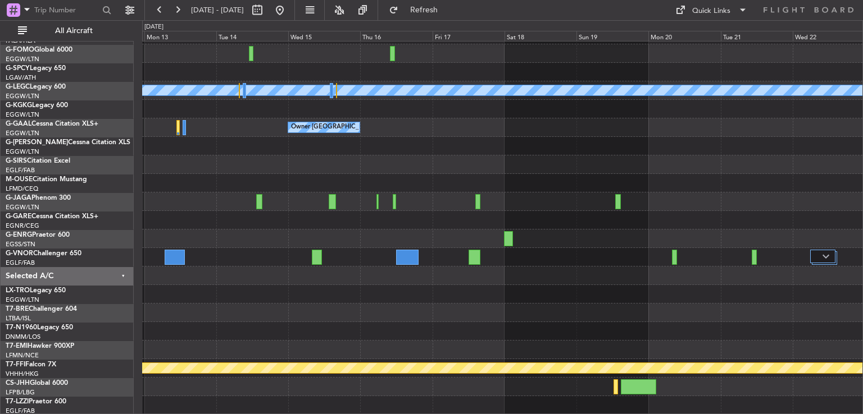
click at [308, 293] on div "A/C Unavailable [GEOGRAPHIC_DATA] ([GEOGRAPHIC_DATA]) Owner [GEOGRAPHIC_DATA] (…" at bounding box center [502, 211] width 720 height 408
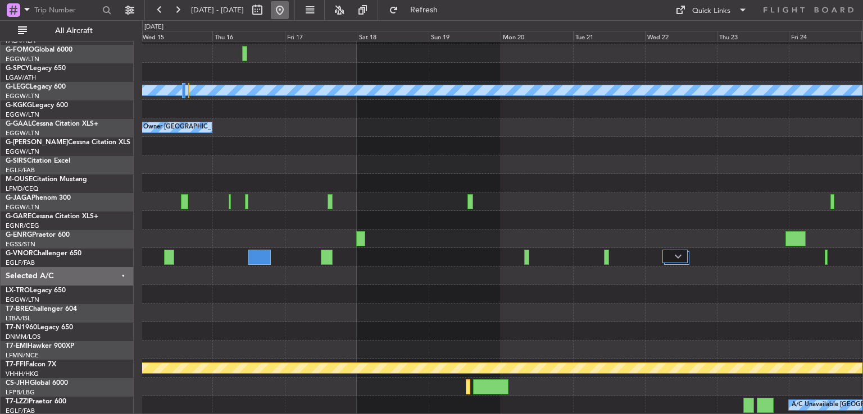
click at [289, 12] on button at bounding box center [280, 10] width 18 height 18
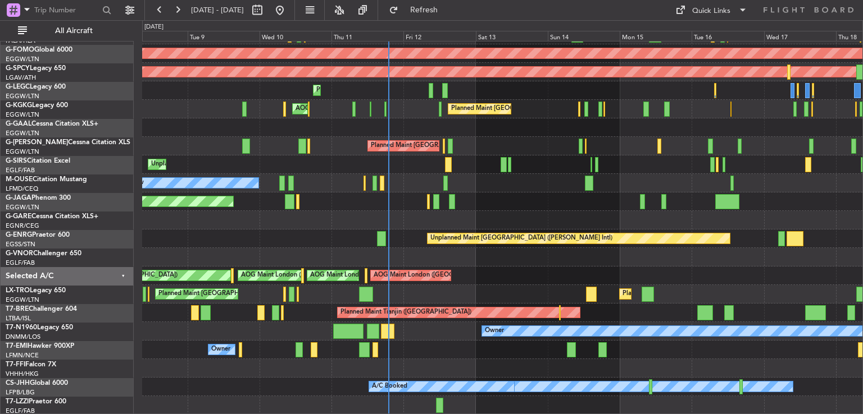
scroll to position [90, 0]
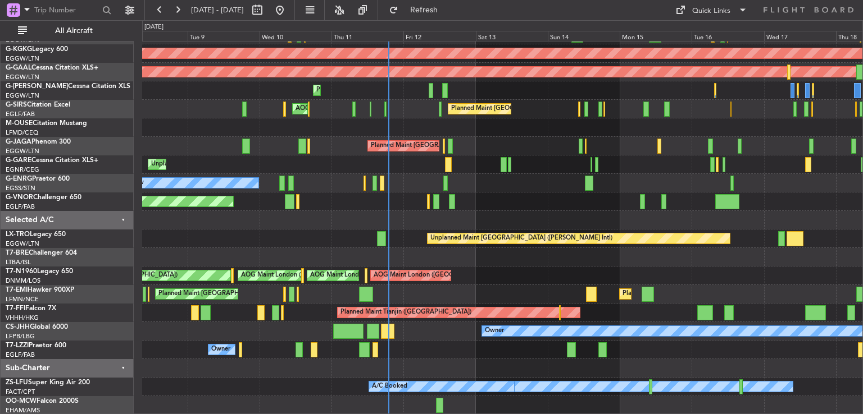
click at [456, 284] on div "Planned Maint [GEOGRAPHIC_DATA] ([GEOGRAPHIC_DATA]) Owner AOG Maint [GEOGRAPHIC…" at bounding box center [502, 183] width 720 height 463
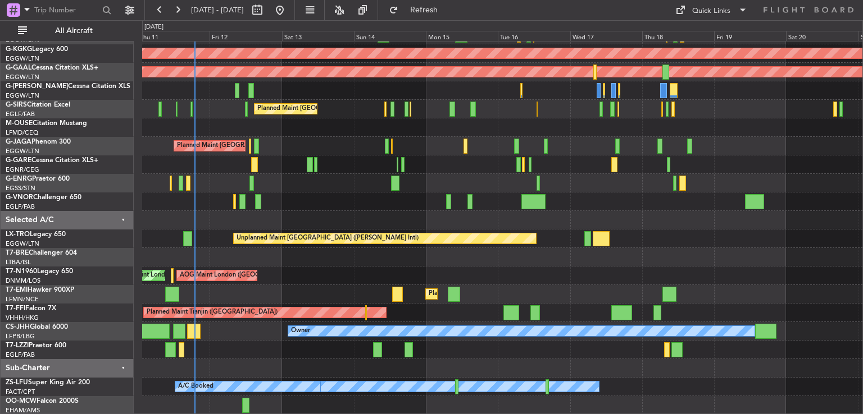
click at [514, 351] on div "Planned Maint [GEOGRAPHIC_DATA] ([GEOGRAPHIC_DATA]) Owner A/C Unavailable [GEOG…" at bounding box center [502, 183] width 720 height 463
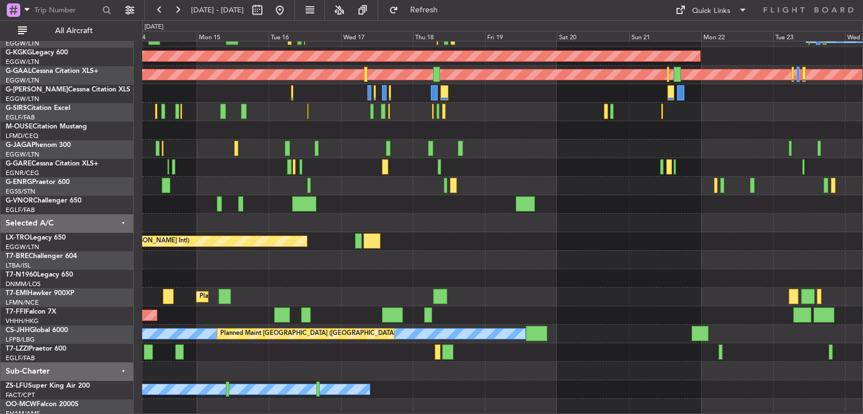
click at [323, 232] on div at bounding box center [502, 223] width 720 height 19
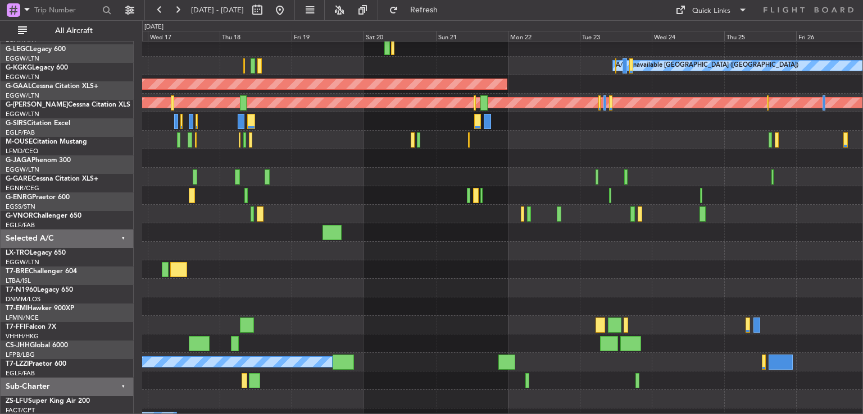
scroll to position [63, 0]
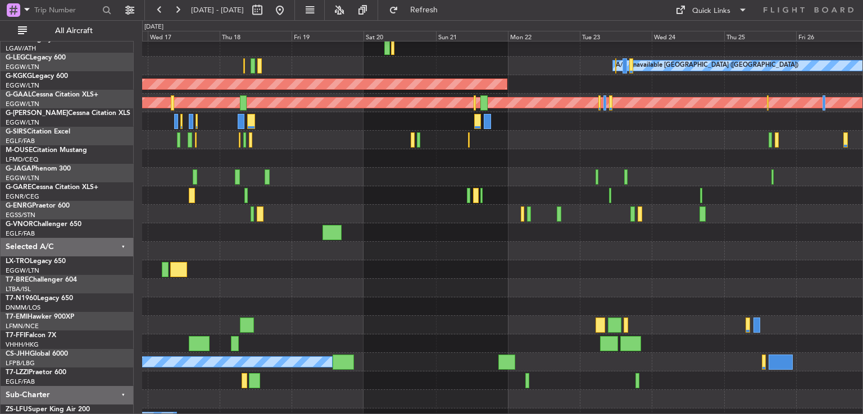
click at [361, 272] on div "Unplanned Maint [GEOGRAPHIC_DATA] ([PERSON_NAME] Intl)" at bounding box center [502, 270] width 720 height 19
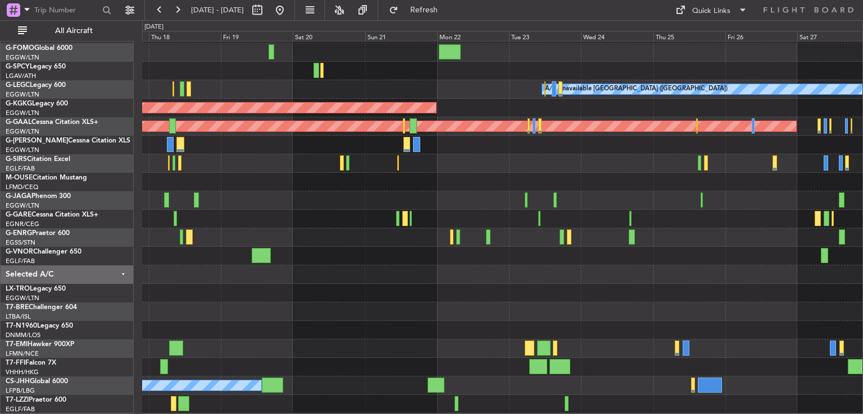
scroll to position [34, 0]
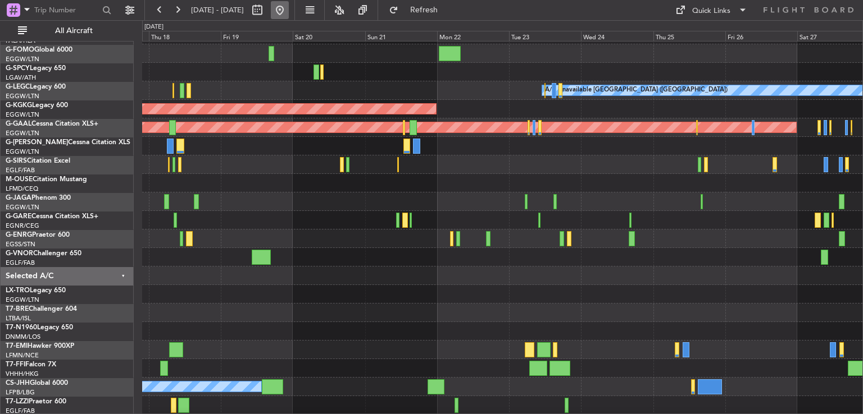
click at [289, 12] on button at bounding box center [280, 10] width 18 height 18
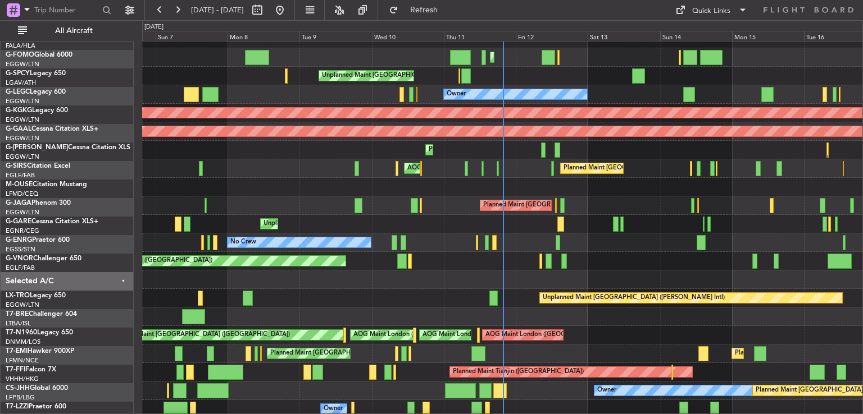
scroll to position [0, 0]
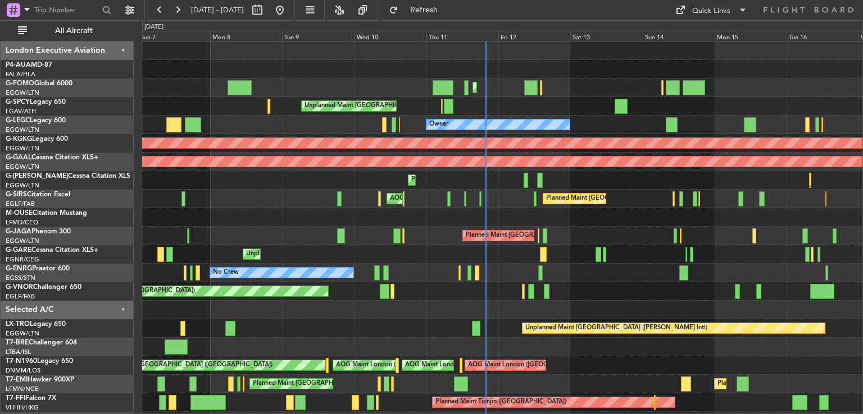
click at [591, 288] on div "Planned Maint [GEOGRAPHIC_DATA] ([GEOGRAPHIC_DATA]) Planned Maint [GEOGRAPHIC_D…" at bounding box center [502, 273] width 720 height 463
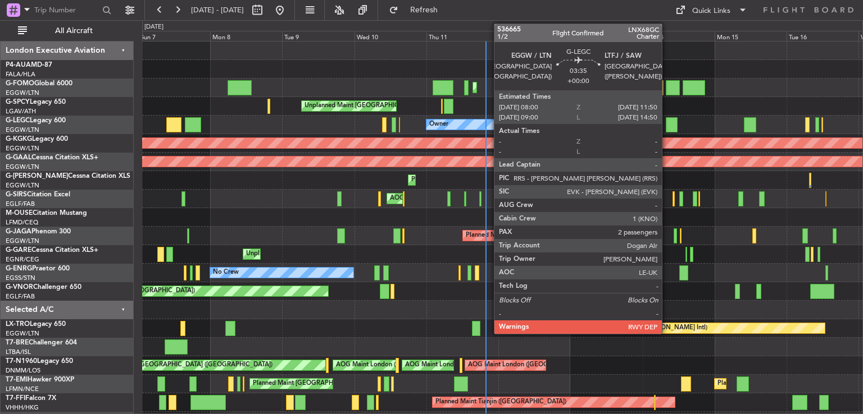
click at [667, 126] on div at bounding box center [671, 124] width 12 height 15
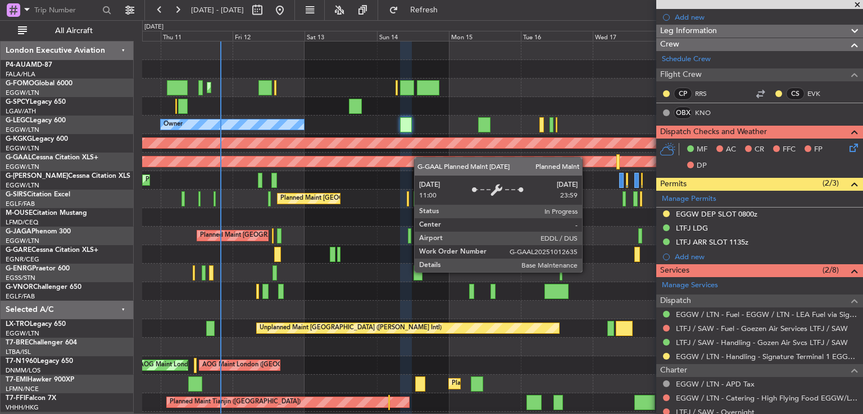
click at [335, 161] on div "Planned Maint [GEOGRAPHIC_DATA] ([GEOGRAPHIC_DATA]) Unplanned Maint [GEOGRAPHIC…" at bounding box center [502, 273] width 720 height 463
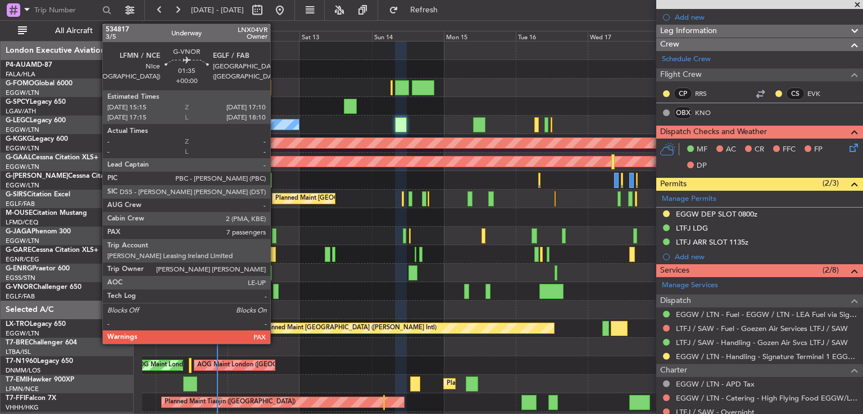
click at [275, 293] on div at bounding box center [276, 291] width 6 height 15
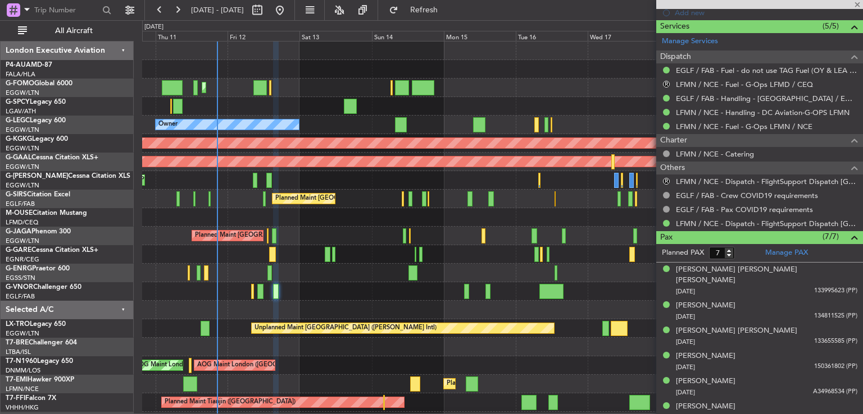
scroll to position [408, 0]
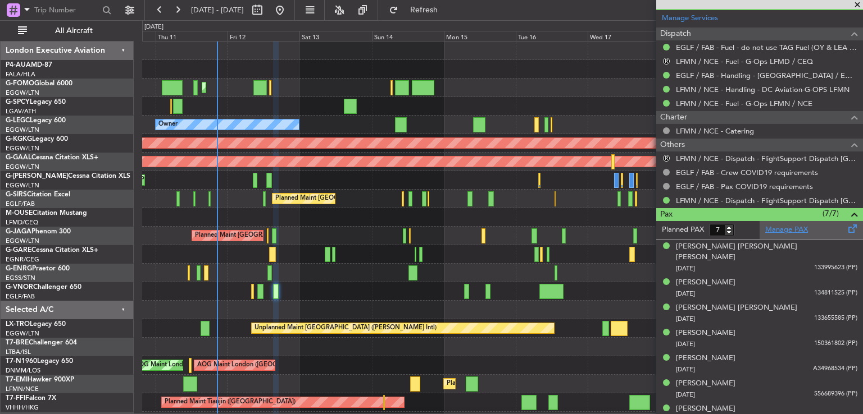
click at [788, 229] on link "Manage PAX" at bounding box center [786, 230] width 43 height 11
click at [728, 231] on input "6" at bounding box center [722, 230] width 26 height 12
click at [728, 231] on input "5" at bounding box center [722, 230] width 26 height 12
click at [728, 231] on input "4" at bounding box center [722, 230] width 26 height 12
click at [728, 231] on input "3" at bounding box center [722, 230] width 26 height 12
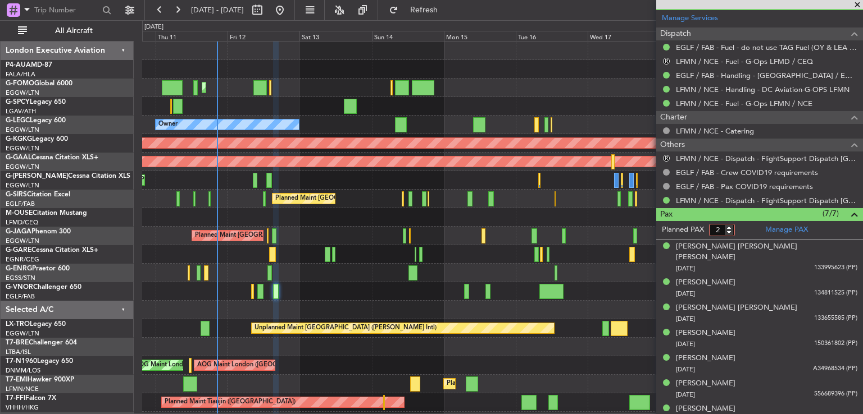
click at [728, 231] on input "2" at bounding box center [722, 230] width 26 height 12
type input "1"
click at [728, 231] on input "1" at bounding box center [722, 230] width 26 height 12
click at [744, 225] on form "Planned PAX" at bounding box center [707, 230] width 103 height 18
click at [437, 15] on button "Refresh" at bounding box center [417, 10] width 67 height 18
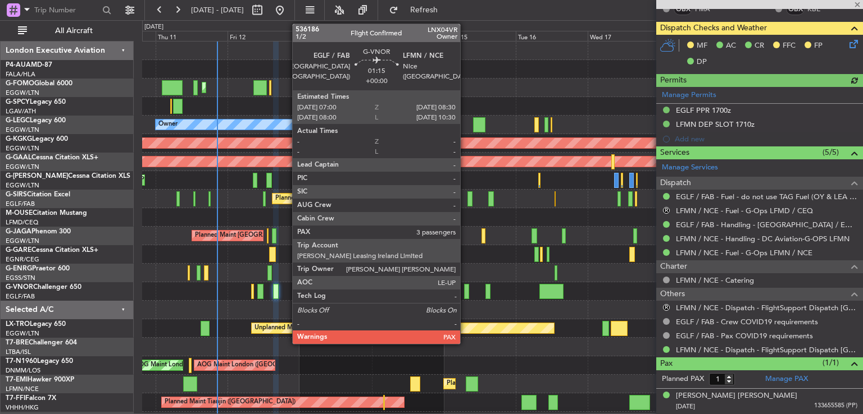
scroll to position [257, 0]
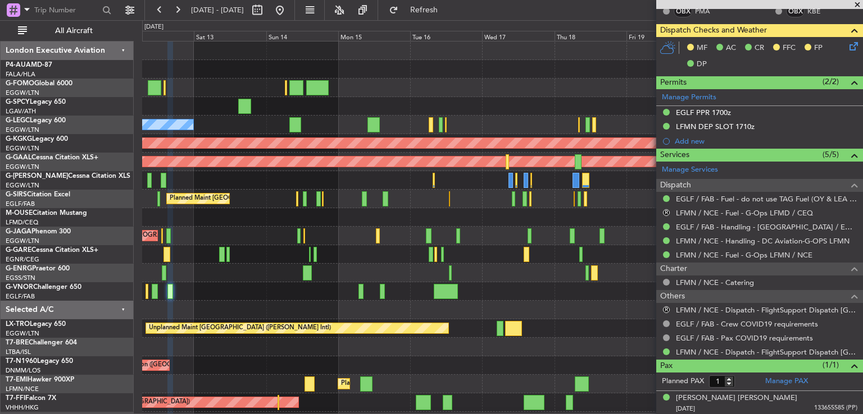
click at [270, 191] on div "Planned Maint [GEOGRAPHIC_DATA] ([GEOGRAPHIC_DATA]) Unplanned Maint [GEOGRAPHIC…" at bounding box center [502, 273] width 720 height 463
click at [172, 7] on button at bounding box center [177, 10] width 18 height 18
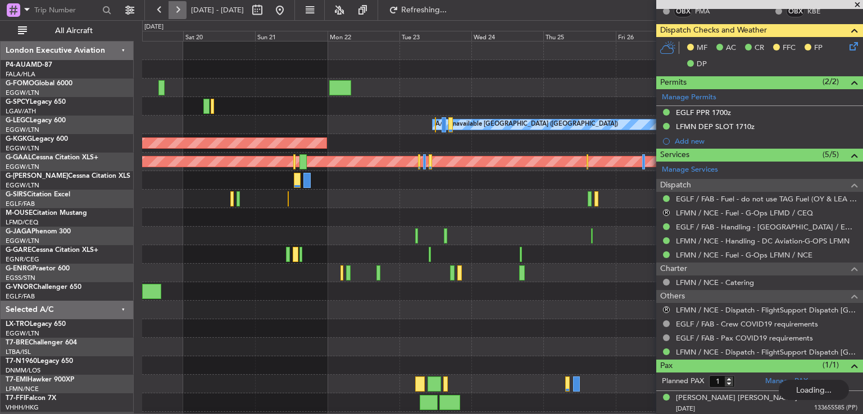
click at [172, 7] on button at bounding box center [177, 10] width 18 height 18
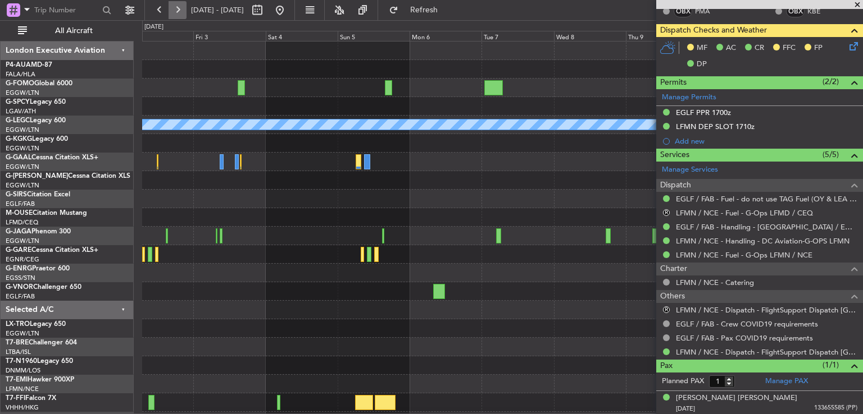
click at [179, 13] on button at bounding box center [177, 10] width 18 height 18
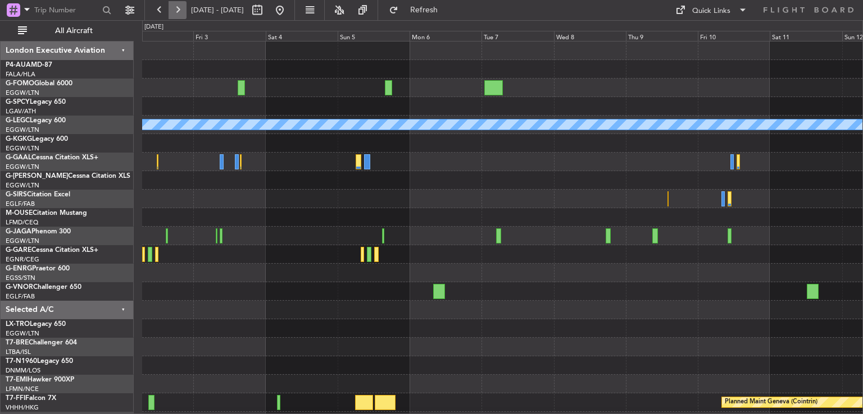
scroll to position [0, 0]
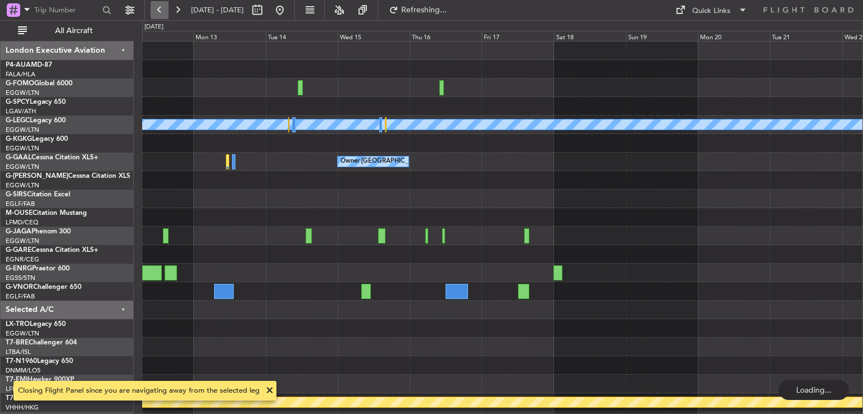
click at [162, 12] on button at bounding box center [159, 10] width 18 height 18
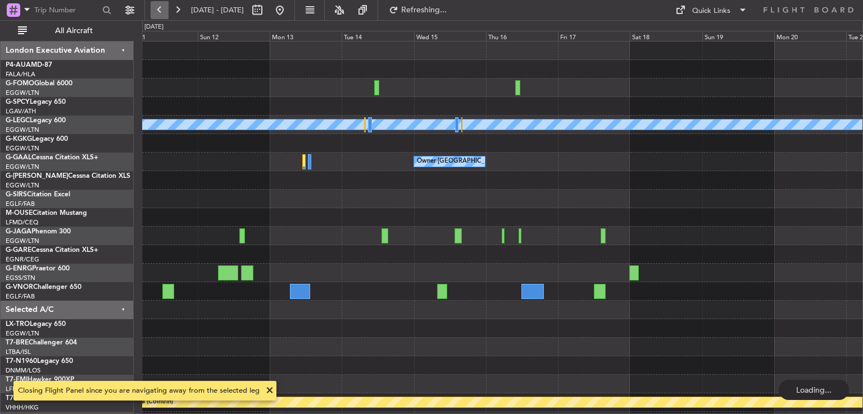
click at [162, 12] on button at bounding box center [159, 10] width 18 height 18
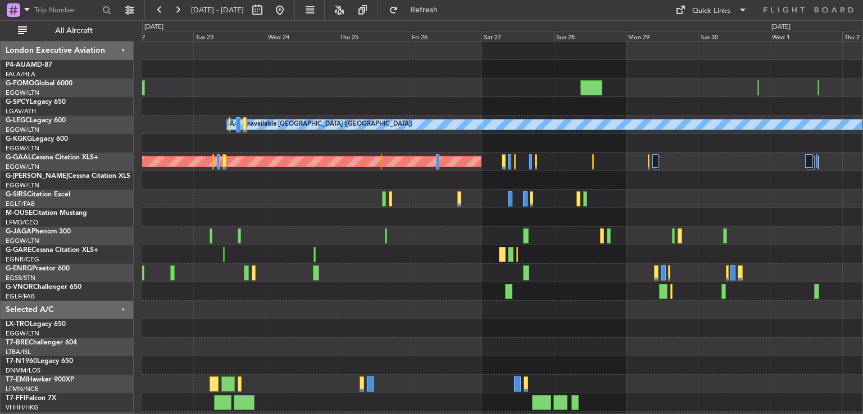
click at [700, 235] on div "A/C Unavailable [GEOGRAPHIC_DATA] ([GEOGRAPHIC_DATA]) AOG Maint [GEOGRAPHIC_DAT…" at bounding box center [502, 246] width 720 height 408
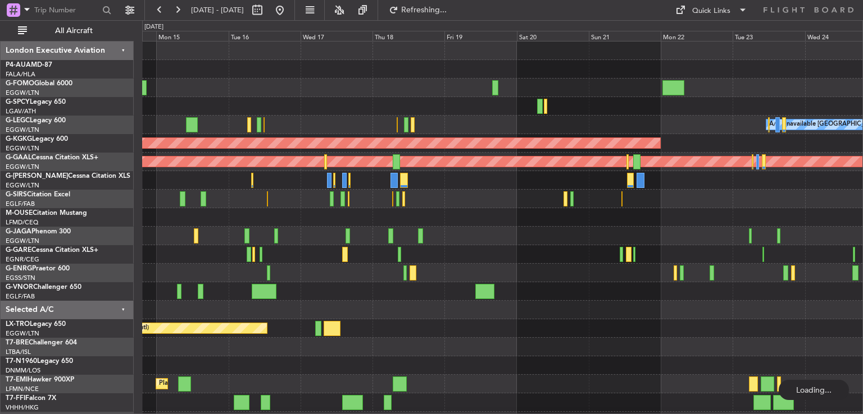
click at [473, 239] on div at bounding box center [502, 236] width 720 height 19
click at [289, 13] on button at bounding box center [280, 10] width 18 height 18
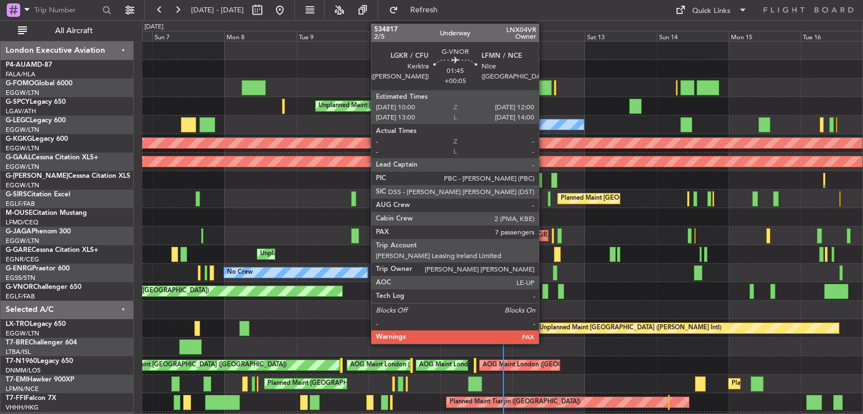
click at [544, 294] on div at bounding box center [545, 291] width 6 height 15
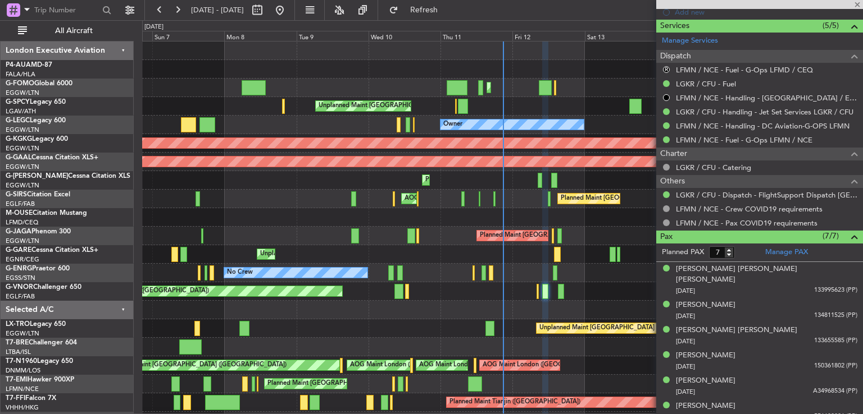
scroll to position [464, 0]
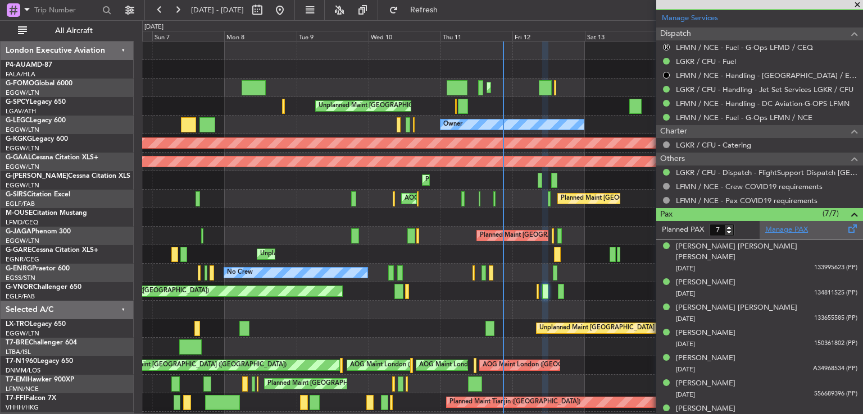
click at [788, 225] on link "Manage PAX" at bounding box center [786, 230] width 43 height 11
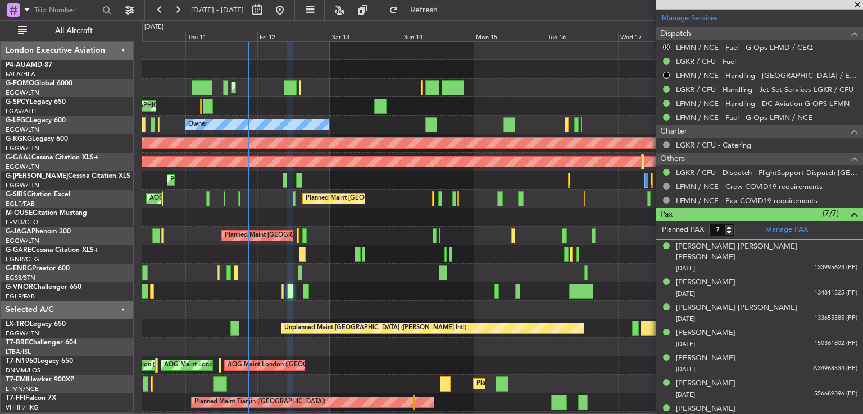
click at [373, 136] on div "Planned Maint [GEOGRAPHIC_DATA] ([GEOGRAPHIC_DATA]) Unplanned Maint [GEOGRAPHIC…" at bounding box center [502, 273] width 720 height 463
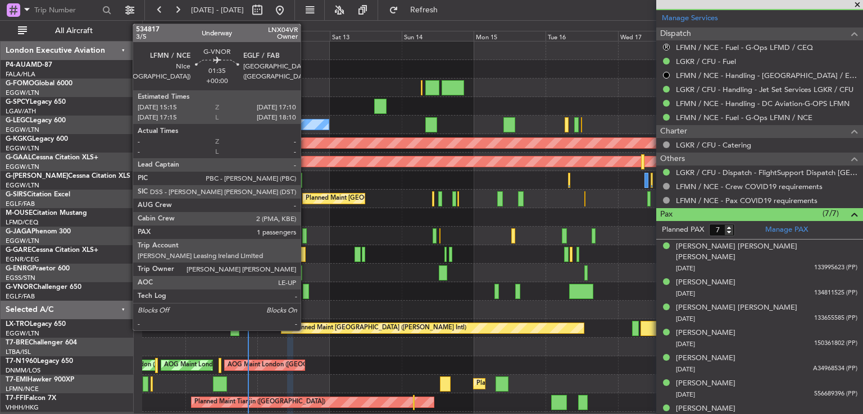
click at [305, 290] on div at bounding box center [306, 291] width 6 height 15
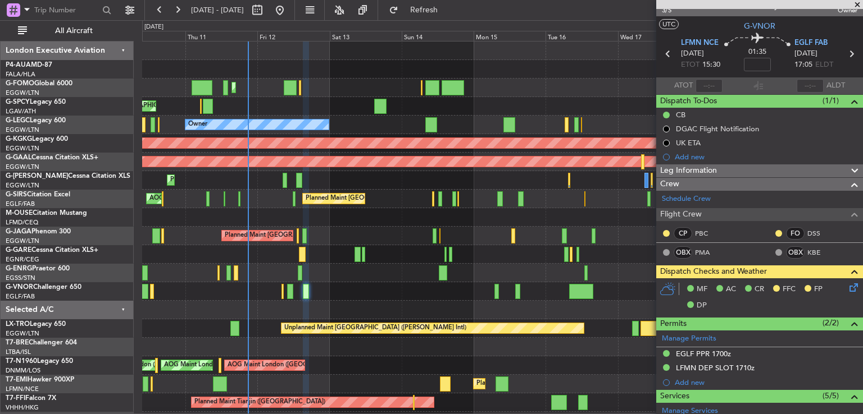
scroll to position [0, 0]
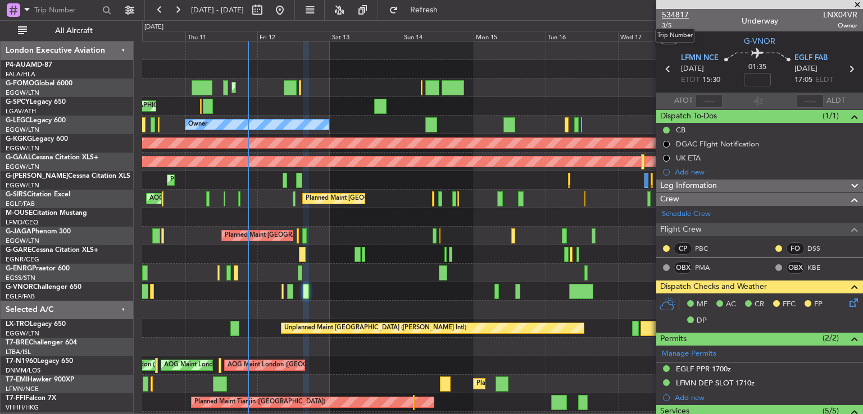
click at [682, 13] on span "534817" at bounding box center [675, 15] width 27 height 12
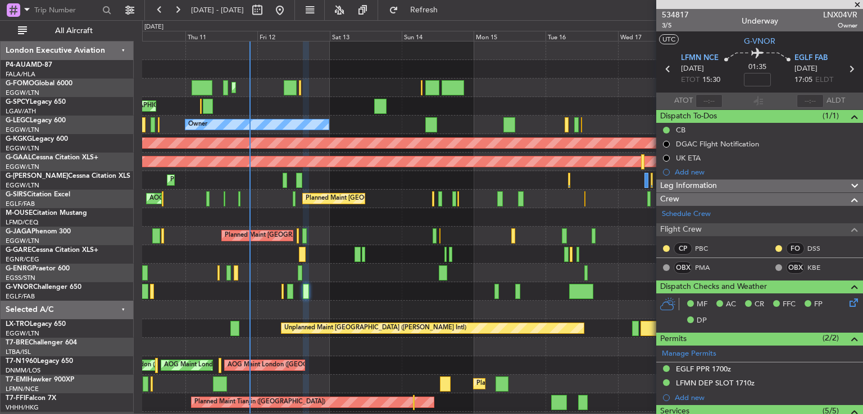
scroll to position [257, 0]
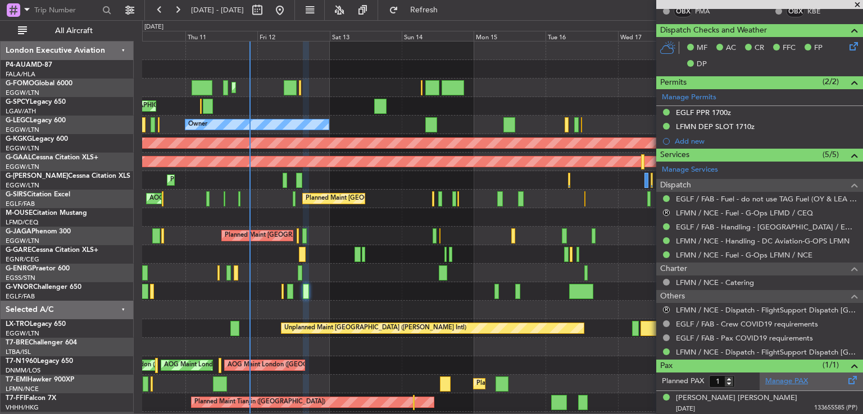
click at [792, 380] on link "Manage PAX" at bounding box center [786, 381] width 43 height 11
click at [436, 11] on span "Refresh" at bounding box center [423, 10] width 47 height 8
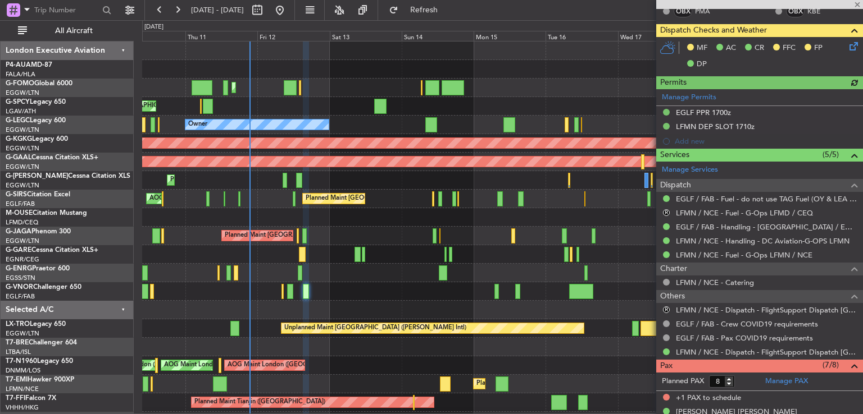
scroll to position [422, 0]
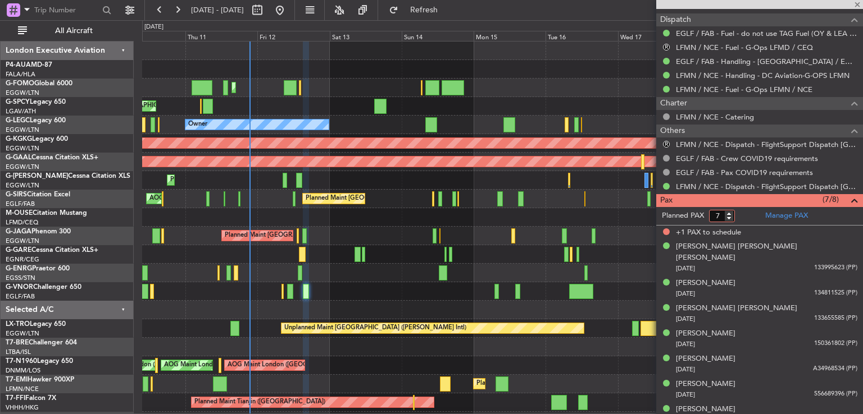
type input "7"
click at [729, 218] on input "7" at bounding box center [722, 216] width 26 height 12
click at [743, 214] on form "Planned PAX" at bounding box center [707, 216] width 103 height 18
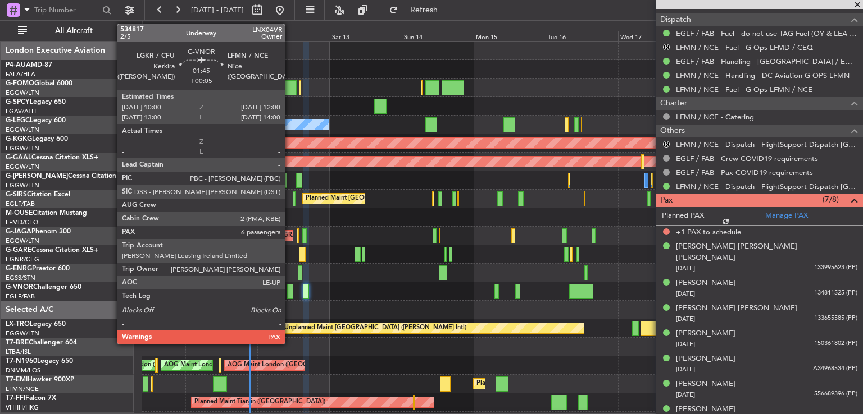
click at [290, 288] on div at bounding box center [290, 291] width 6 height 15
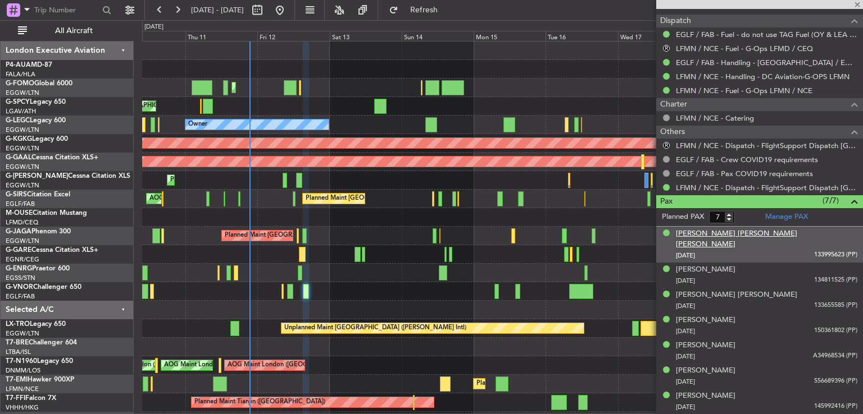
scroll to position [408, 0]
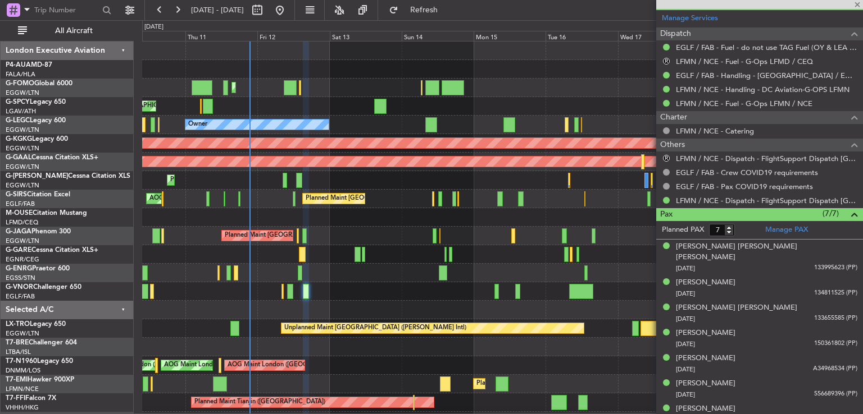
type input "+00:05"
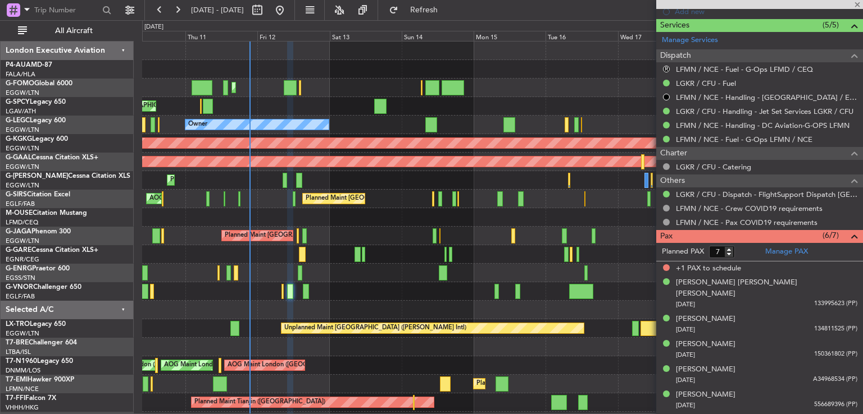
scroll to position [445, 0]
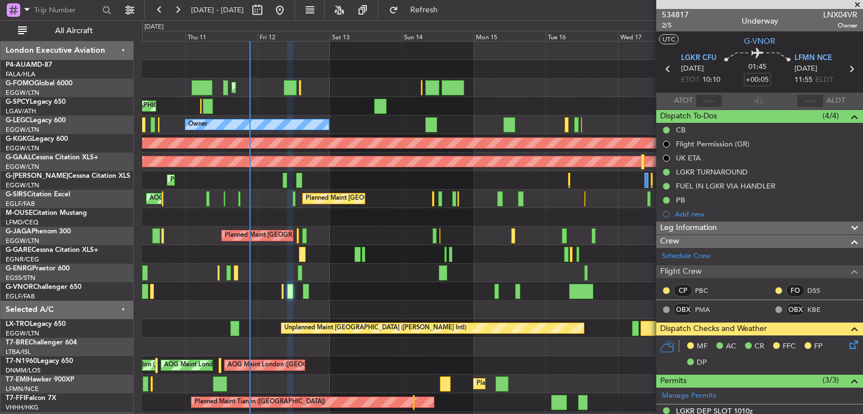
scroll to position [445, 0]
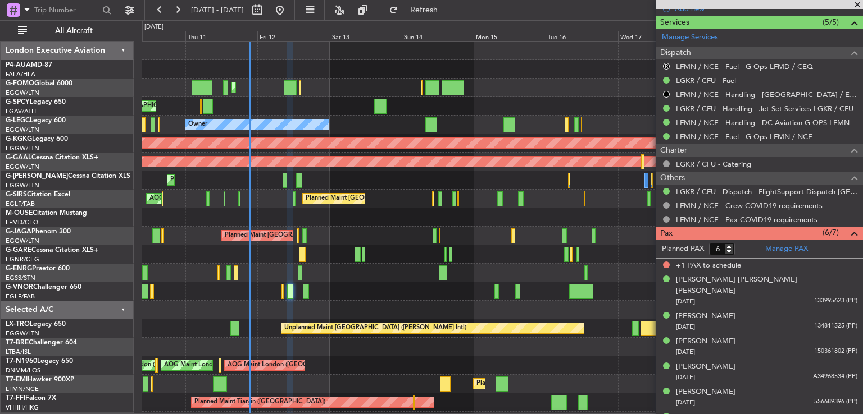
click at [741, 248] on form "Planned PAX 6" at bounding box center [707, 249] width 103 height 18
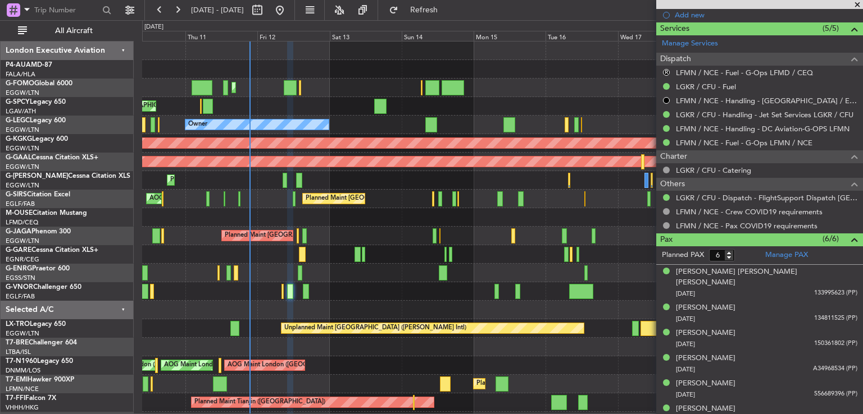
scroll to position [0, 0]
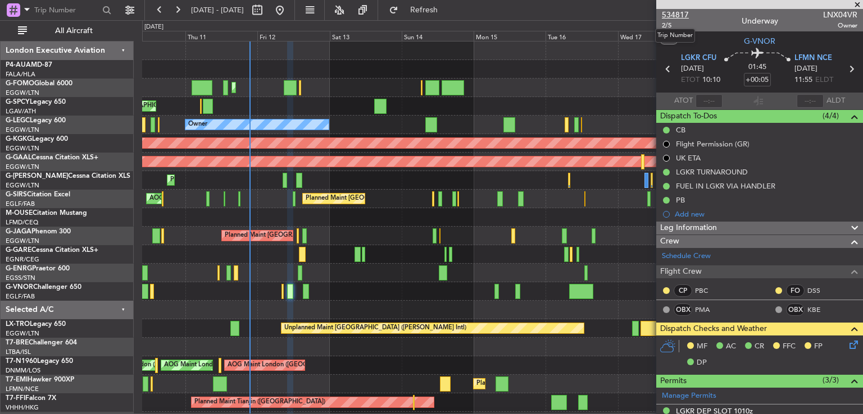
click at [676, 14] on span "534817" at bounding box center [675, 15] width 27 height 12
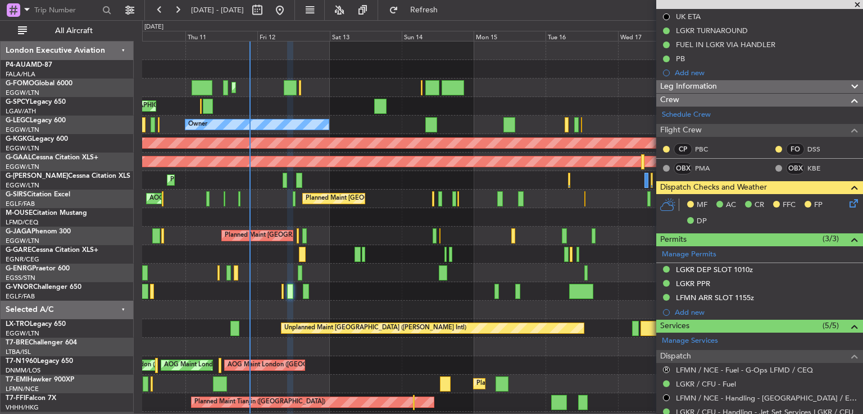
scroll to position [439, 0]
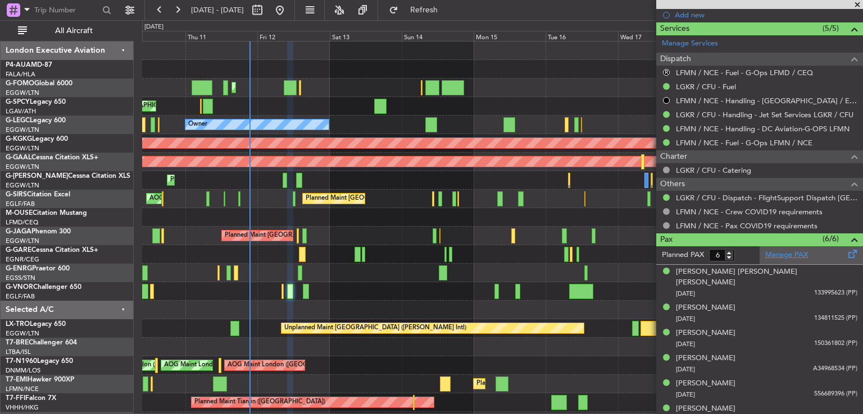
click at [781, 250] on link "Manage PAX" at bounding box center [786, 255] width 43 height 11
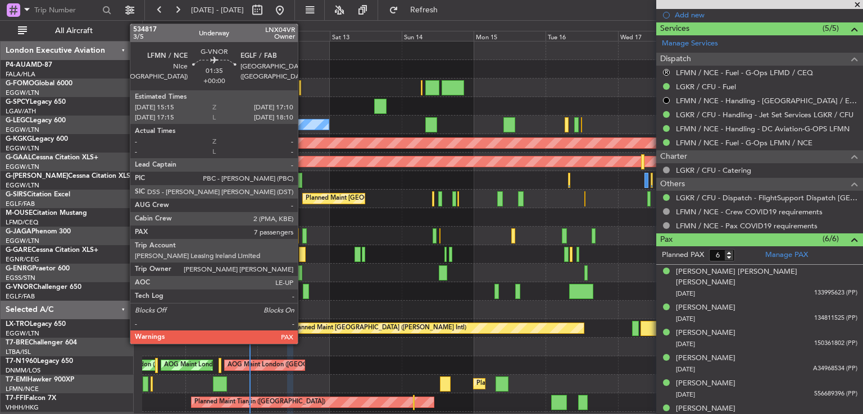
click at [303, 294] on div at bounding box center [306, 291] width 6 height 15
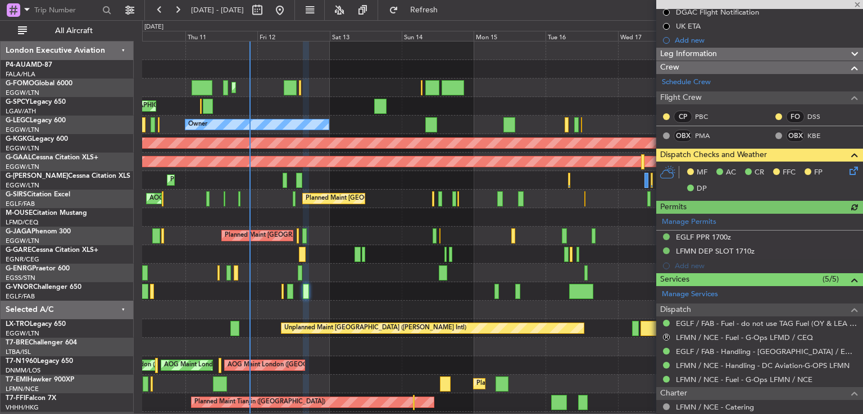
scroll to position [398, 0]
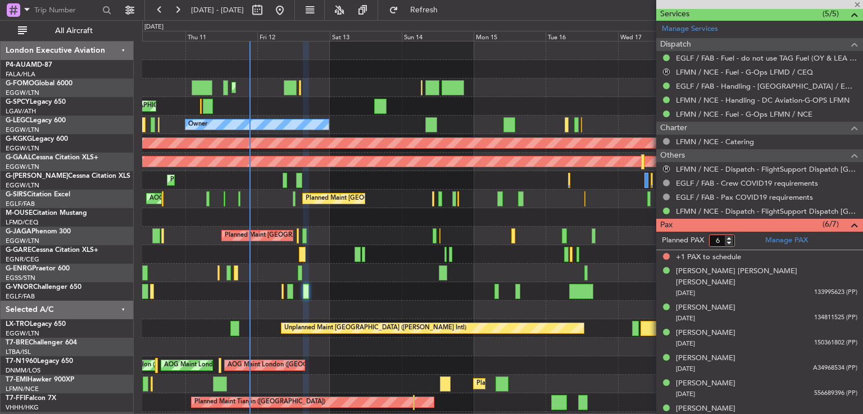
type input "6"
click at [729, 241] on input "6" at bounding box center [722, 241] width 26 height 12
click at [743, 241] on form "Planned PAX" at bounding box center [707, 241] width 103 height 18
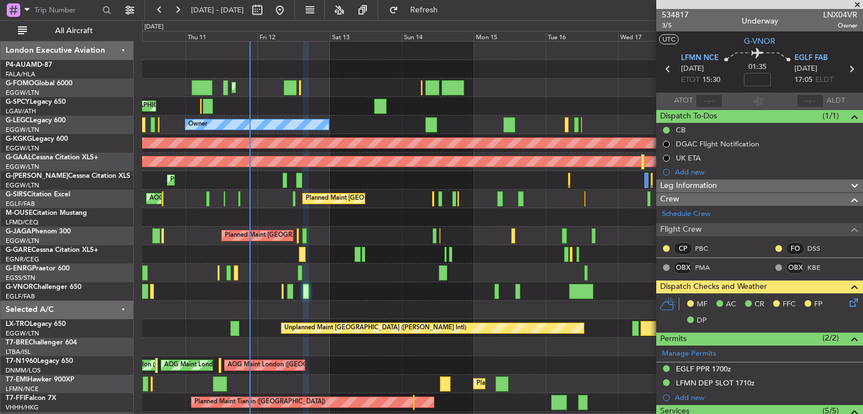
drag, startPoint x: 671, startPoint y: 14, endPoint x: 200, endPoint y: -28, distance: 473.0
click at [200, 0] on html "10 Sep 2025 - 20 Sep 2025 Refresh Quick Links All Aircraft Planned Maint London…" at bounding box center [431, 207] width 863 height 414
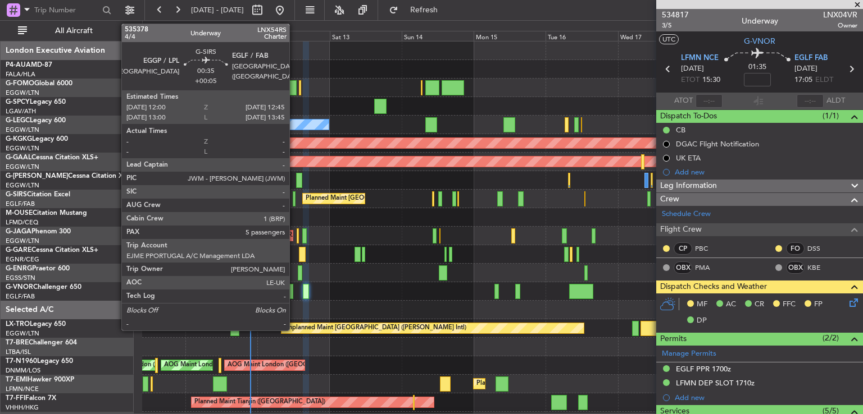
click at [294, 200] on div at bounding box center [294, 198] width 3 height 15
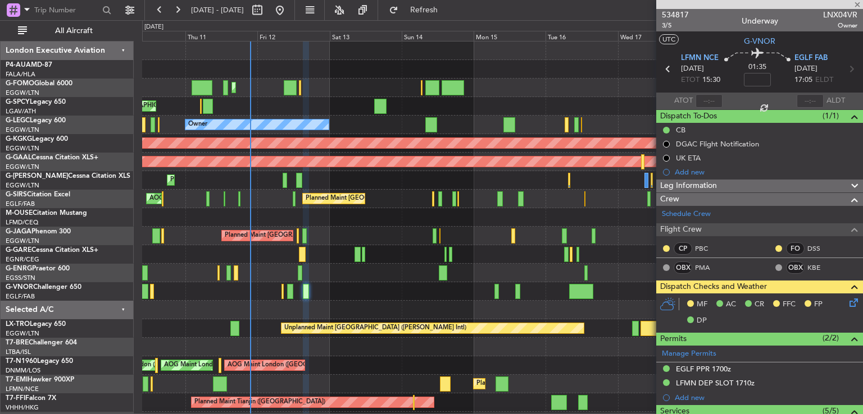
type input "+00:05"
type input "5"
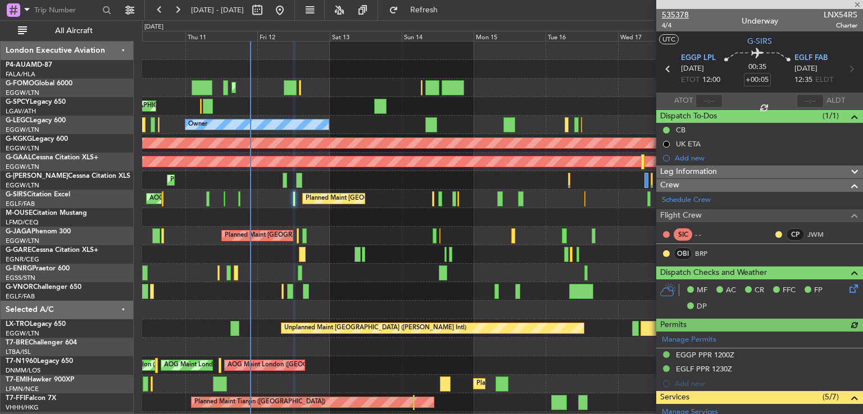
click at [678, 16] on span "535378" at bounding box center [675, 15] width 27 height 12
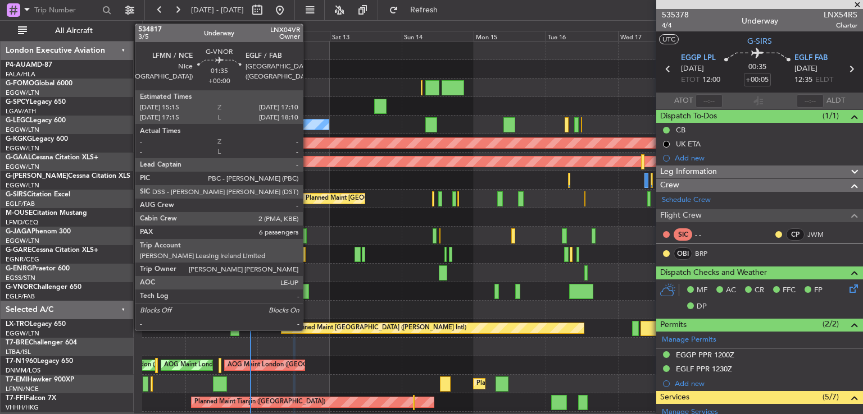
click at [308, 293] on div at bounding box center [306, 291] width 6 height 15
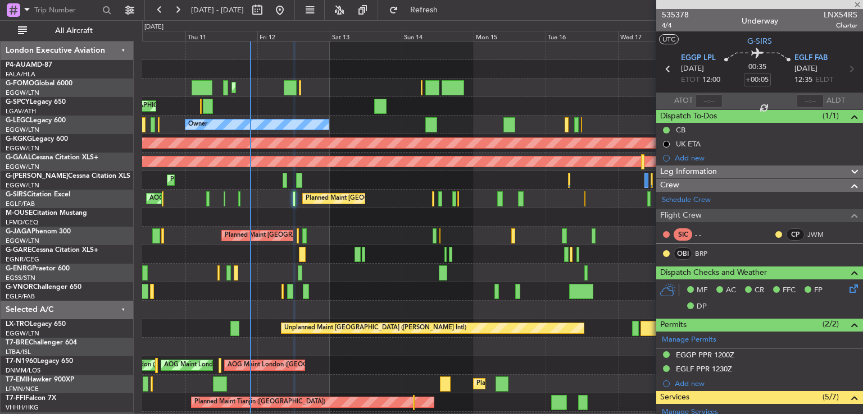
type input "6"
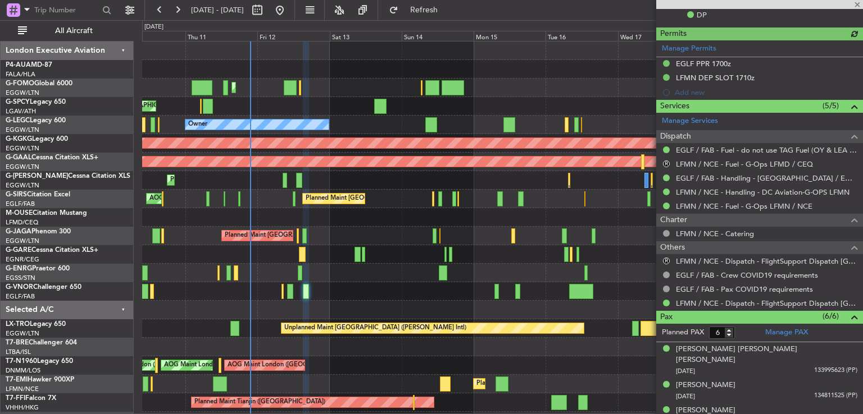
scroll to position [383, 0]
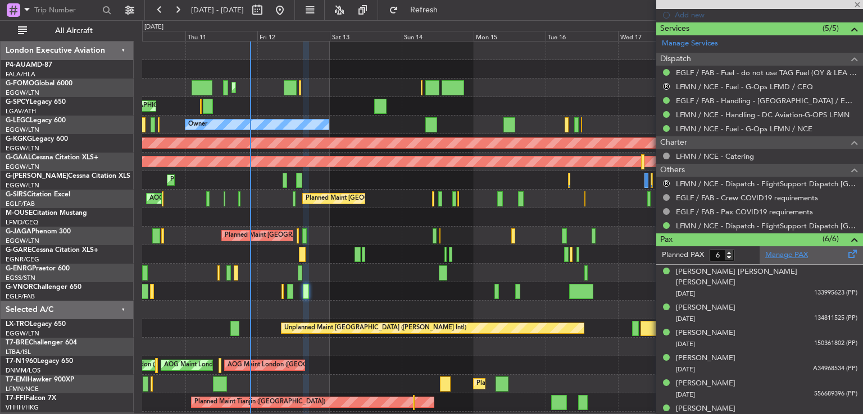
click at [768, 251] on link "Manage PAX" at bounding box center [786, 255] width 43 height 11
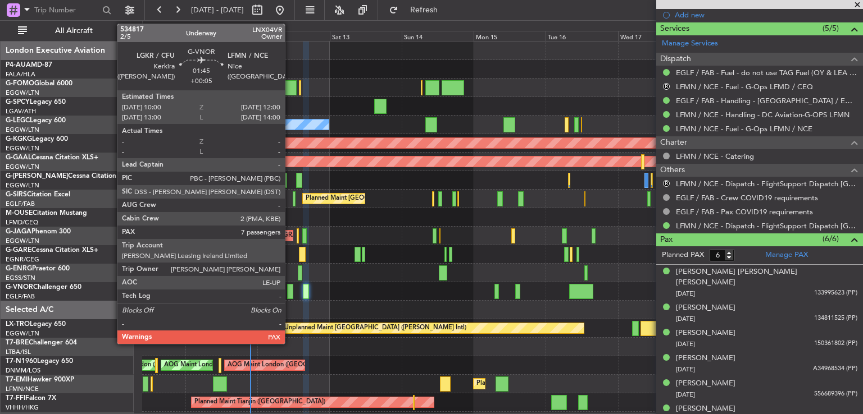
click at [290, 295] on div at bounding box center [290, 291] width 6 height 15
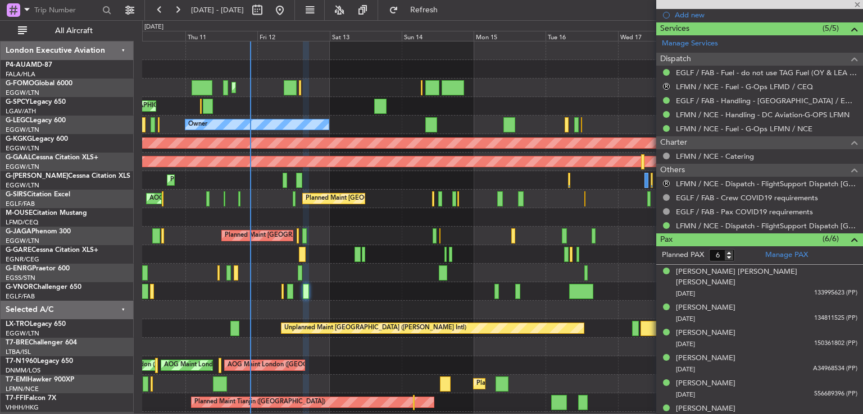
type input "+00:05"
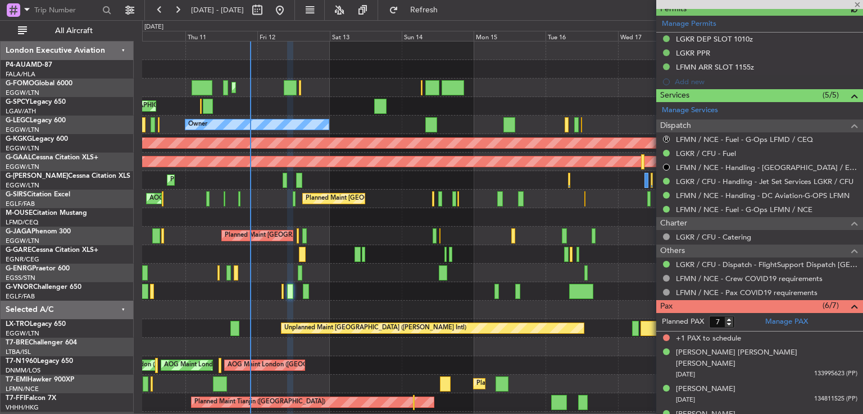
scroll to position [454, 0]
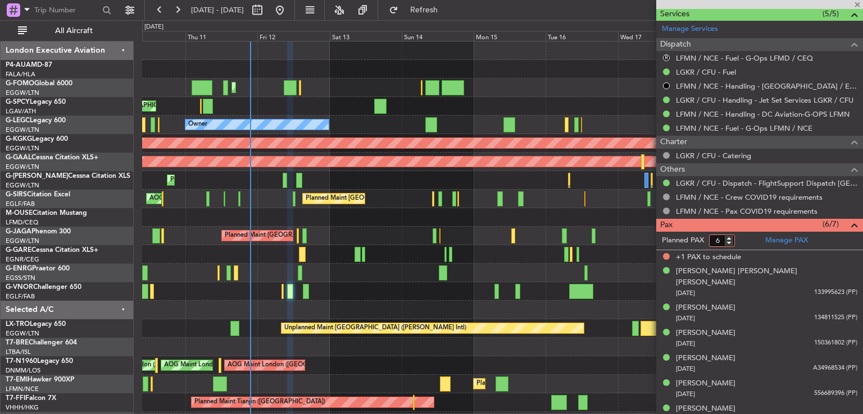
type input "6"
click at [730, 243] on input "6" at bounding box center [722, 241] width 26 height 12
click at [746, 239] on form "Planned PAX 6" at bounding box center [707, 241] width 103 height 18
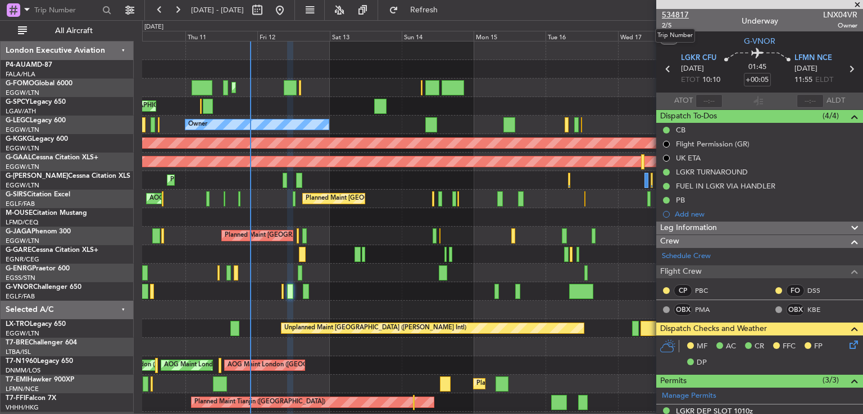
click at [676, 16] on span "534817" at bounding box center [675, 15] width 27 height 12
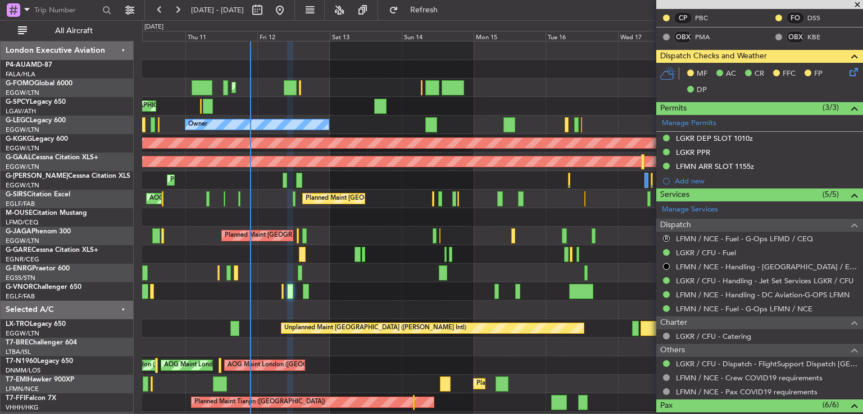
scroll to position [439, 0]
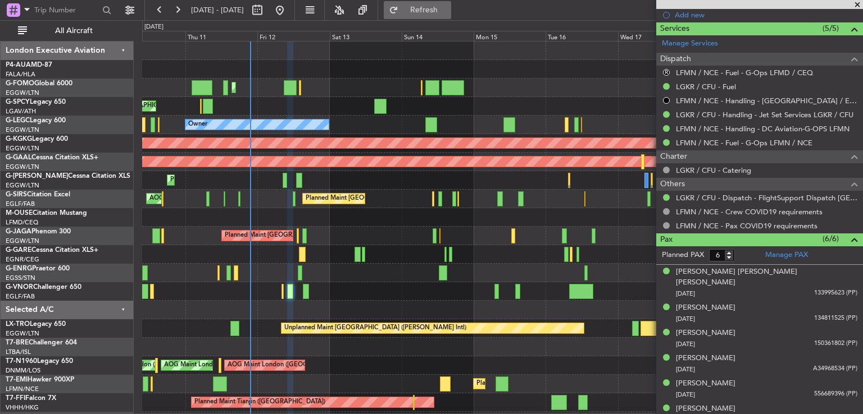
click at [448, 14] on span "Refresh" at bounding box center [423, 10] width 47 height 8
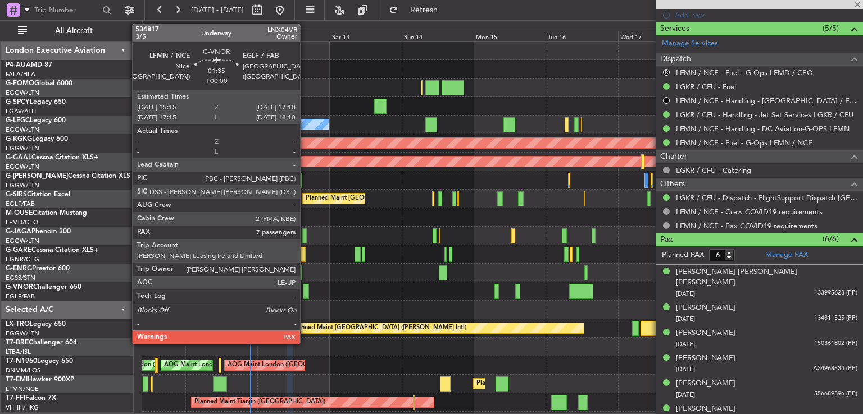
click at [305, 290] on div at bounding box center [306, 291] width 6 height 15
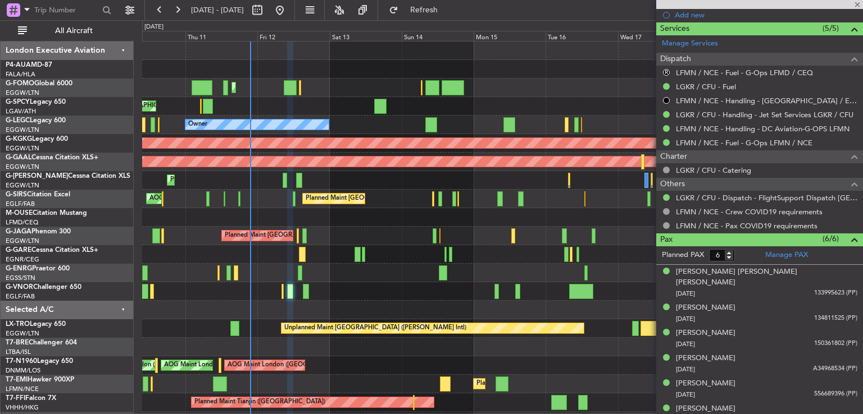
type input "7"
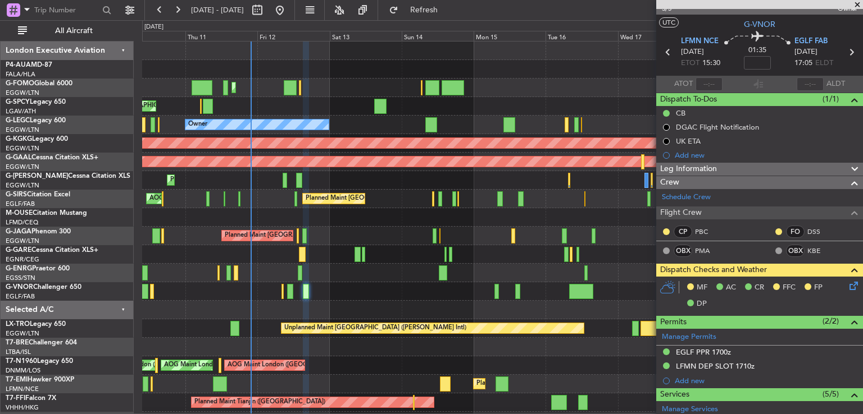
scroll to position [0, 0]
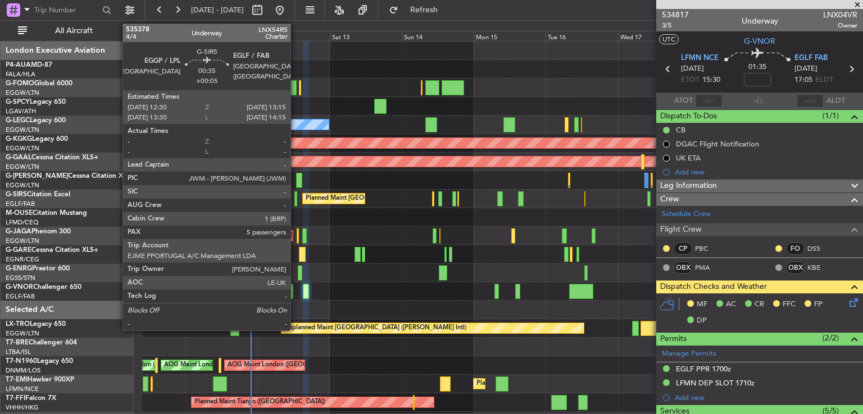
click at [295, 198] on div at bounding box center [295, 198] width 3 height 15
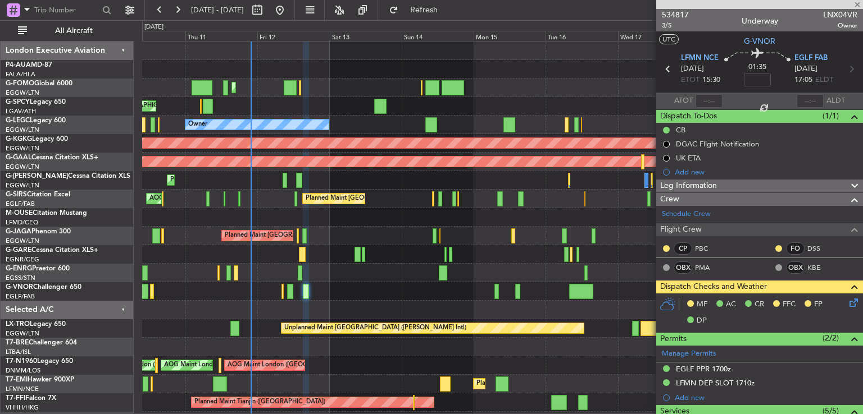
type input "+00:05"
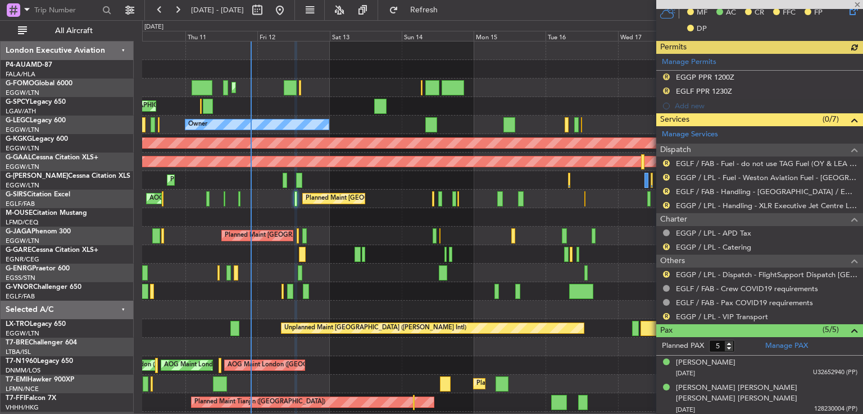
scroll to position [344, 0]
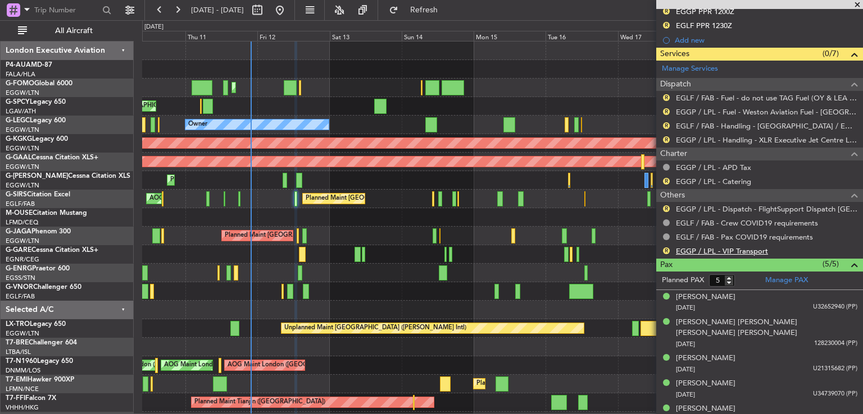
click at [686, 248] on link "EGGP / LPL - VIP Transport" at bounding box center [722, 252] width 92 height 10
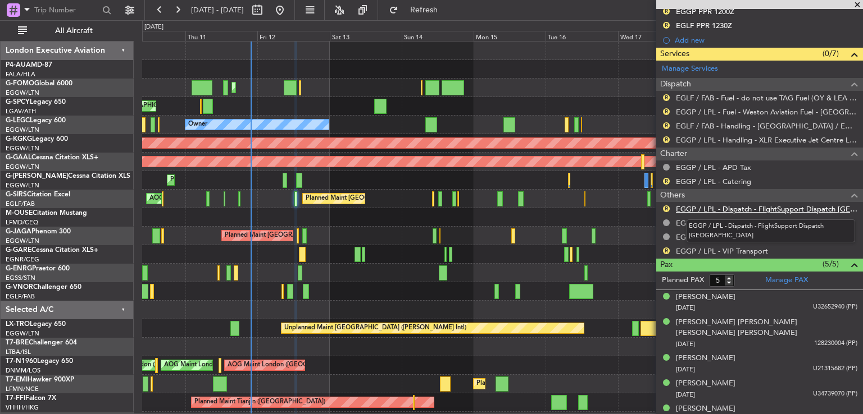
click at [737, 207] on link "EGGP / LPL - Dispatch - FlightSupport Dispatch [GEOGRAPHIC_DATA]" at bounding box center [766, 209] width 181 height 10
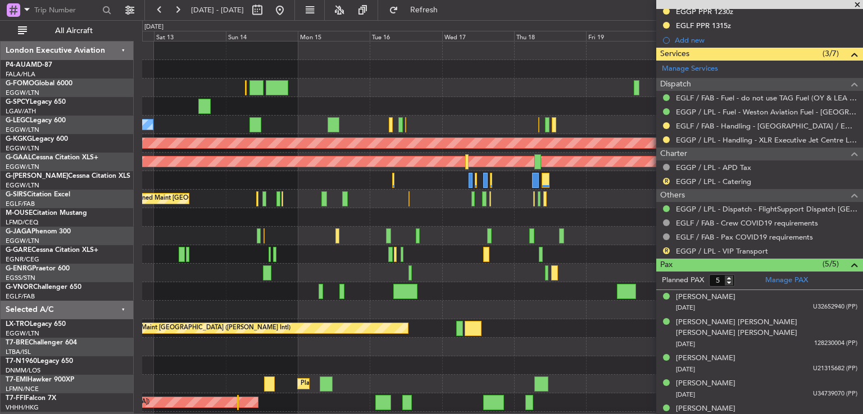
click at [857, 6] on span at bounding box center [856, 5] width 11 height 10
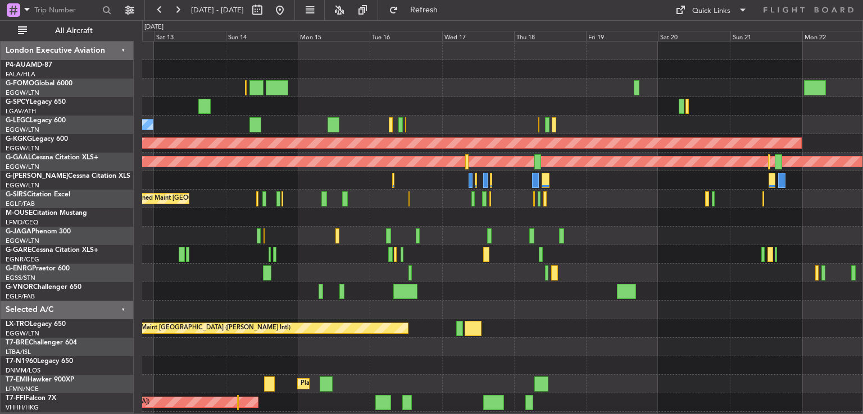
type input "0"
click at [173, 4] on button at bounding box center [177, 10] width 18 height 18
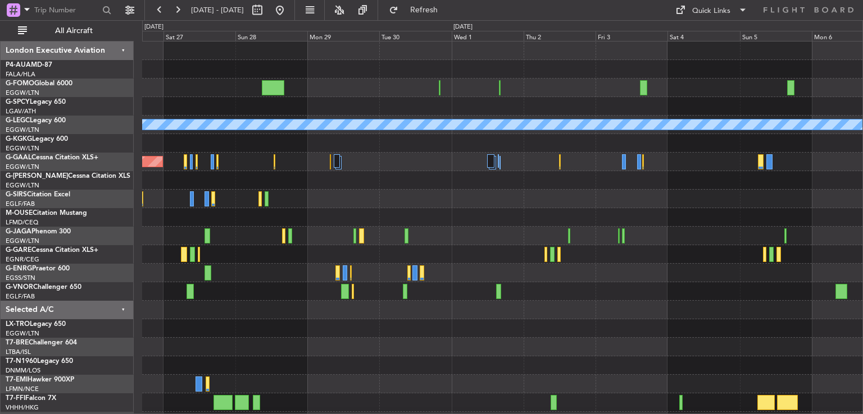
click at [404, 362] on div "A/C Unavailable London (Luton) Planned Maint Dusseldorf" at bounding box center [502, 246] width 720 height 408
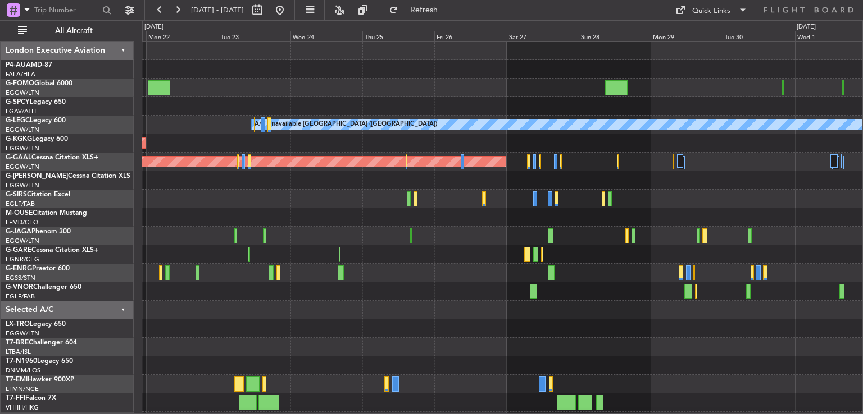
click at [647, 241] on div "A/C Unavailable London (Luton) AOG Maint Istanbul (Ataturk) Planned Maint Dusse…" at bounding box center [502, 246] width 720 height 408
click at [176, 7] on button at bounding box center [177, 10] width 18 height 18
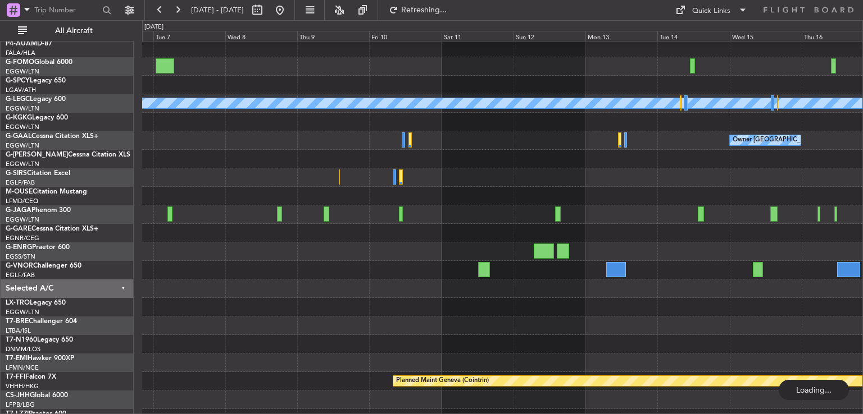
scroll to position [34, 0]
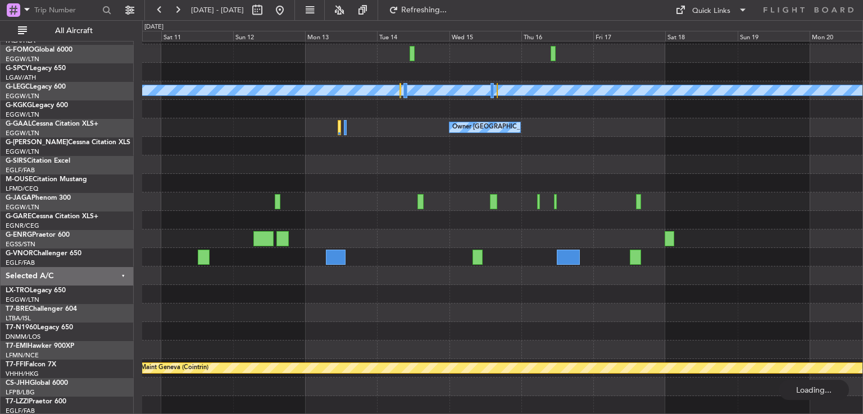
click at [408, 188] on div "A/C Unavailable London (Luton) Owner London (Luton) Planned Maint Geneva (Coint…" at bounding box center [502, 211] width 720 height 408
click at [289, 8] on button at bounding box center [280, 10] width 18 height 18
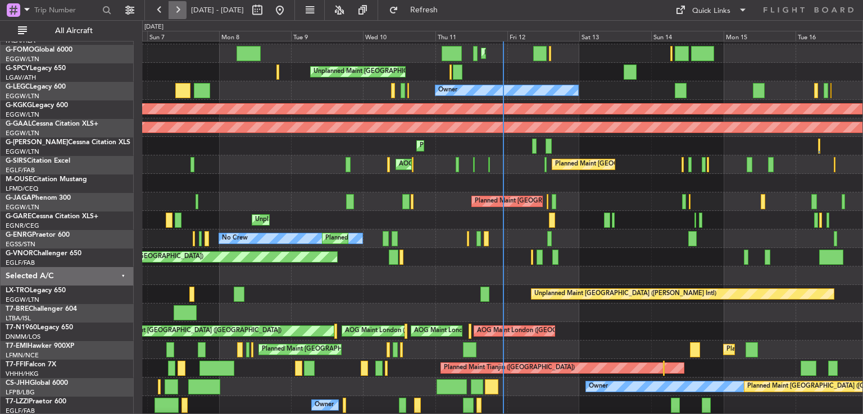
click at [179, 17] on button at bounding box center [177, 10] width 18 height 18
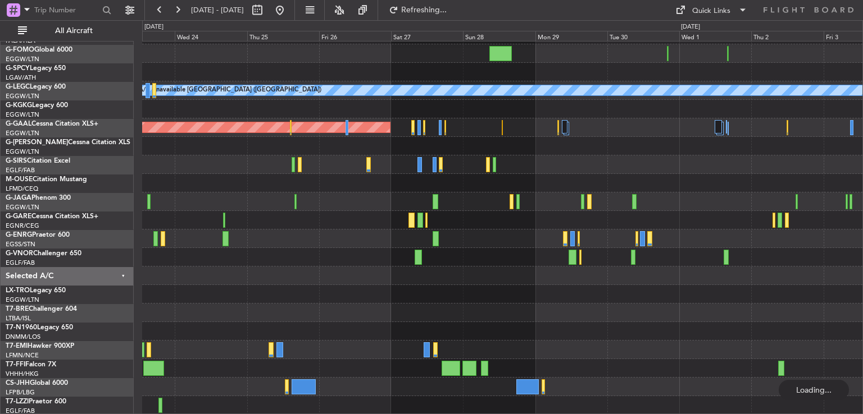
click at [517, 292] on div at bounding box center [502, 294] width 720 height 19
click at [108, 347] on div "A/C Unavailable London (Luton) AOG Maint Istanbul (Ataturk) Planned Maint Dusse…" at bounding box center [431, 217] width 863 height 394
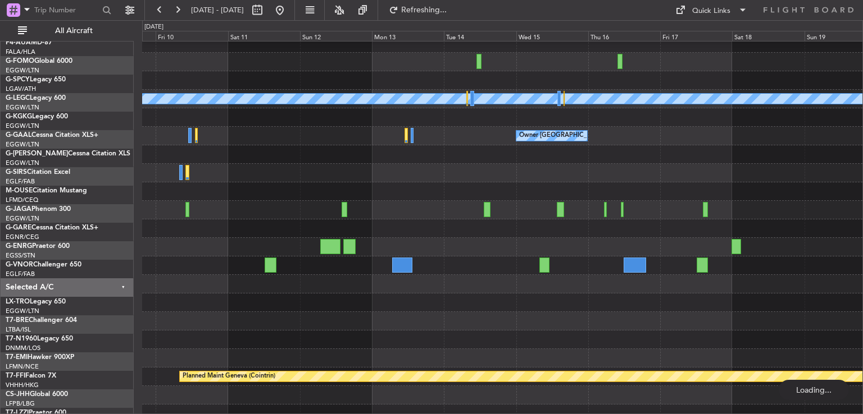
scroll to position [27, 0]
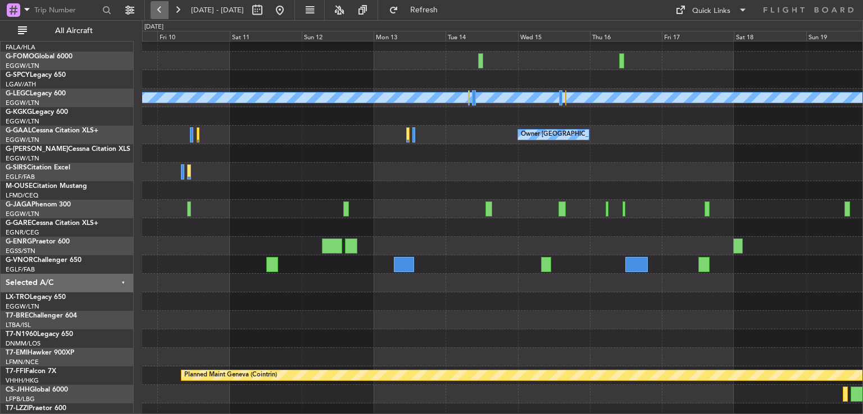
click at [159, 8] on button at bounding box center [159, 10] width 18 height 18
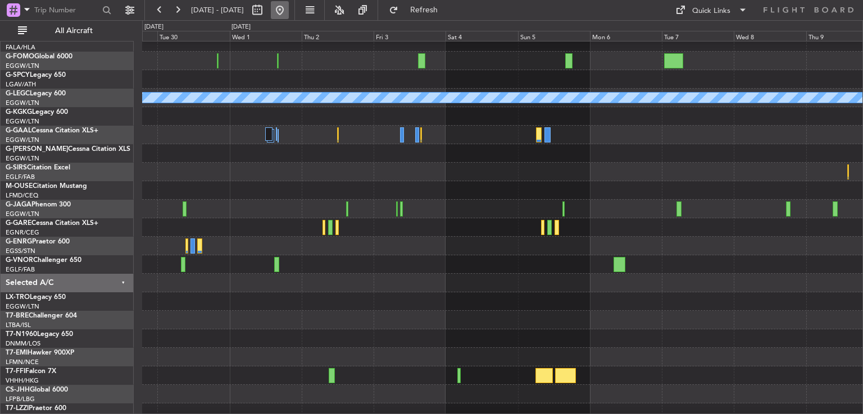
click at [289, 13] on button at bounding box center [280, 10] width 18 height 18
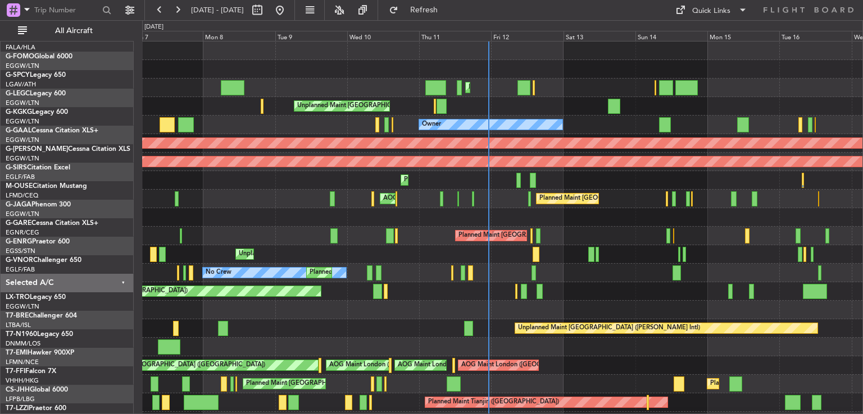
scroll to position [0, 0]
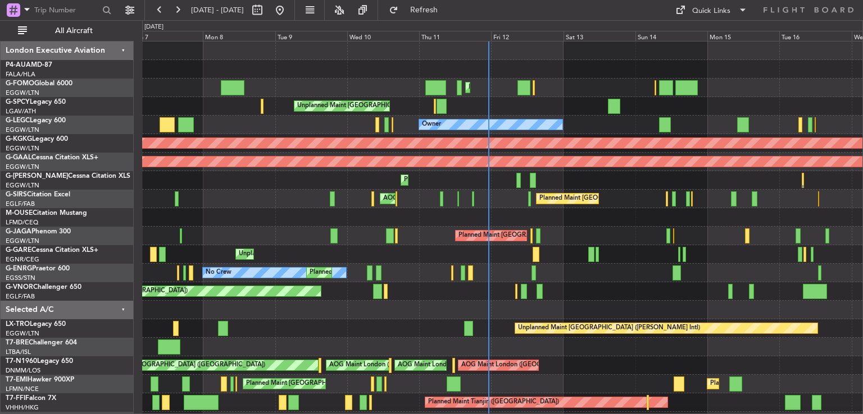
click at [612, 273] on div "Planned Maint London (Luton) Planned Maint London (Luton) Unplanned Maint Athen…" at bounding box center [502, 273] width 720 height 463
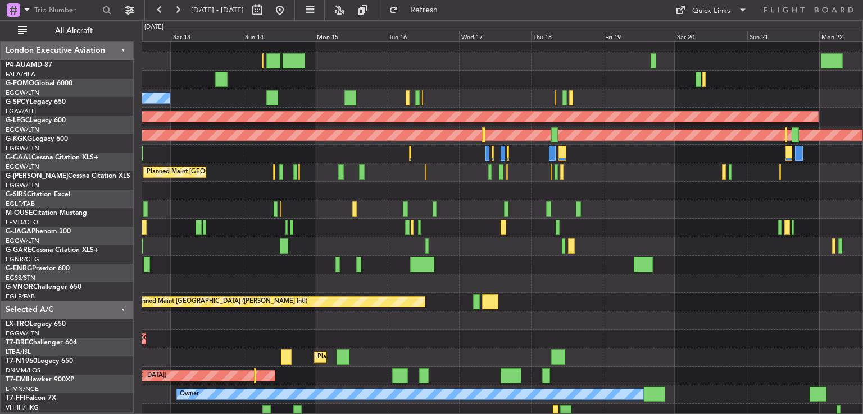
scroll to position [26, 0]
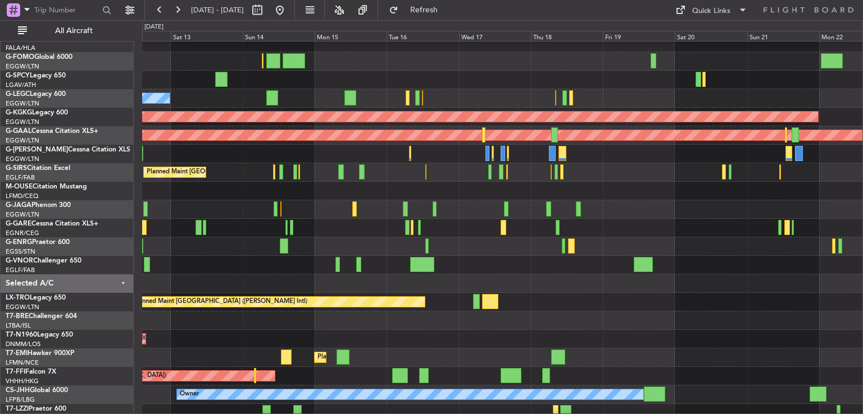
click at [327, 214] on div "Planned Maint [GEOGRAPHIC_DATA] ([GEOGRAPHIC_DATA])" at bounding box center [502, 209] width 720 height 19
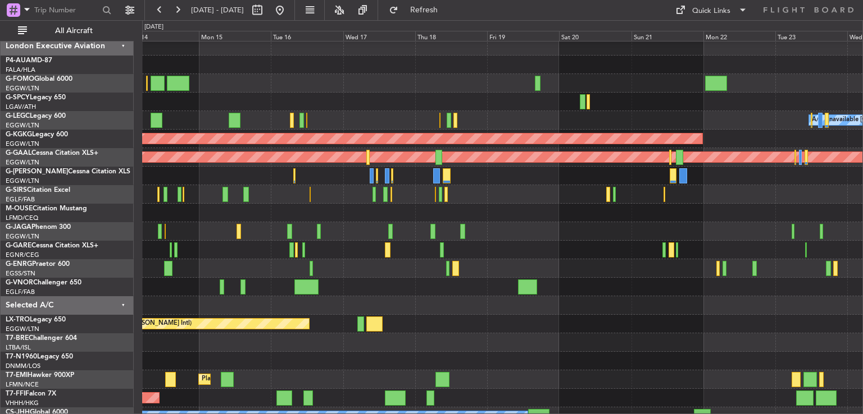
scroll to position [4, 0]
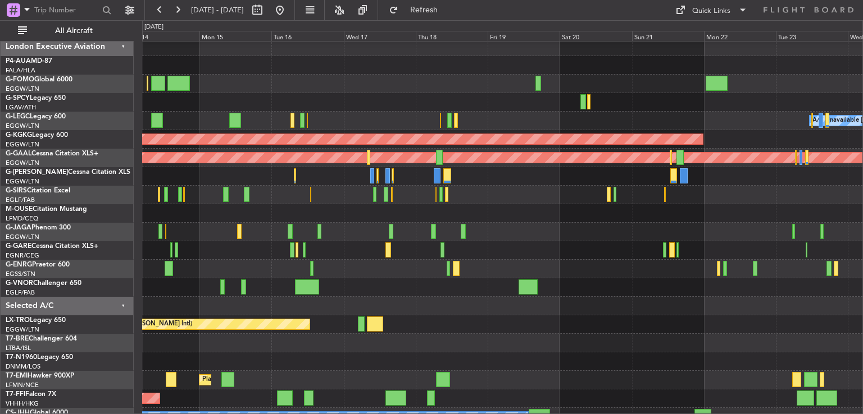
click at [508, 234] on div "Planned Maint [GEOGRAPHIC_DATA] ([GEOGRAPHIC_DATA])" at bounding box center [502, 232] width 720 height 19
click at [448, 12] on span "Refresh" at bounding box center [423, 10] width 47 height 8
click at [289, 13] on button at bounding box center [280, 10] width 18 height 18
